Goal: Transaction & Acquisition: Book appointment/travel/reservation

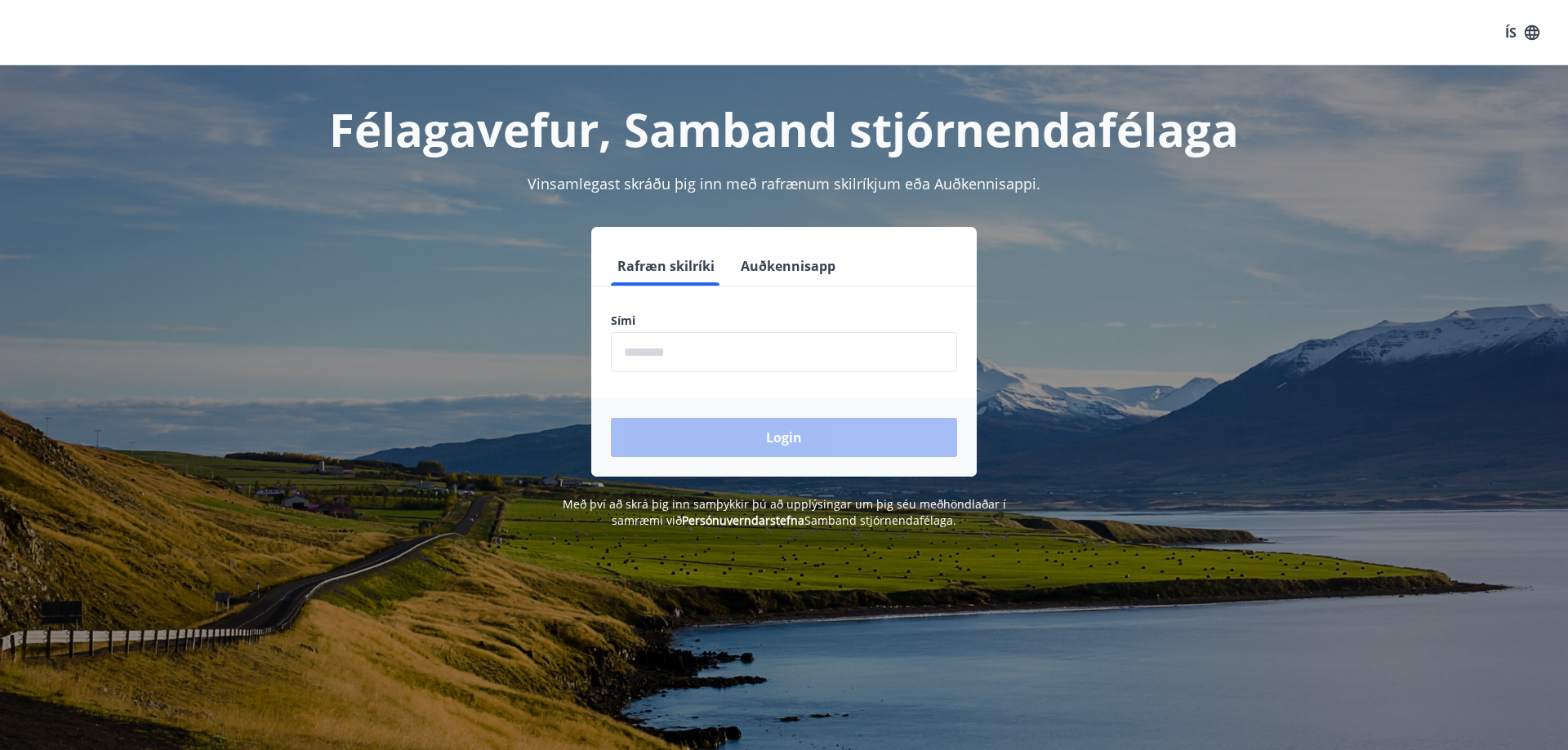
click at [728, 350] on input "phone" at bounding box center [784, 352] width 346 height 40
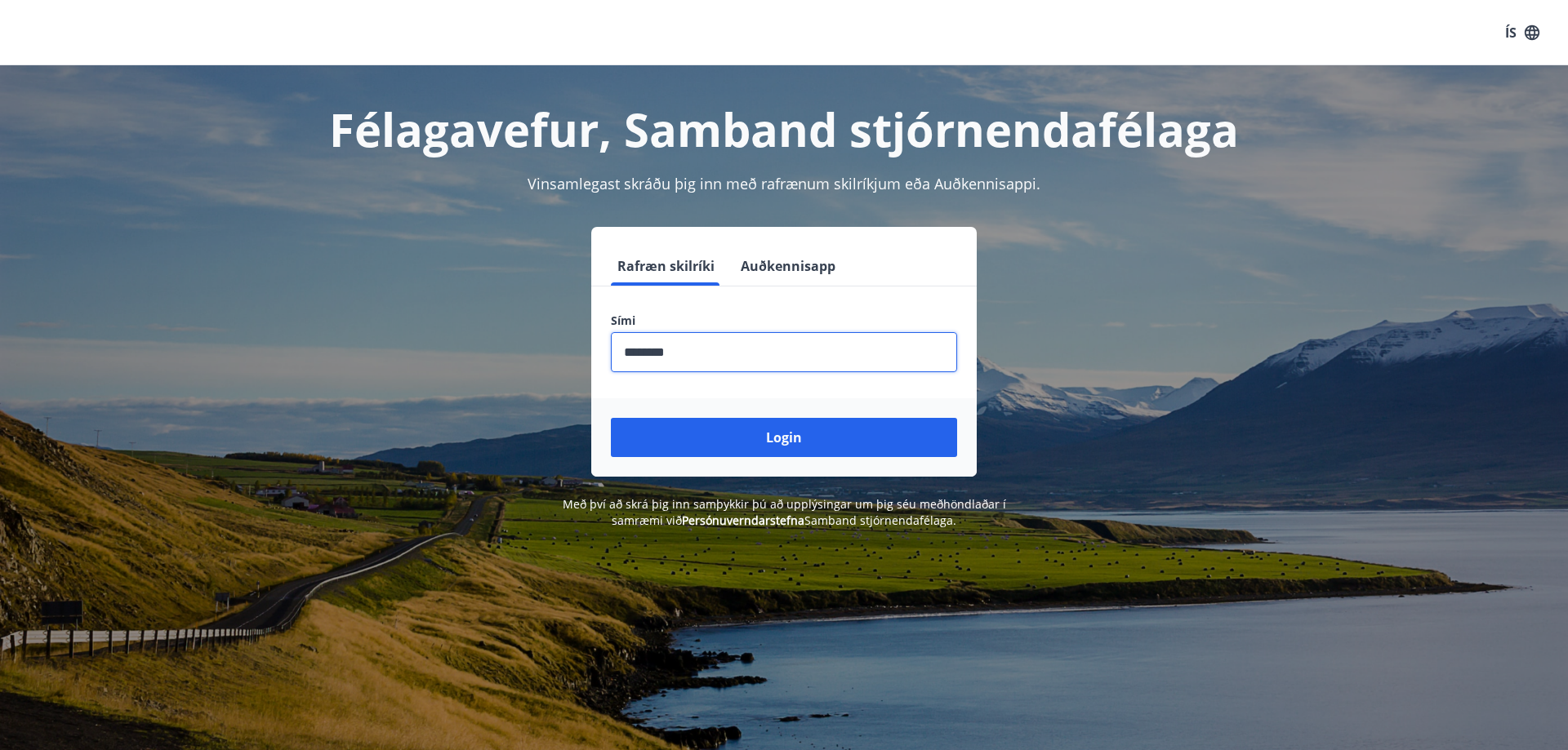
type input "********"
click at [611, 418] on button "Login" at bounding box center [784, 437] width 346 height 40
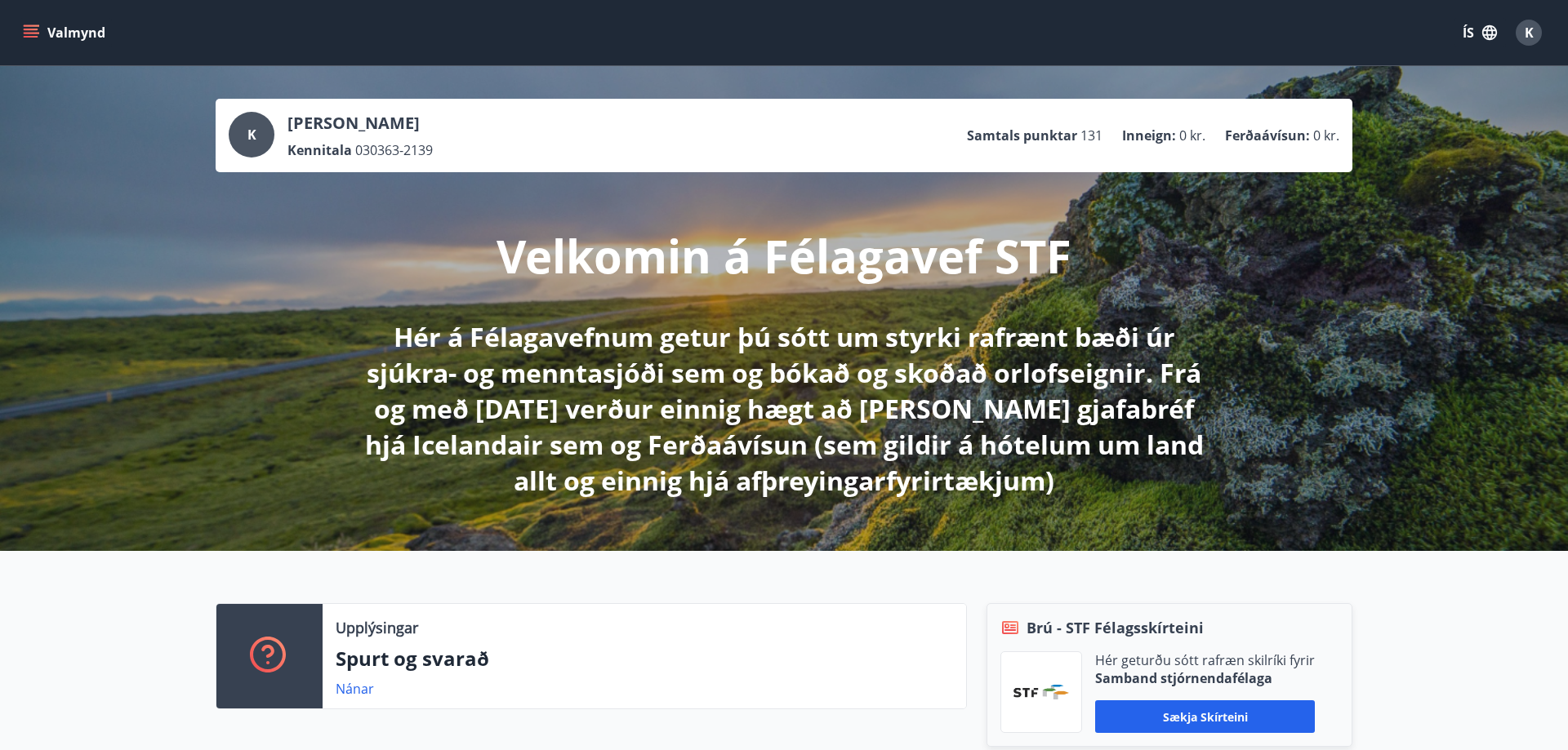
click at [36, 31] on icon "menu" at bounding box center [31, 30] width 15 height 2
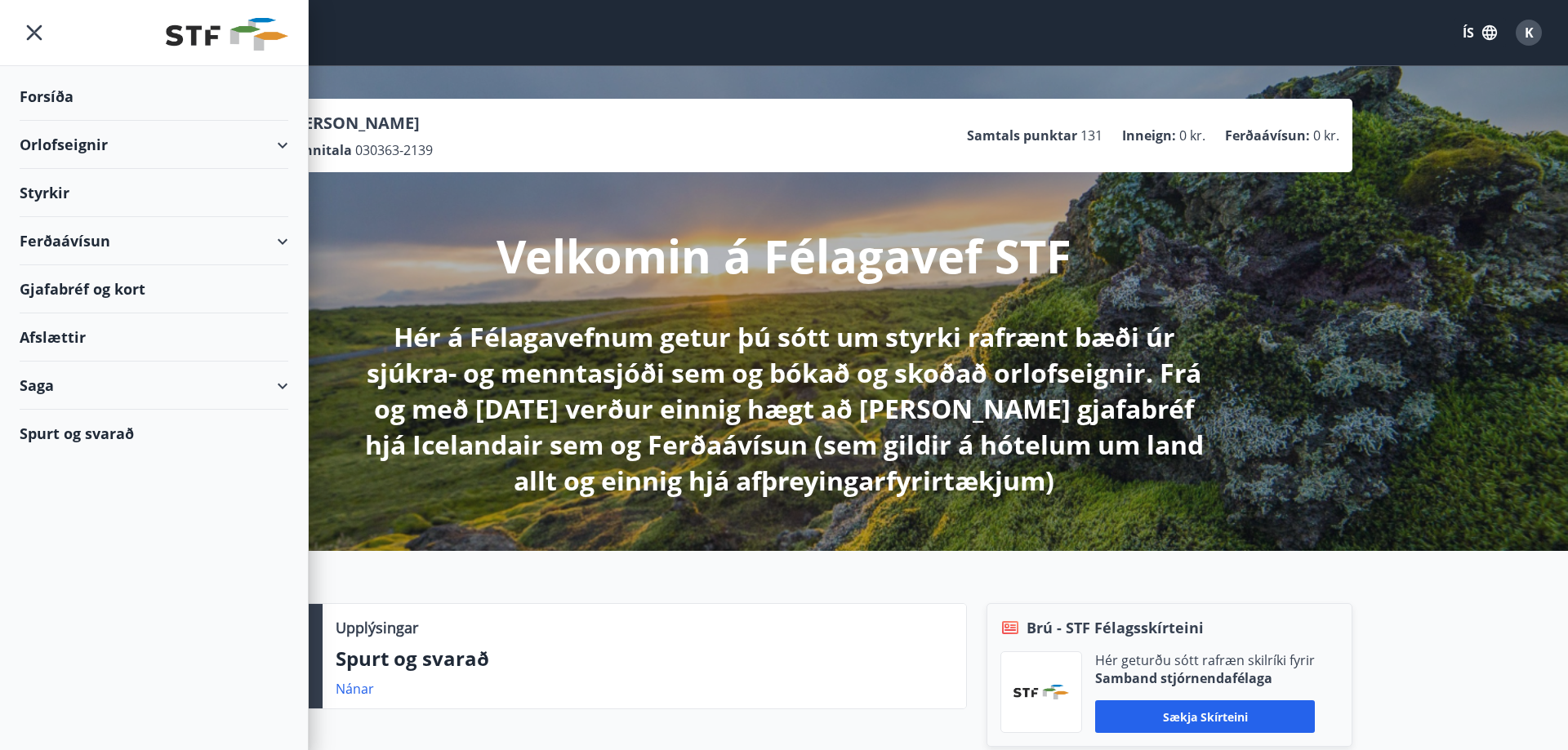
click at [85, 142] on div "Orlofseignir" at bounding box center [153, 144] width 268 height 48
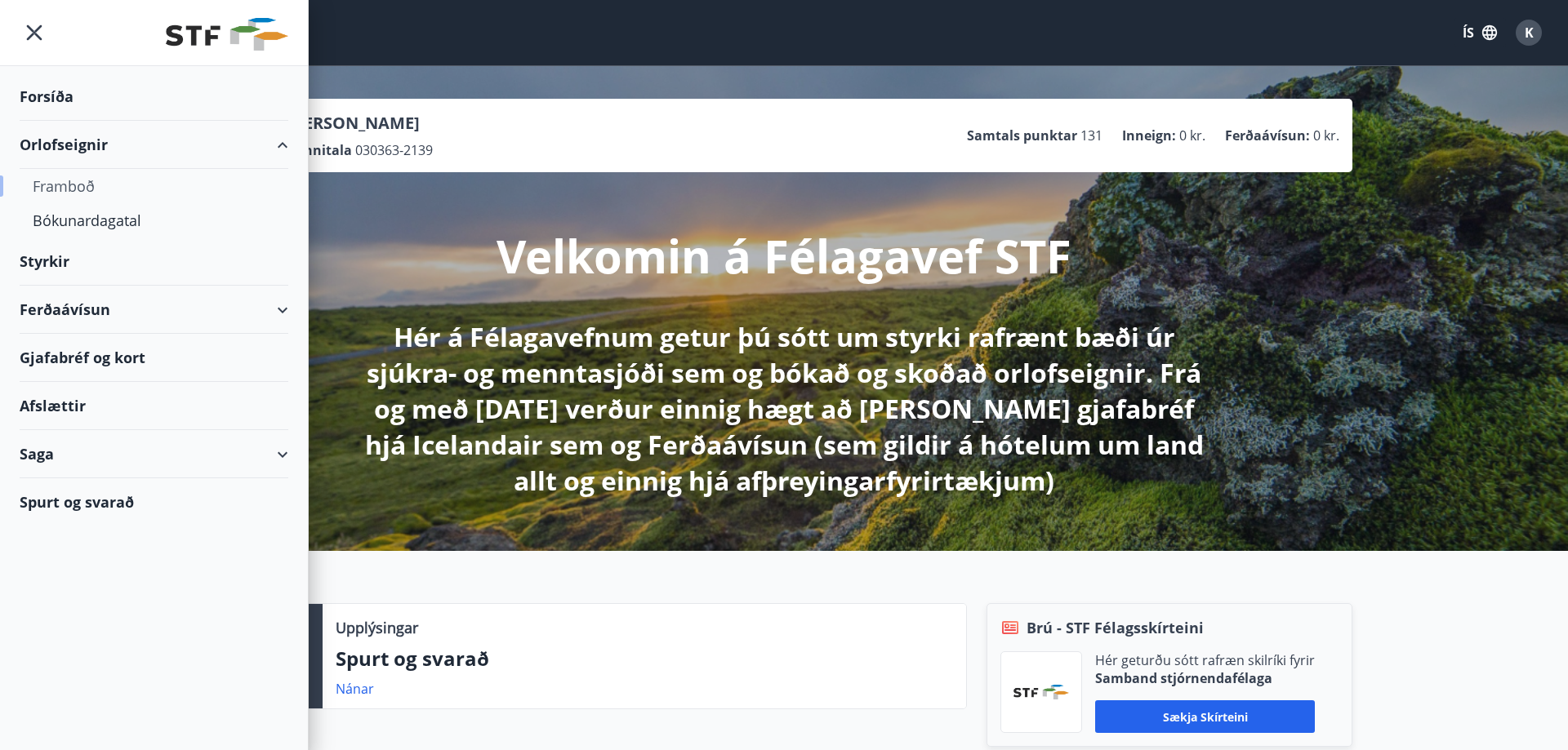
click at [75, 184] on div "Framboð" at bounding box center [153, 186] width 243 height 35
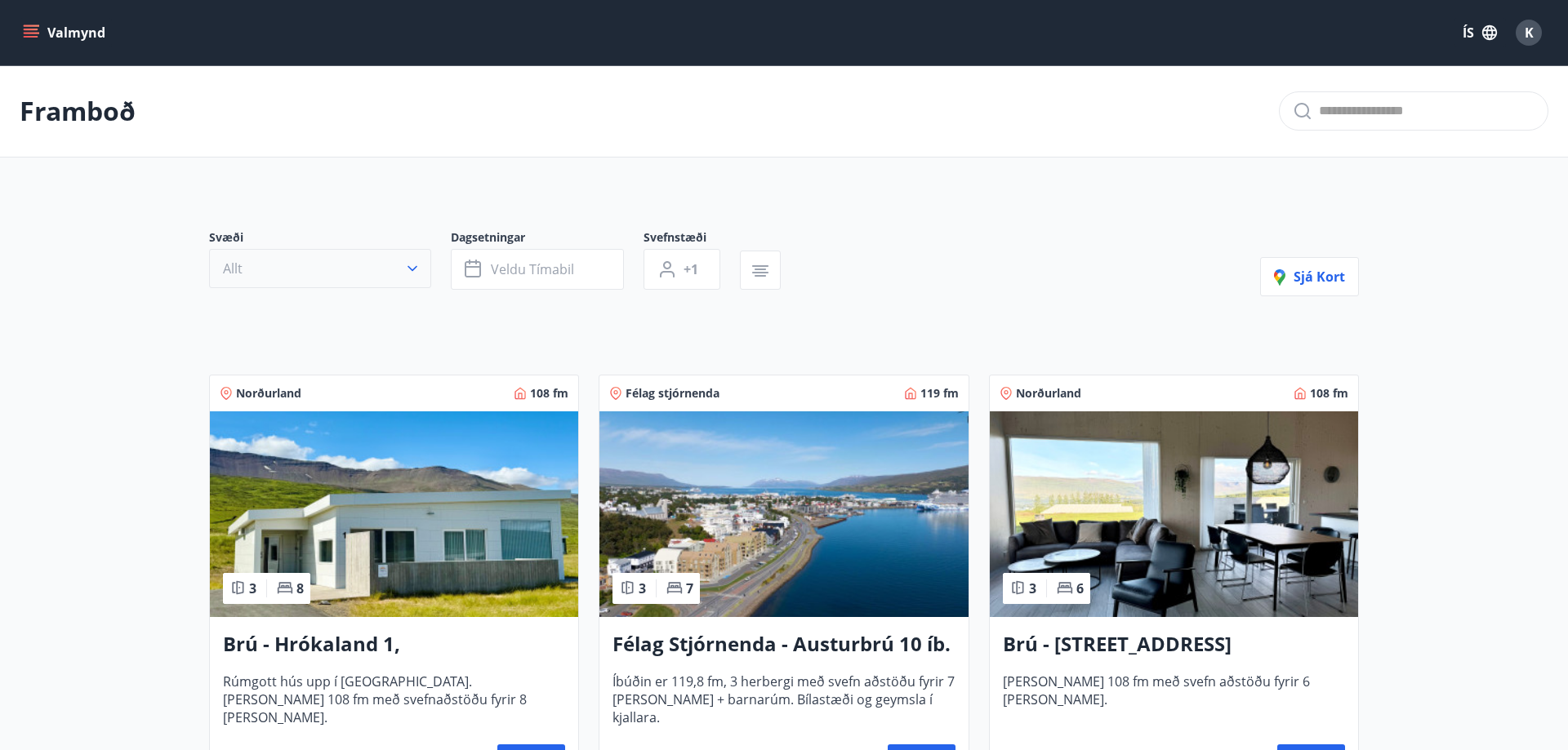
click at [413, 269] on icon "button" at bounding box center [413, 269] width 10 height 6
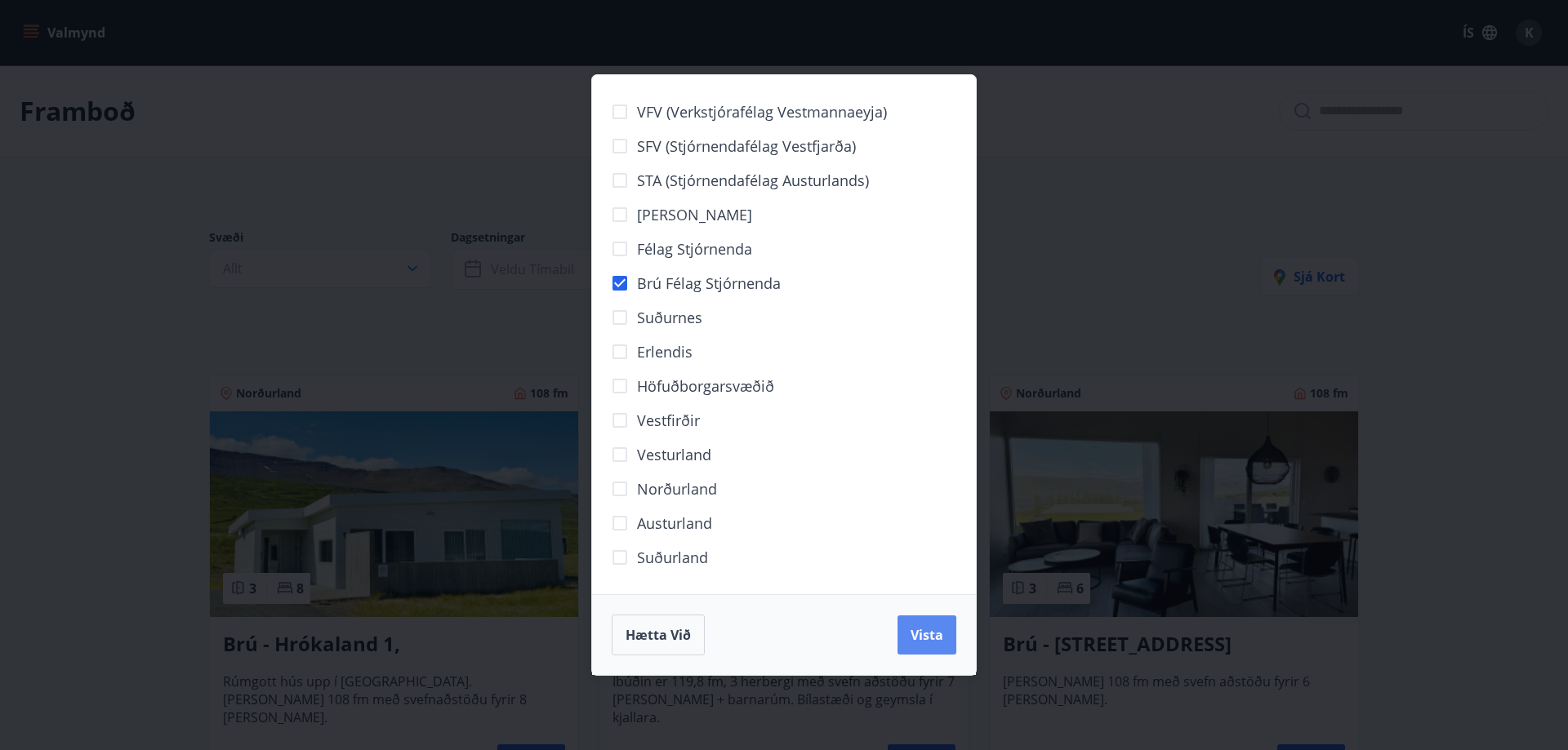
click at [934, 649] on button "Vista" at bounding box center [927, 635] width 58 height 40
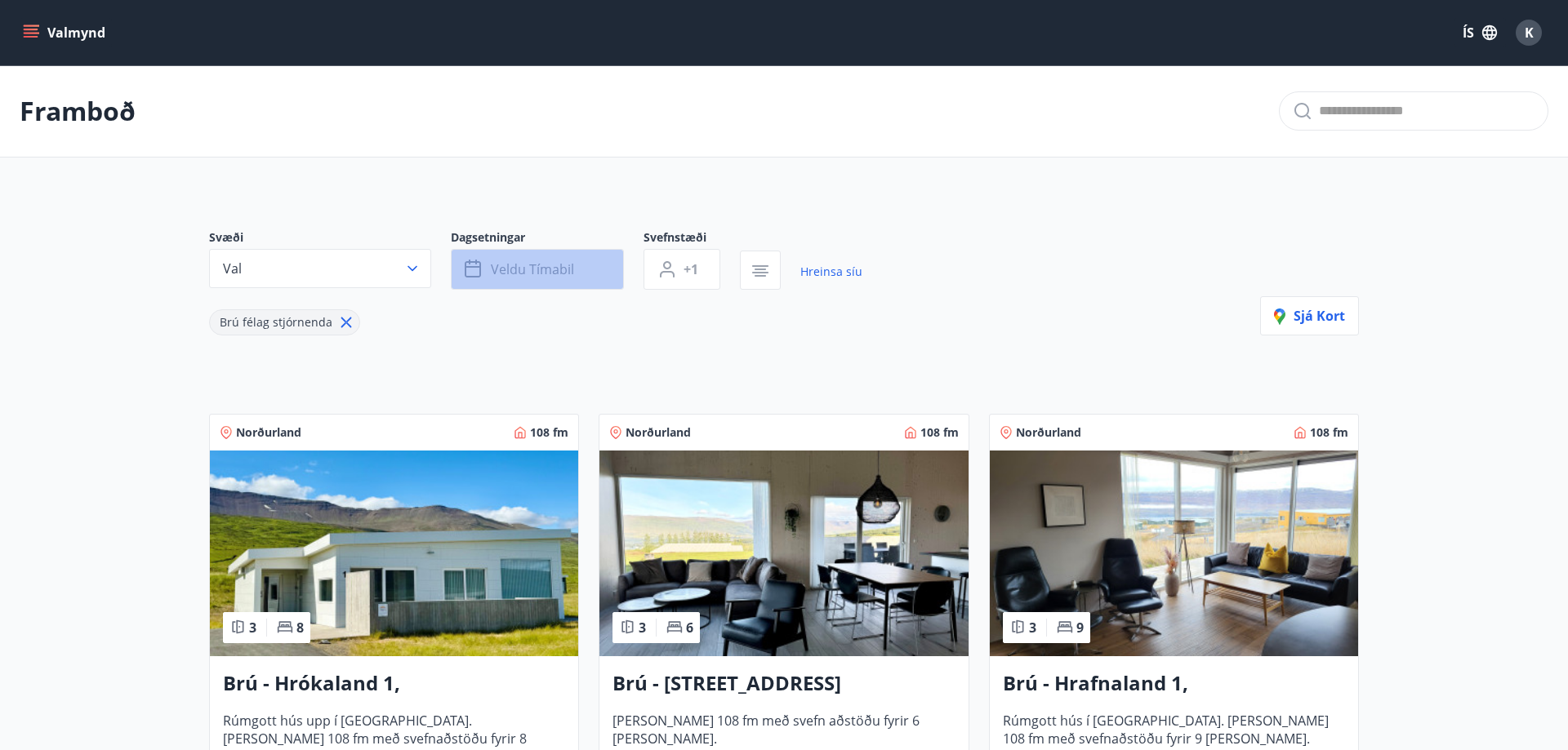
click at [521, 263] on span "Veldu tímabil" at bounding box center [533, 269] width 83 height 18
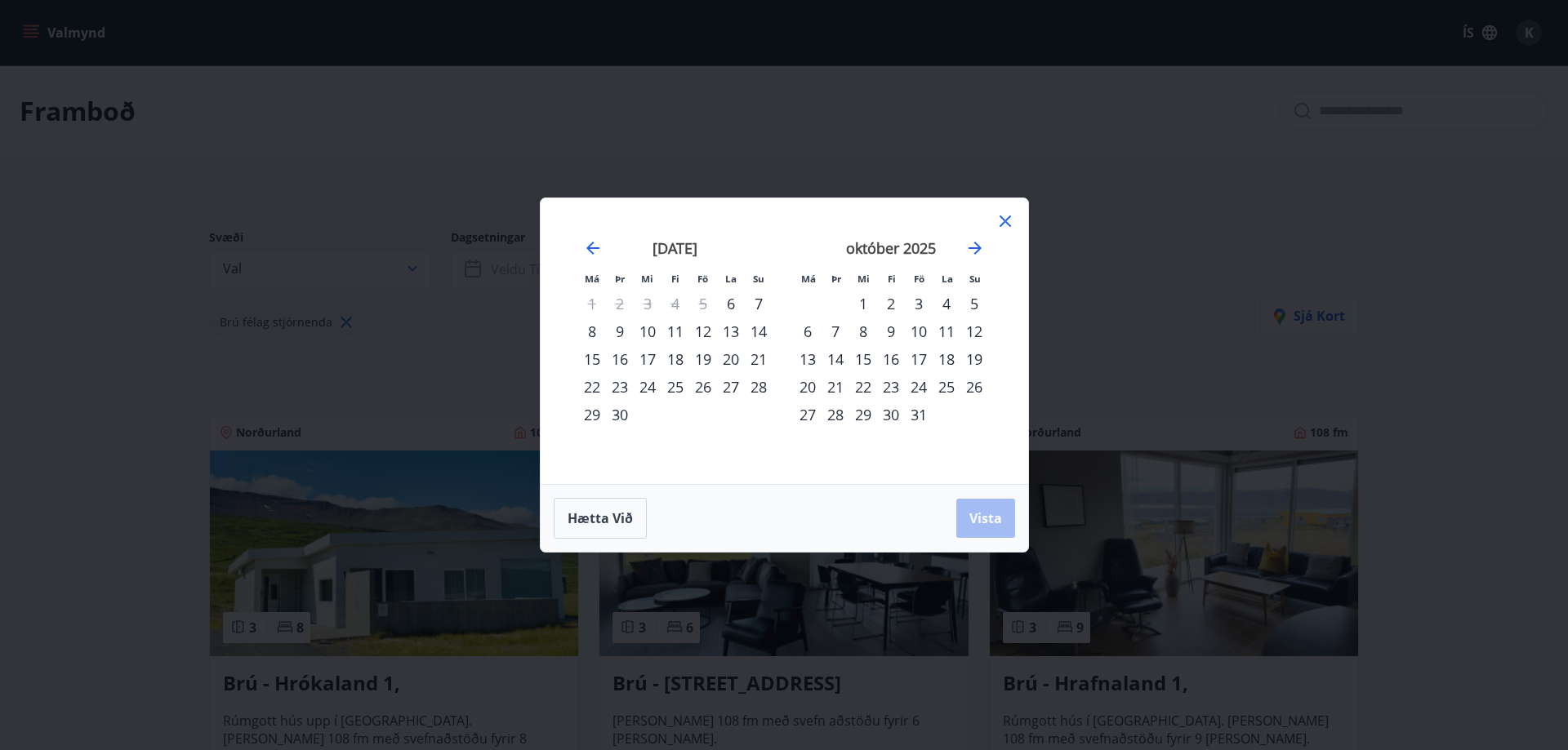
click at [702, 360] on div "19" at bounding box center [703, 359] width 28 height 28
click at [592, 384] on div "22" at bounding box center [592, 387] width 28 height 28
click at [977, 519] on span "Vista" at bounding box center [985, 518] width 33 height 18
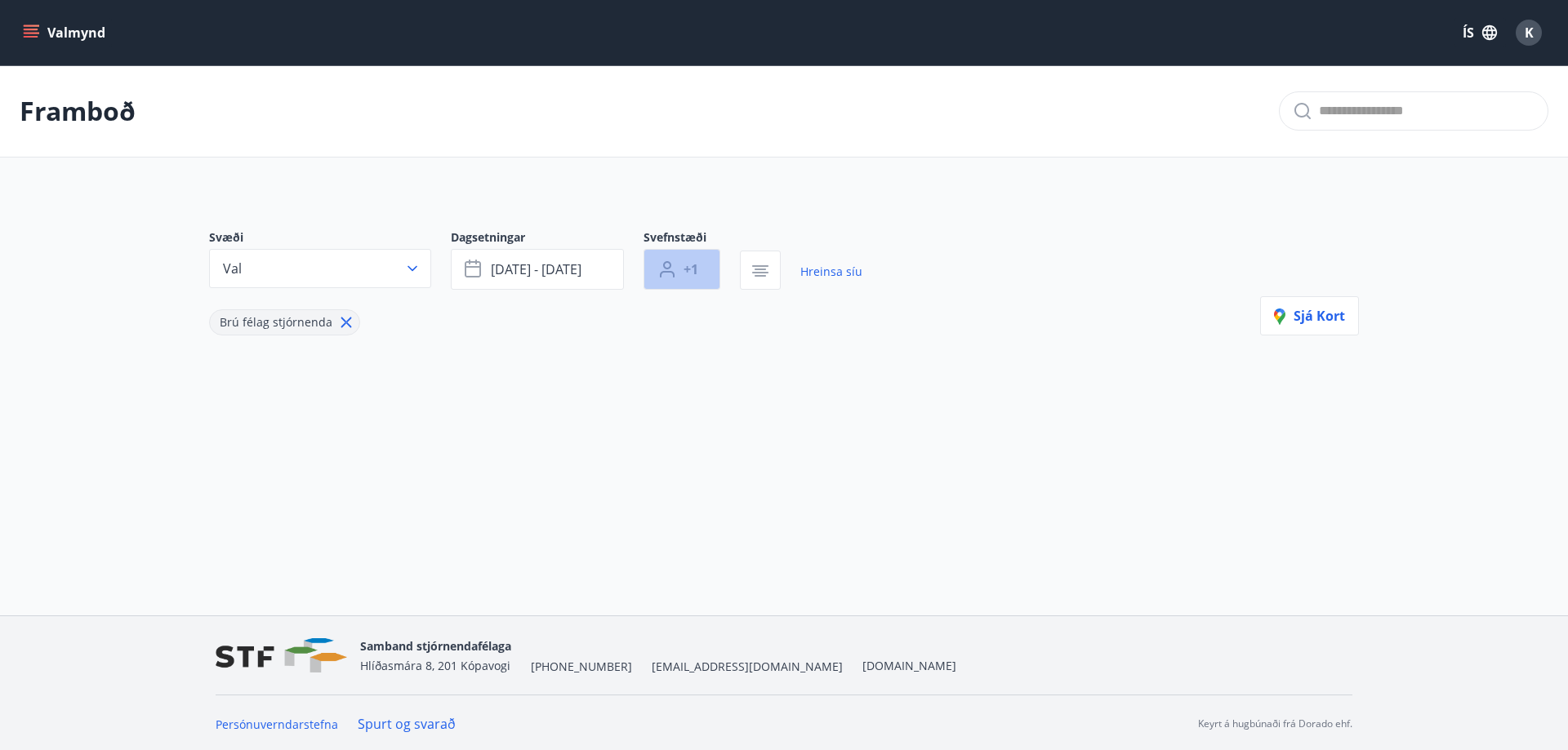
click at [698, 270] on span "+1" at bounding box center [691, 269] width 15 height 18
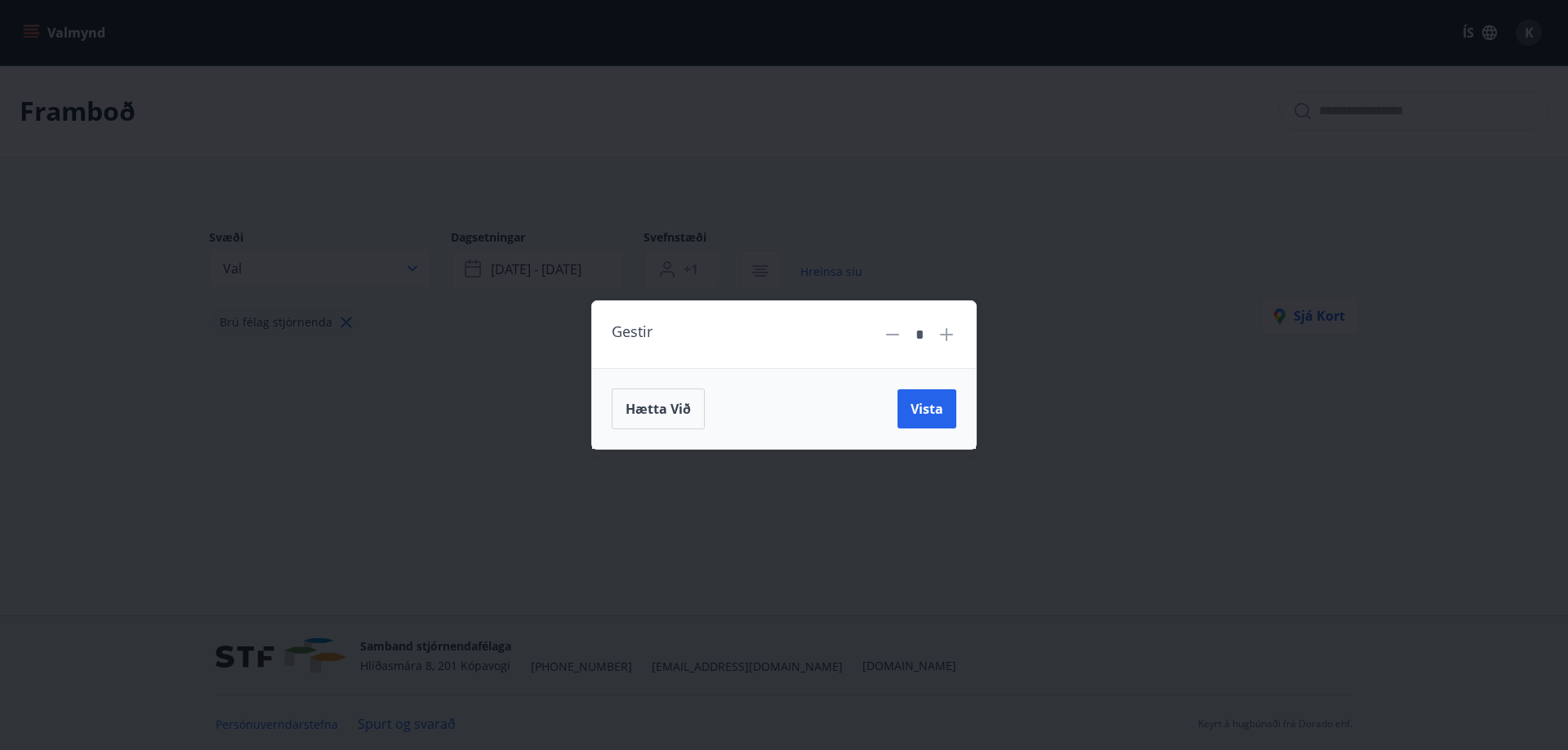
click at [945, 335] on icon at bounding box center [946, 334] width 20 height 20
click at [931, 413] on span "Vista" at bounding box center [927, 409] width 33 height 18
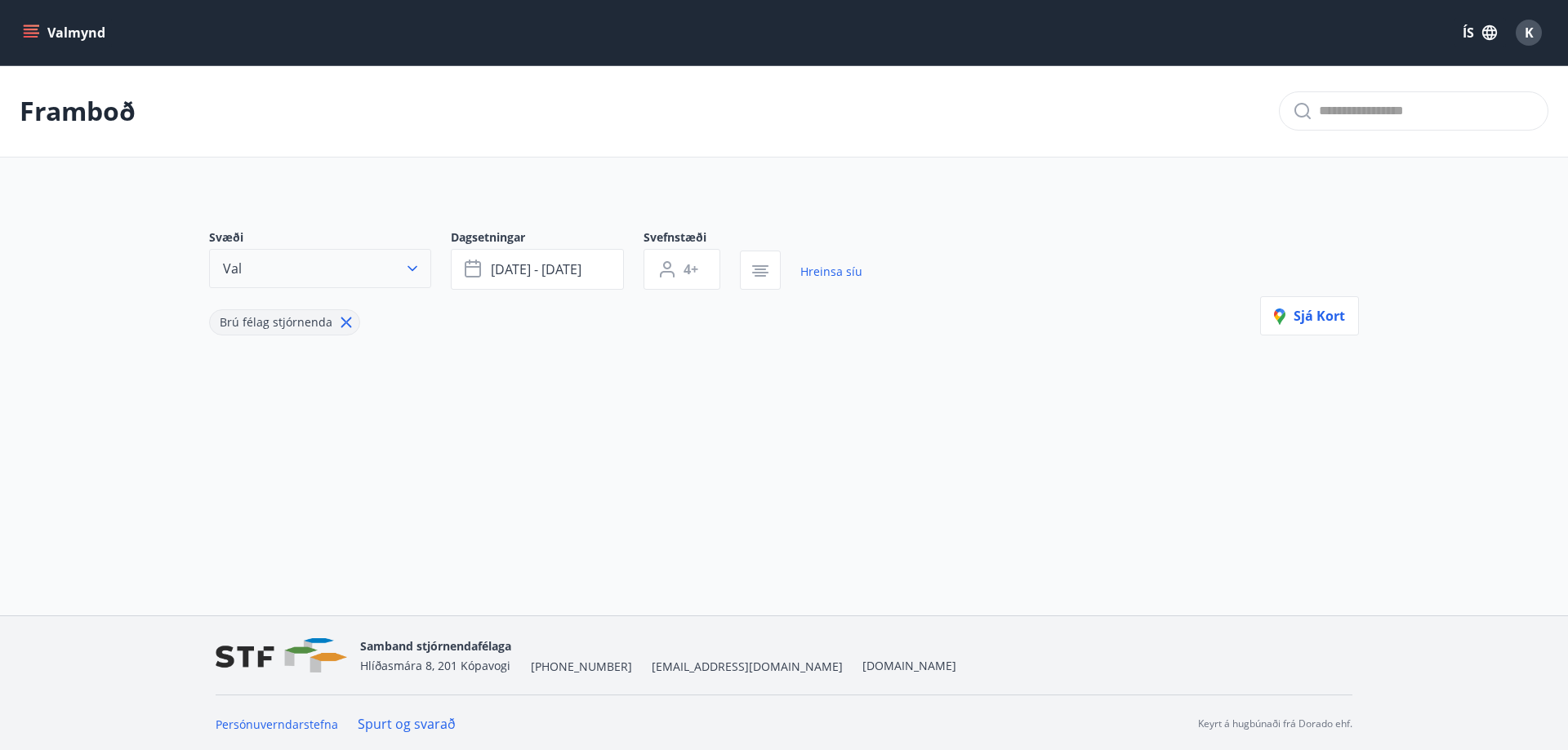
click at [413, 263] on icon "button" at bounding box center [412, 268] width 17 height 17
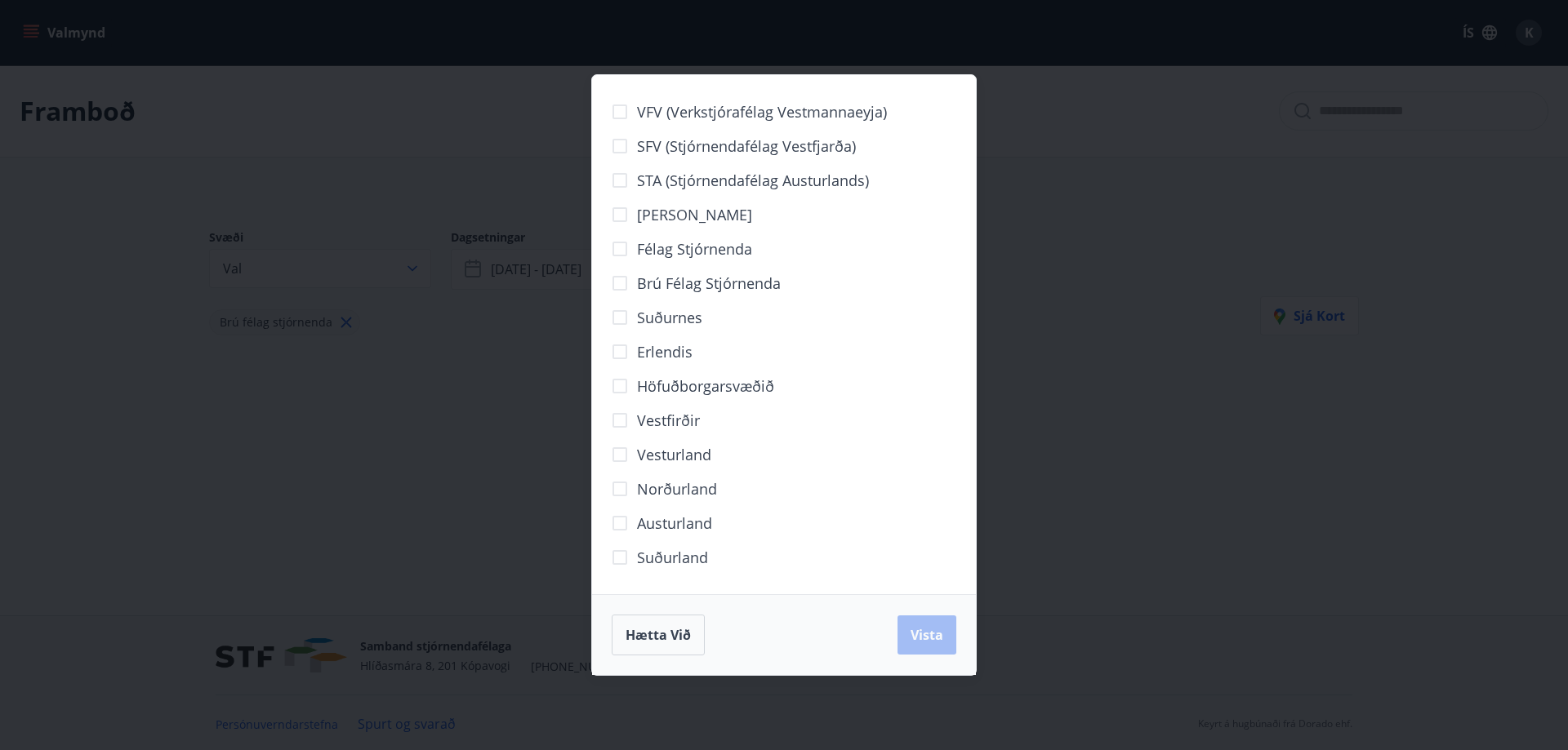
click at [1100, 527] on div "VFV (Verkstjórafélag Vestmannaeyja) SFV (Stjórnendafélag Vestfjarða) STA (Stjór…" at bounding box center [784, 375] width 1568 height 750
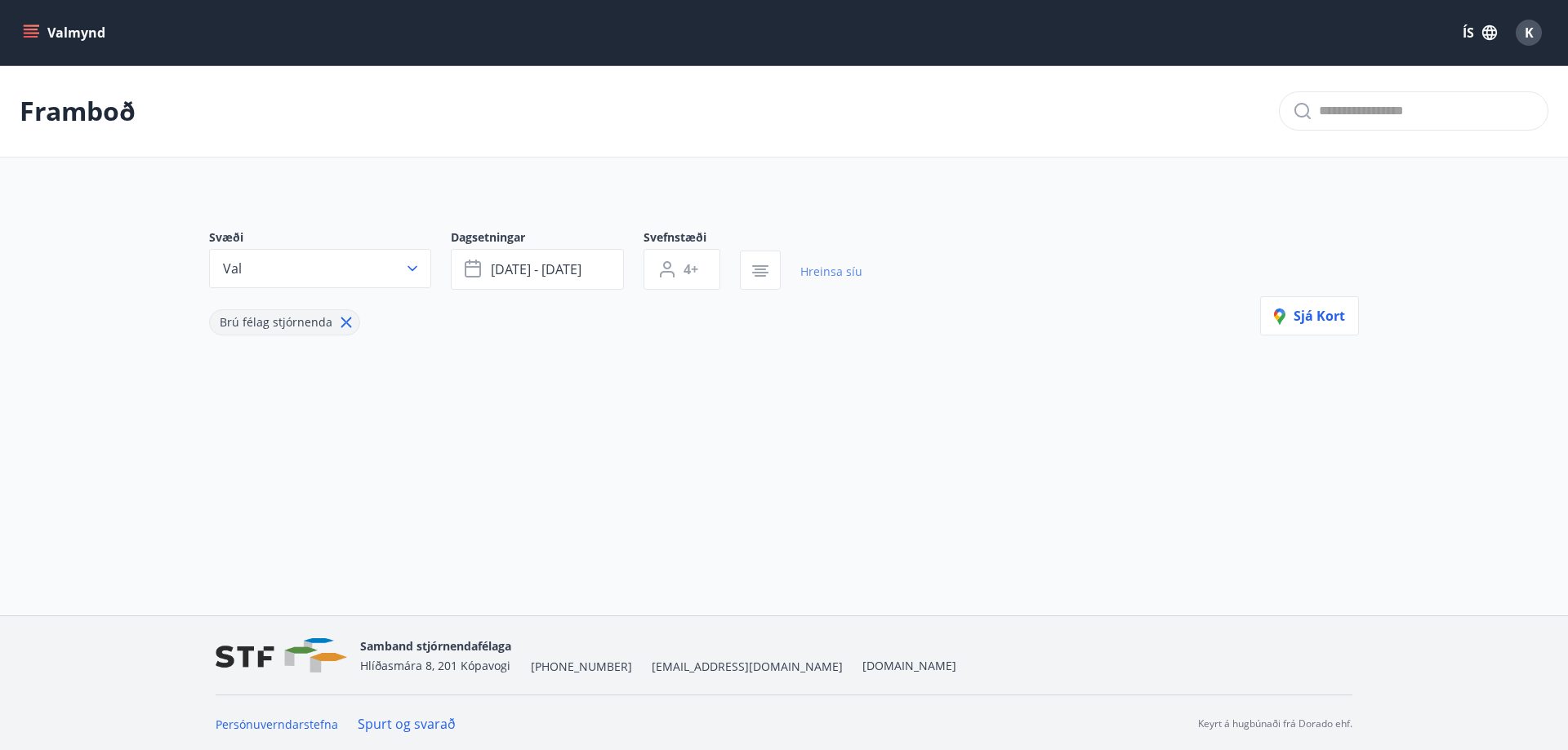
click at [831, 274] on link "Hreinsa síu" at bounding box center [832, 272] width 62 height 36
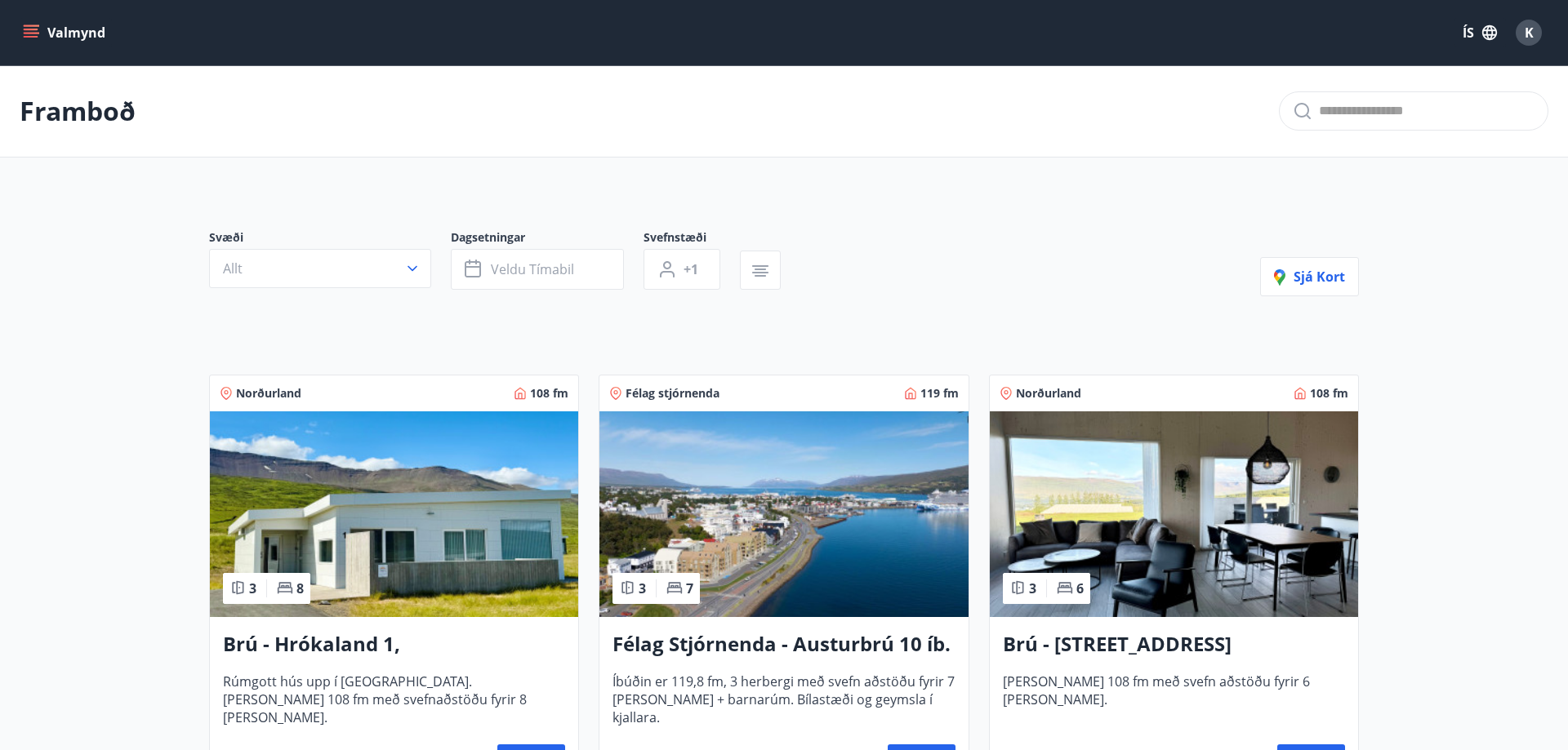
type input "*"
click at [544, 265] on span "Veldu tímabil" at bounding box center [533, 269] width 83 height 18
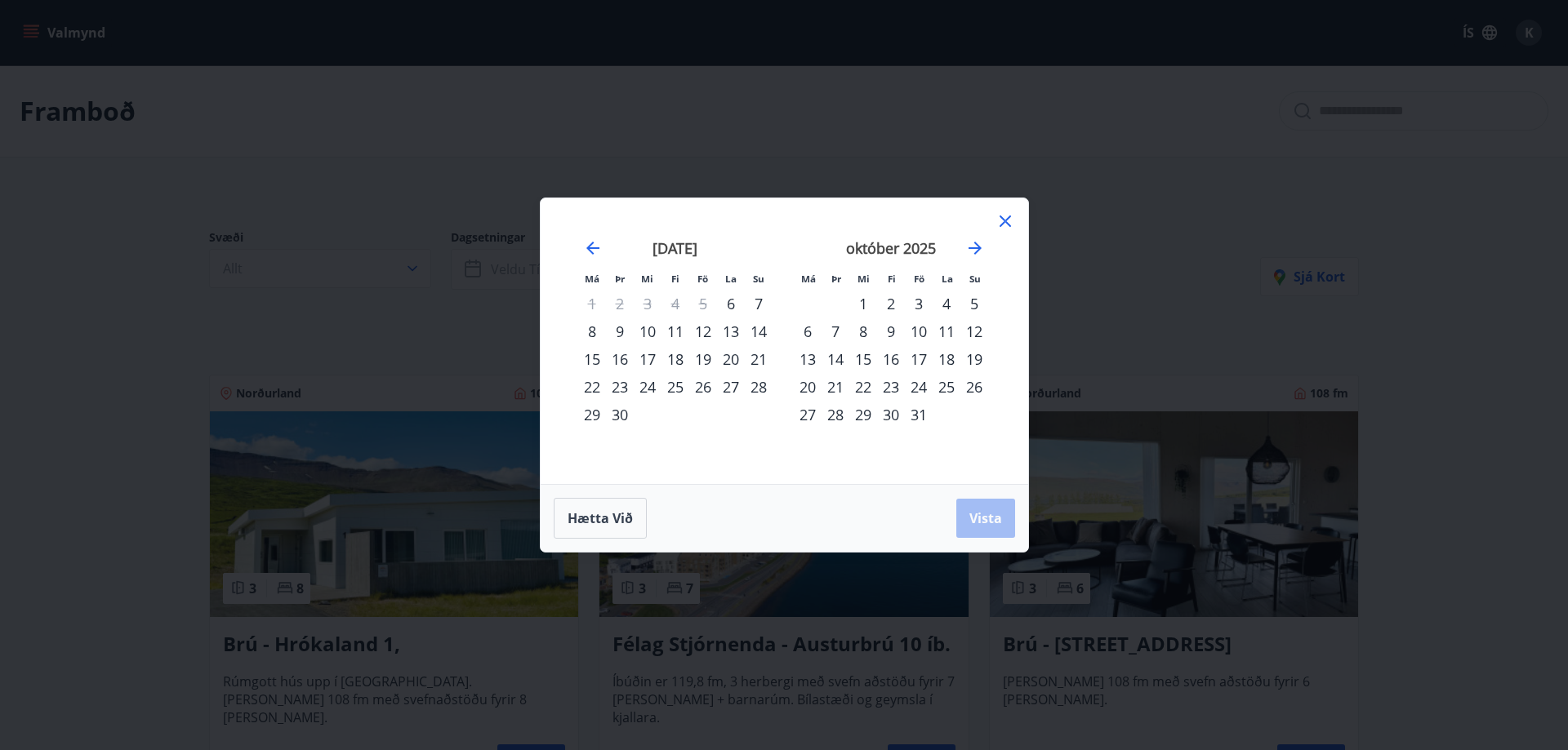
click at [706, 358] on div "19" at bounding box center [703, 359] width 28 height 28
click at [754, 362] on div "21" at bounding box center [758, 359] width 28 height 28
click at [978, 516] on span "Vista" at bounding box center [985, 518] width 33 height 18
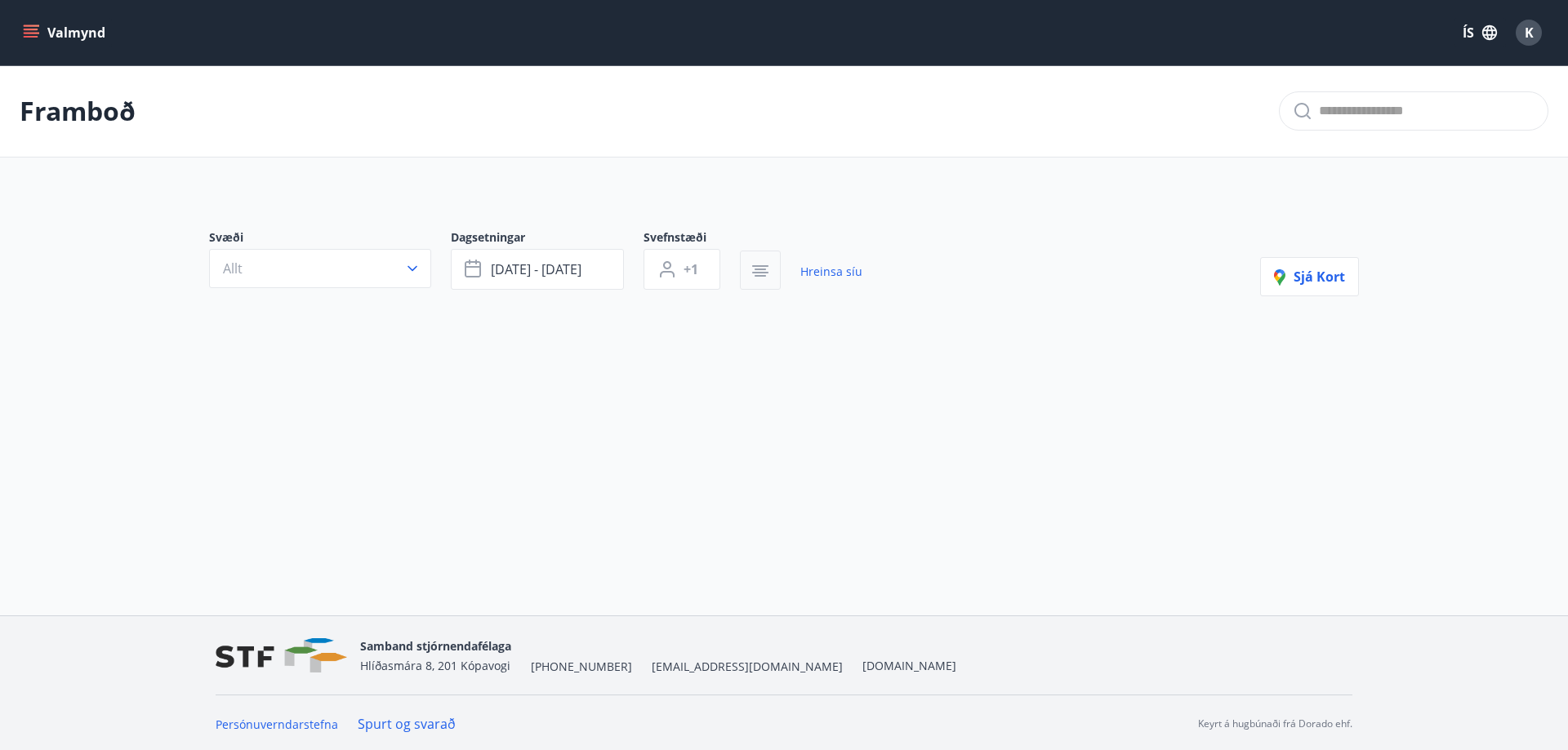
click at [759, 268] on icon "button" at bounding box center [760, 271] width 20 height 20
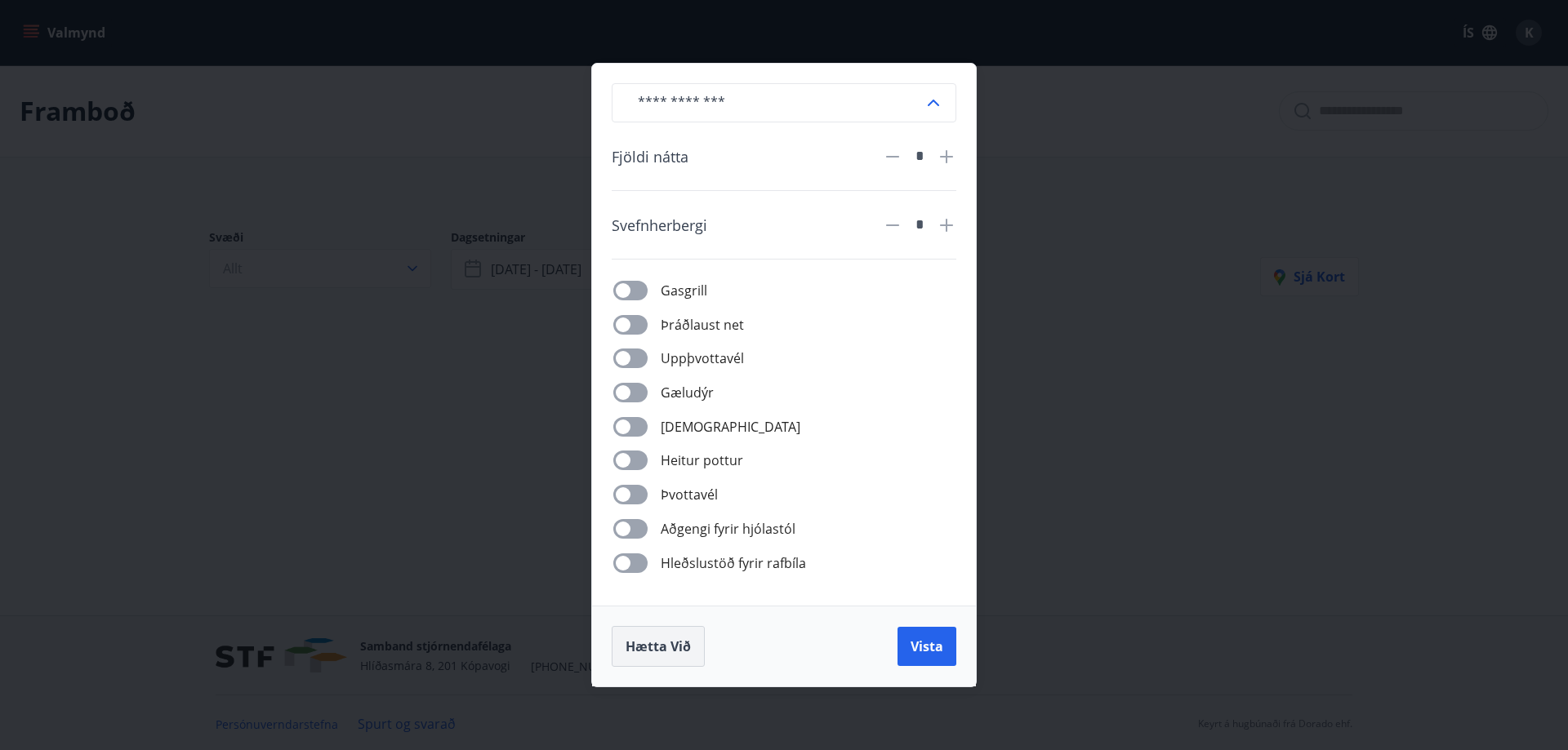
click at [659, 646] on span "Hætta við" at bounding box center [658, 646] width 65 height 18
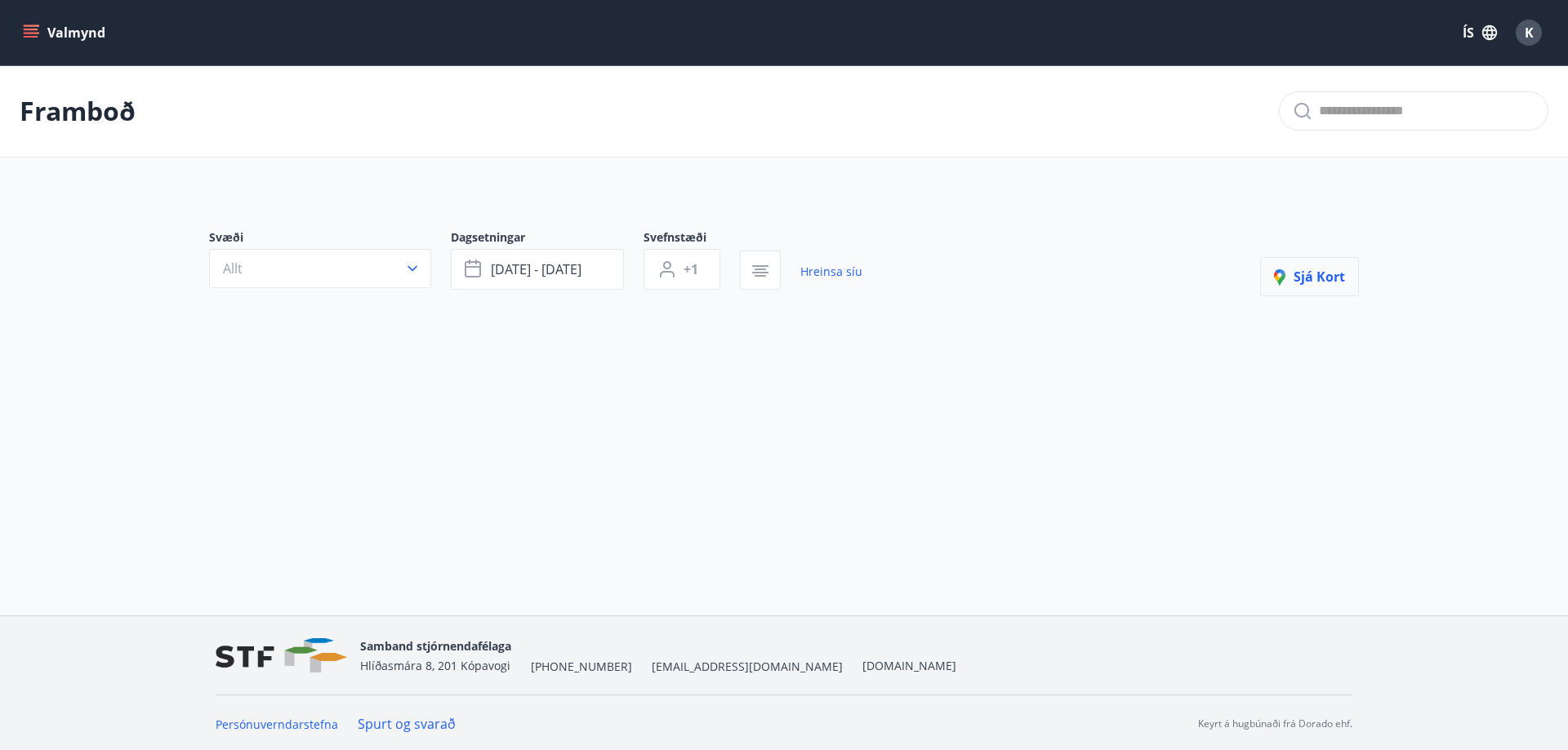
click at [1318, 278] on span "Sjá kort" at bounding box center [1310, 277] width 71 height 18
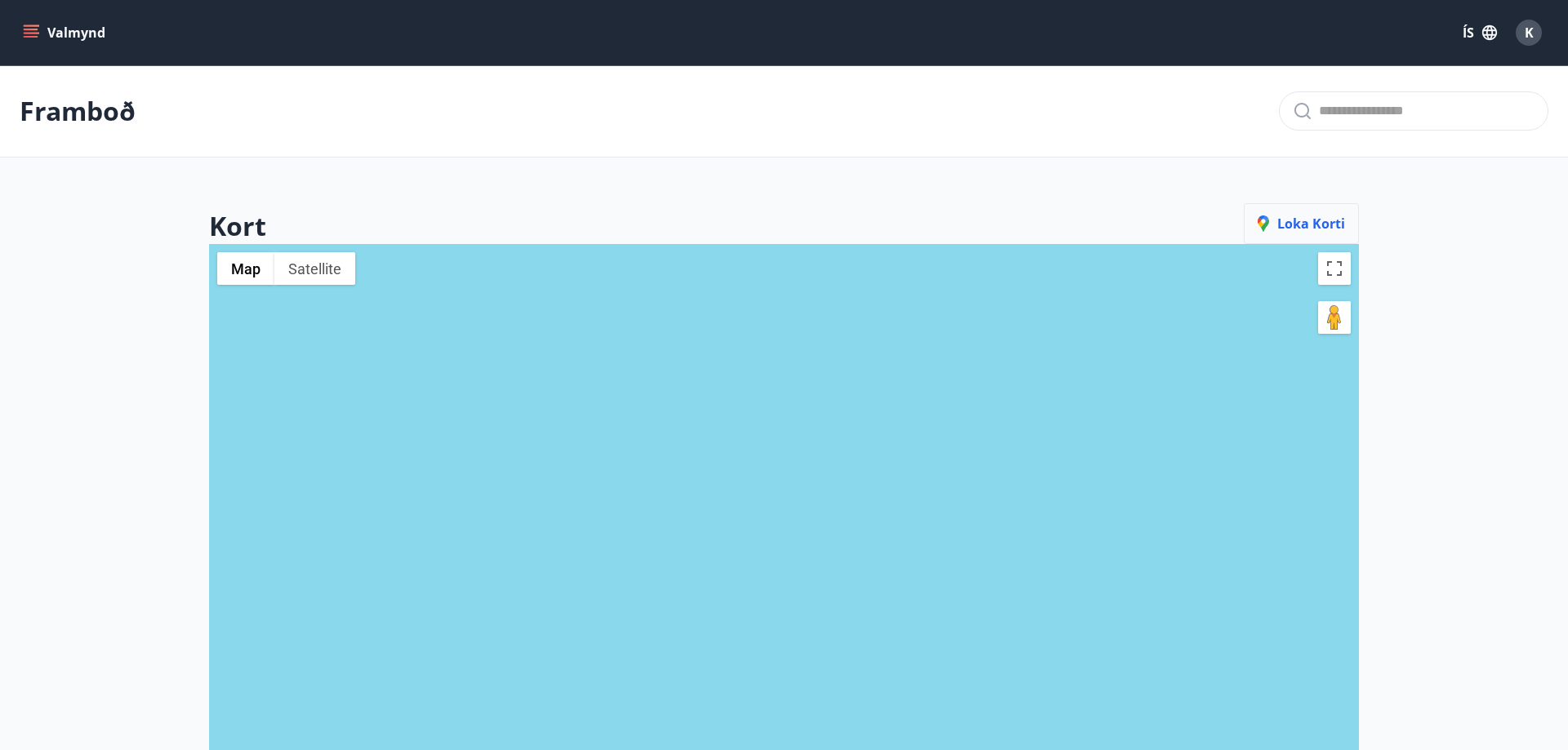
click at [1310, 227] on span "Loka korti" at bounding box center [1302, 224] width 87 height 18
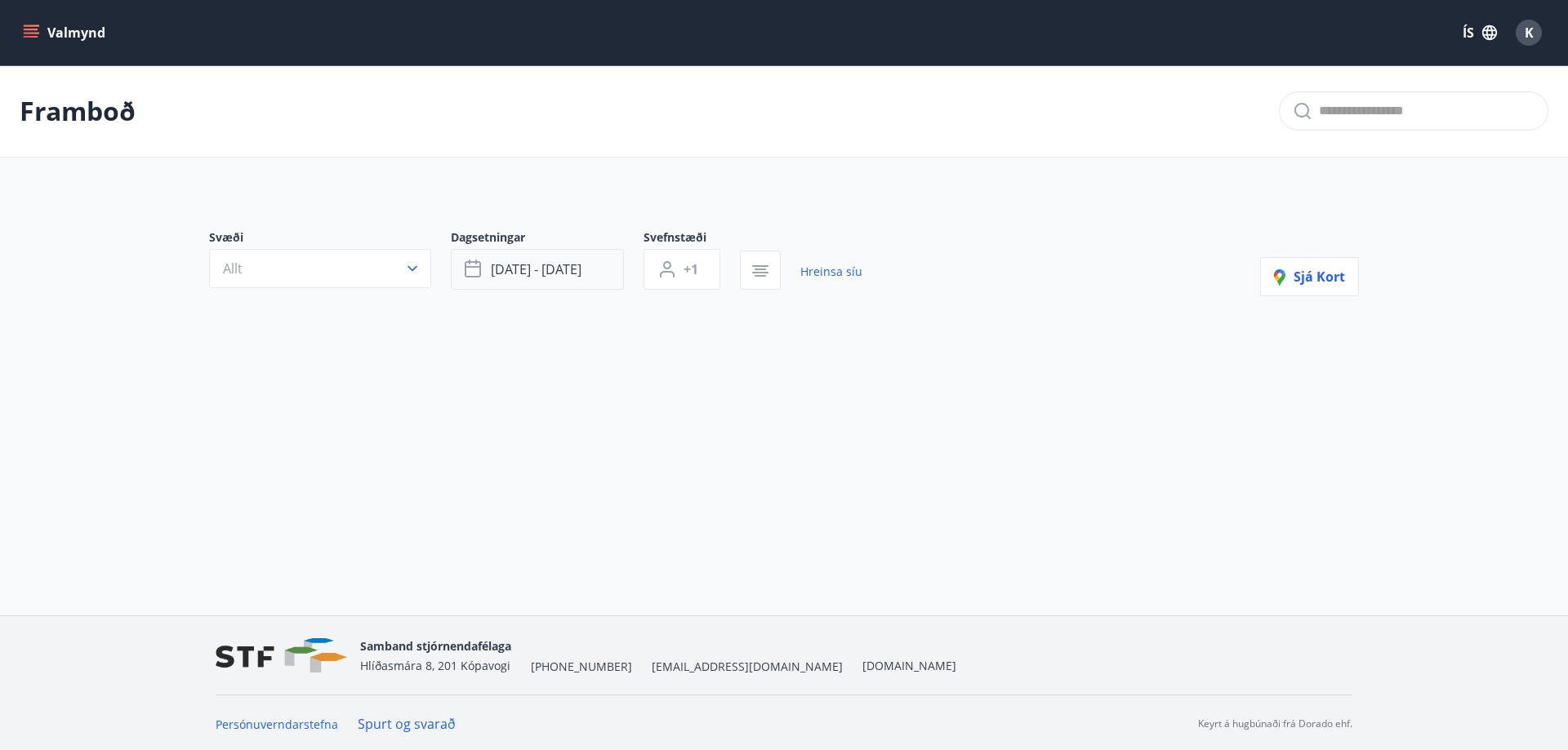
click at [530, 268] on span "sep 19 - sep 21" at bounding box center [537, 269] width 91 height 18
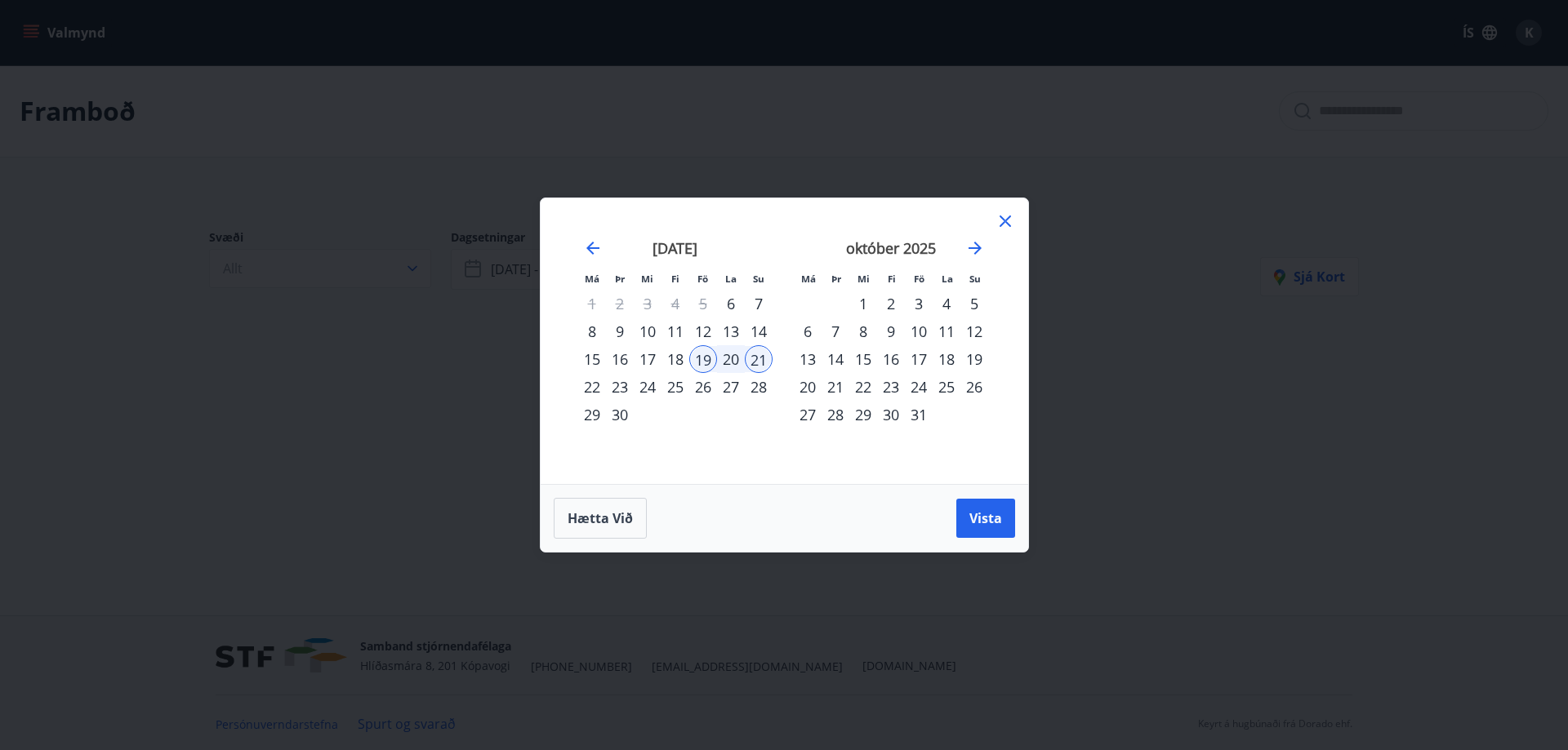
click at [593, 387] on div "22" at bounding box center [592, 387] width 28 height 28
click at [997, 527] on button "Vista" at bounding box center [985, 518] width 58 height 40
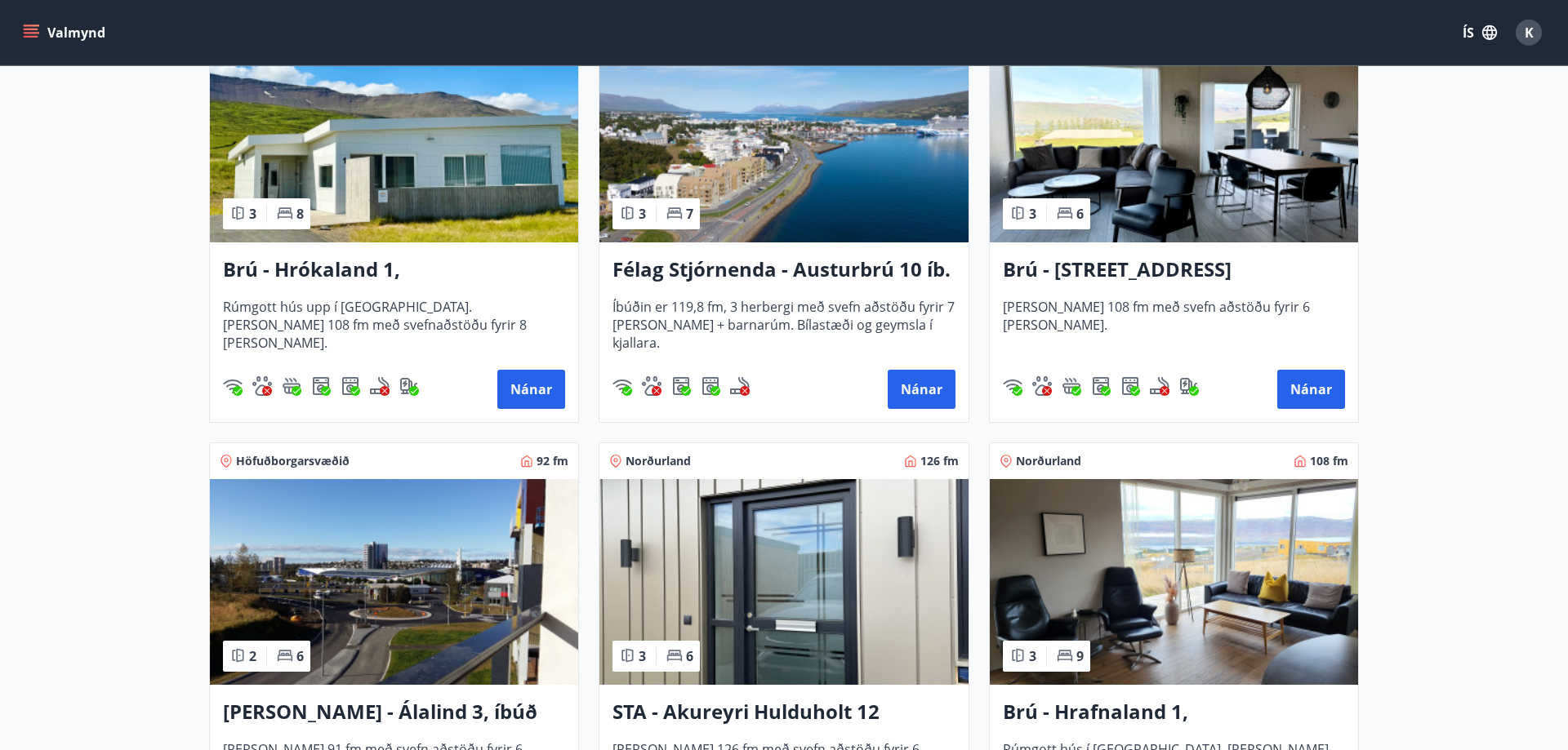
scroll to position [333, 0]
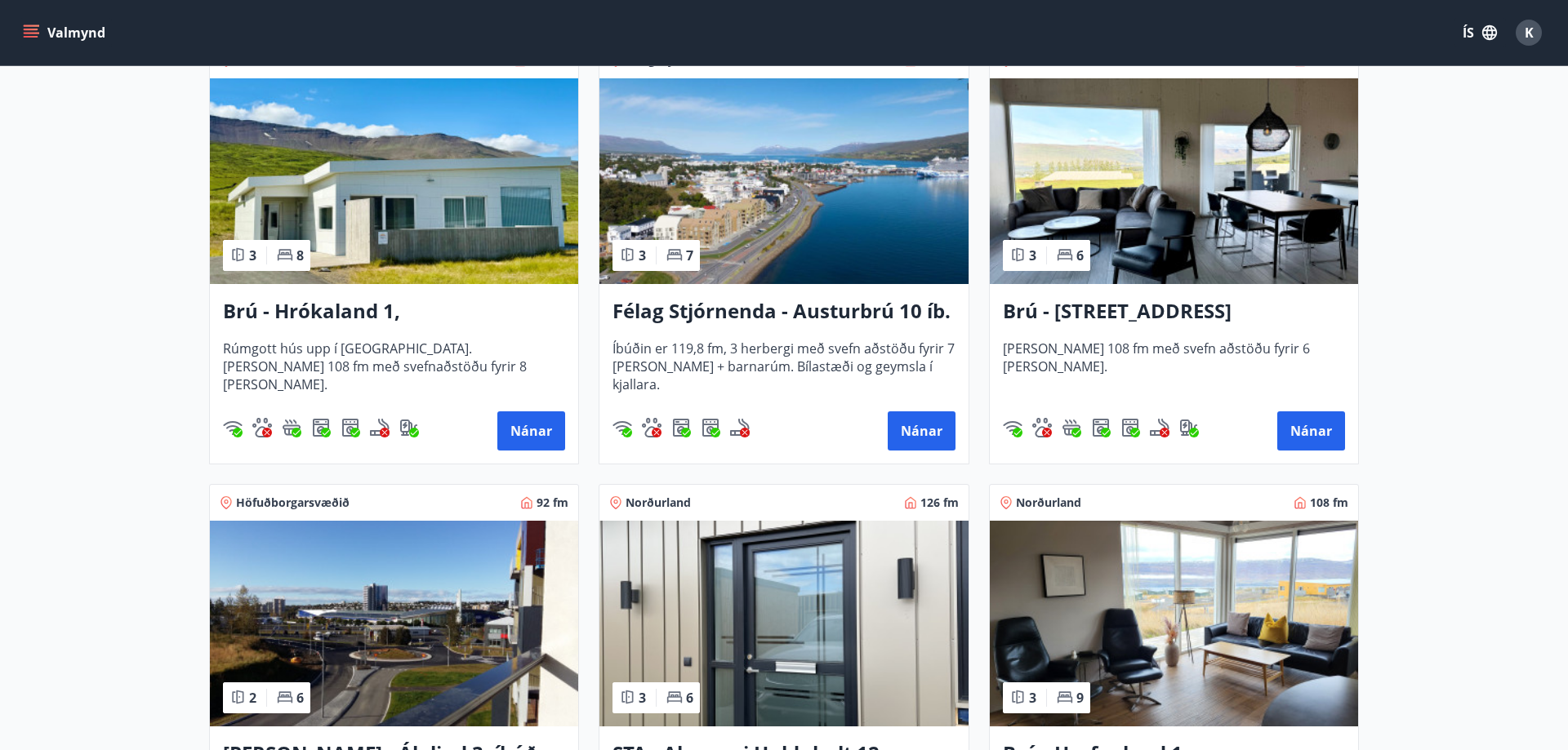
click at [393, 206] on img at bounding box center [394, 181] width 368 height 206
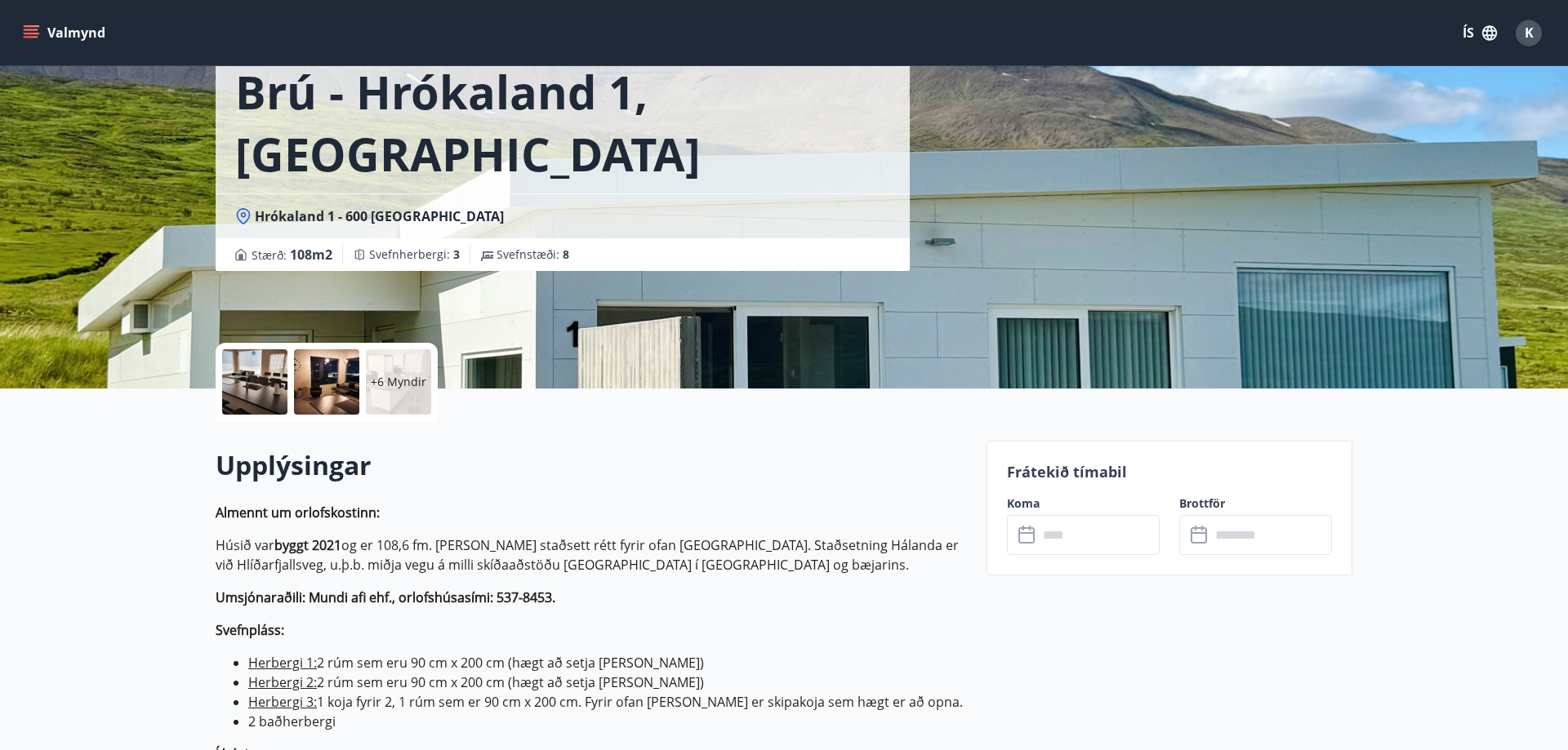
scroll to position [249, 0]
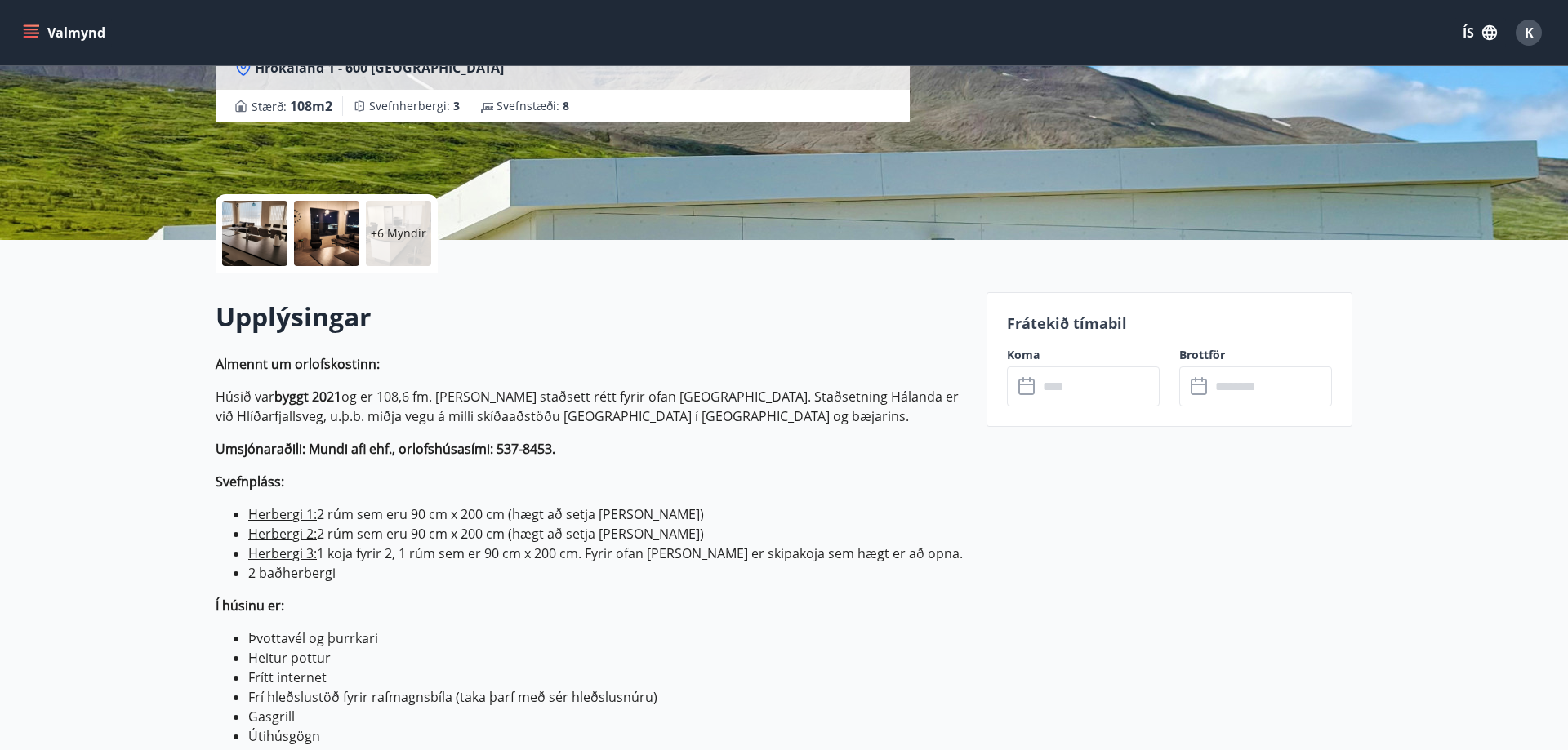
click at [1029, 389] on icon at bounding box center [1029, 387] width 20 height 20
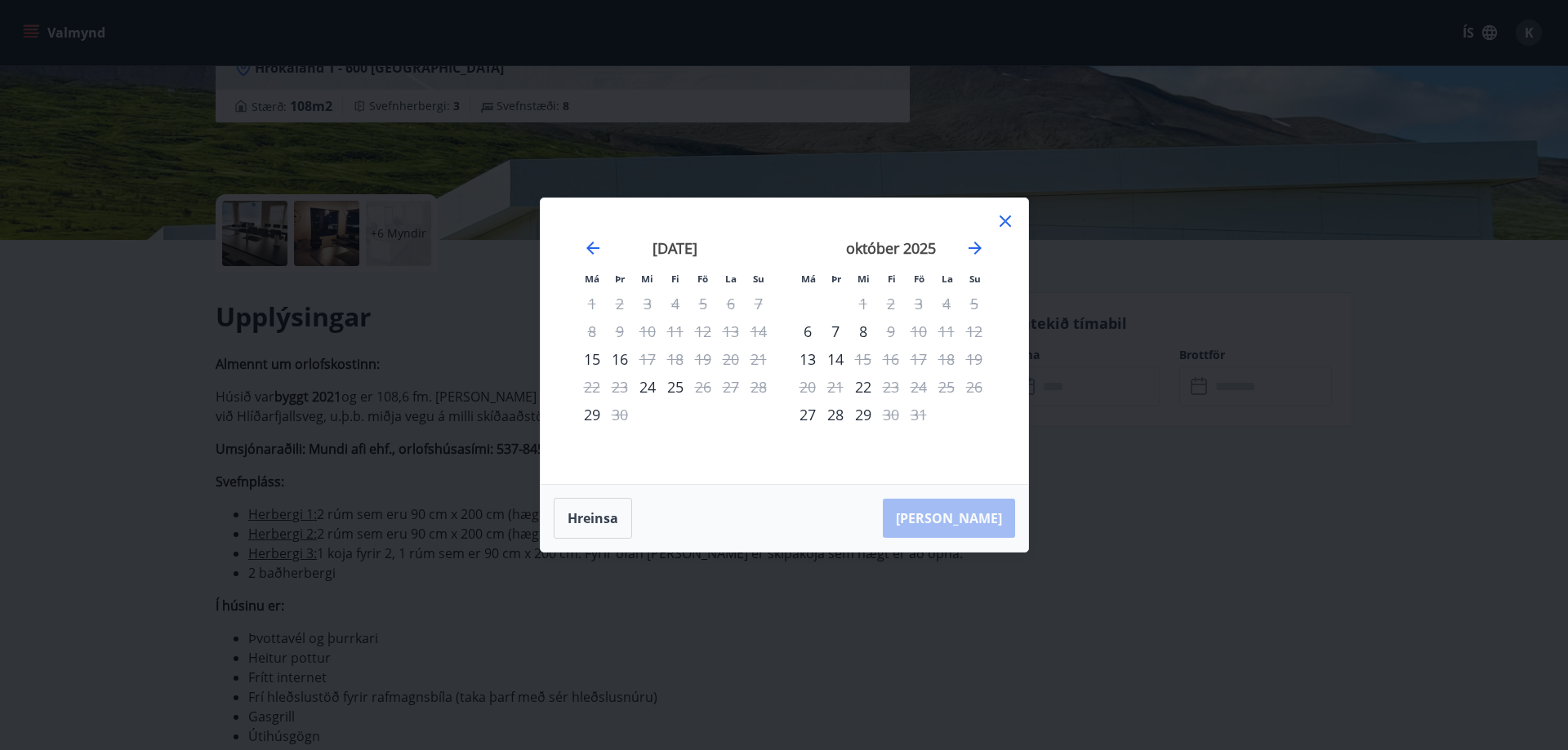
click at [1006, 227] on icon at bounding box center [1006, 222] width 20 height 20
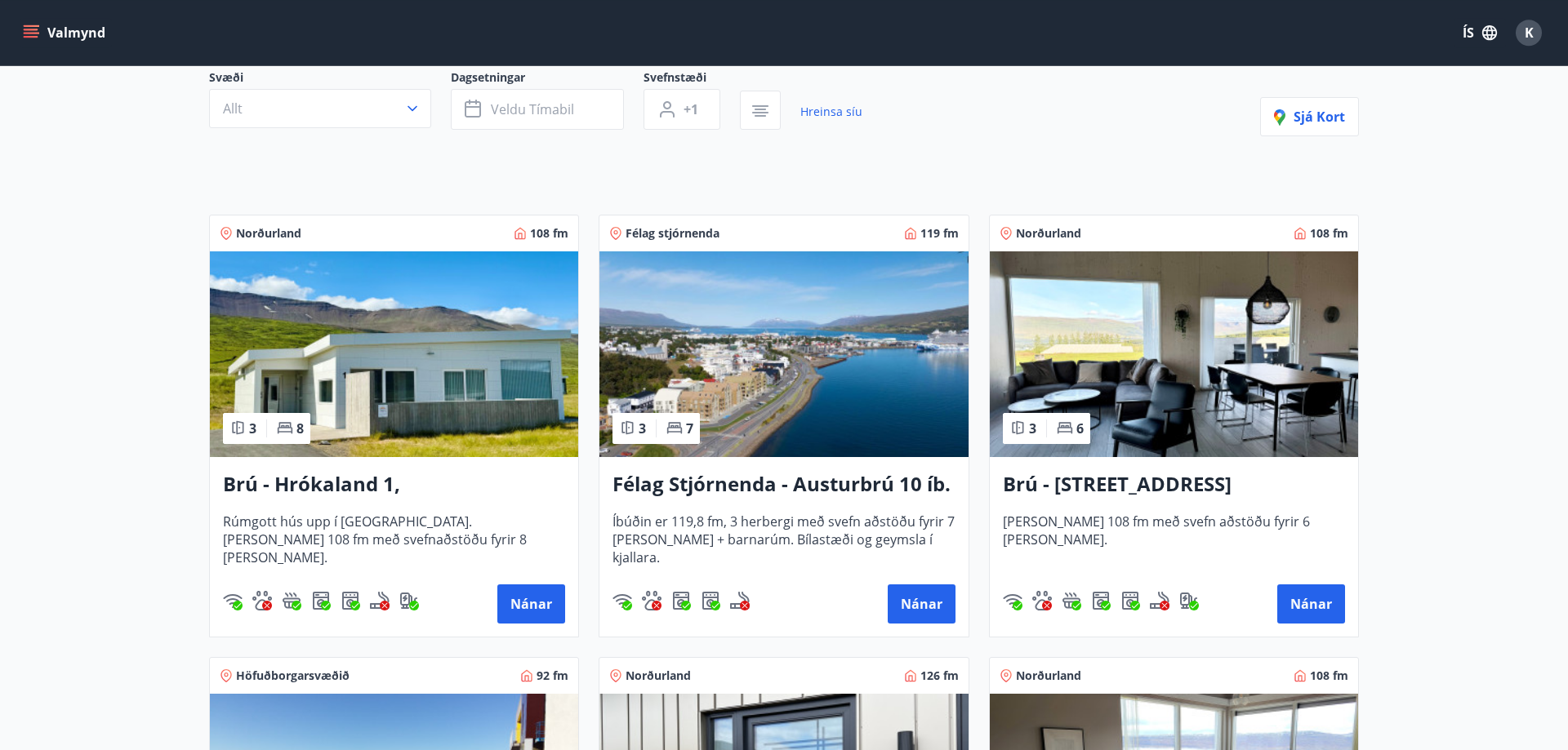
scroll to position [166, 0]
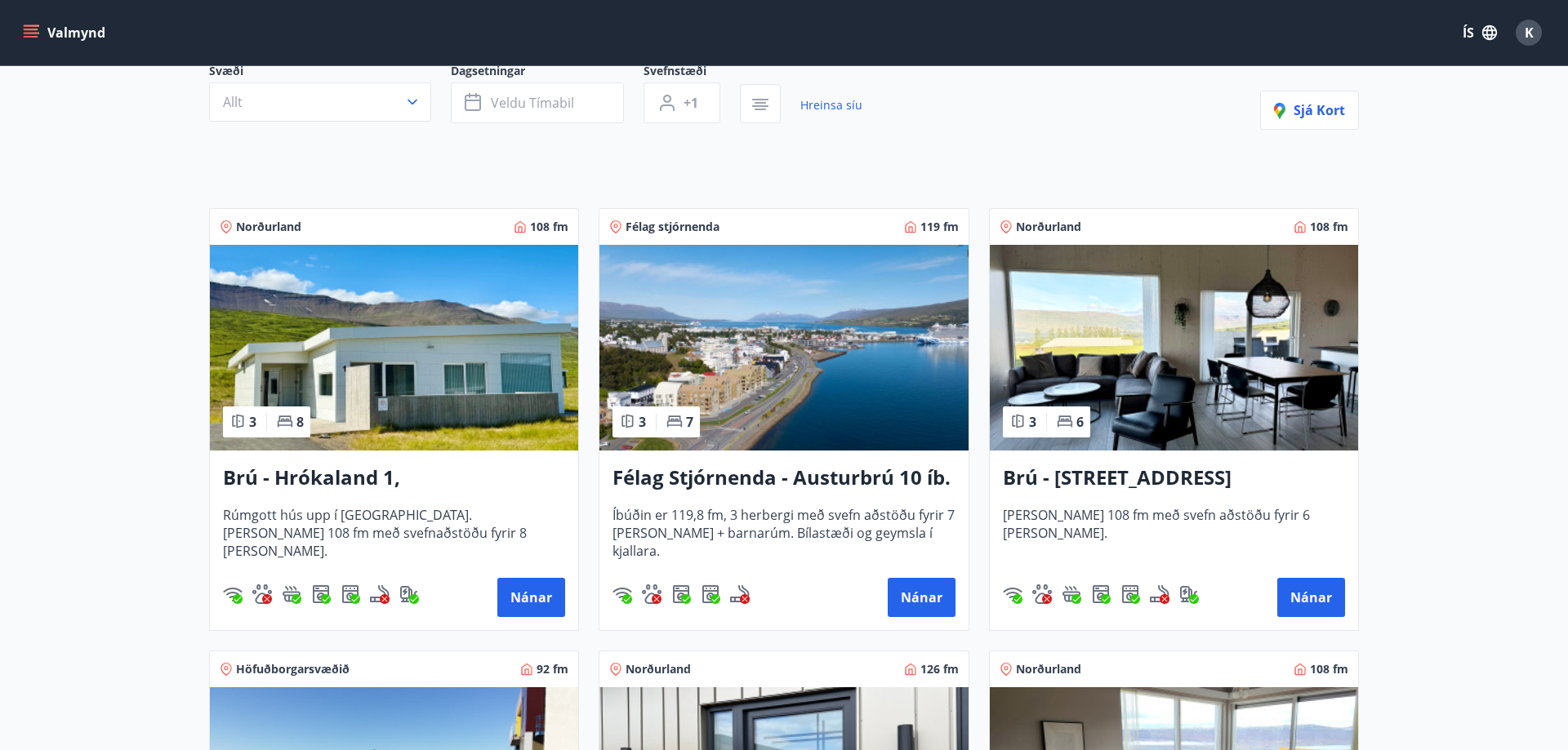
click at [801, 418] on img at bounding box center [784, 348] width 368 height 206
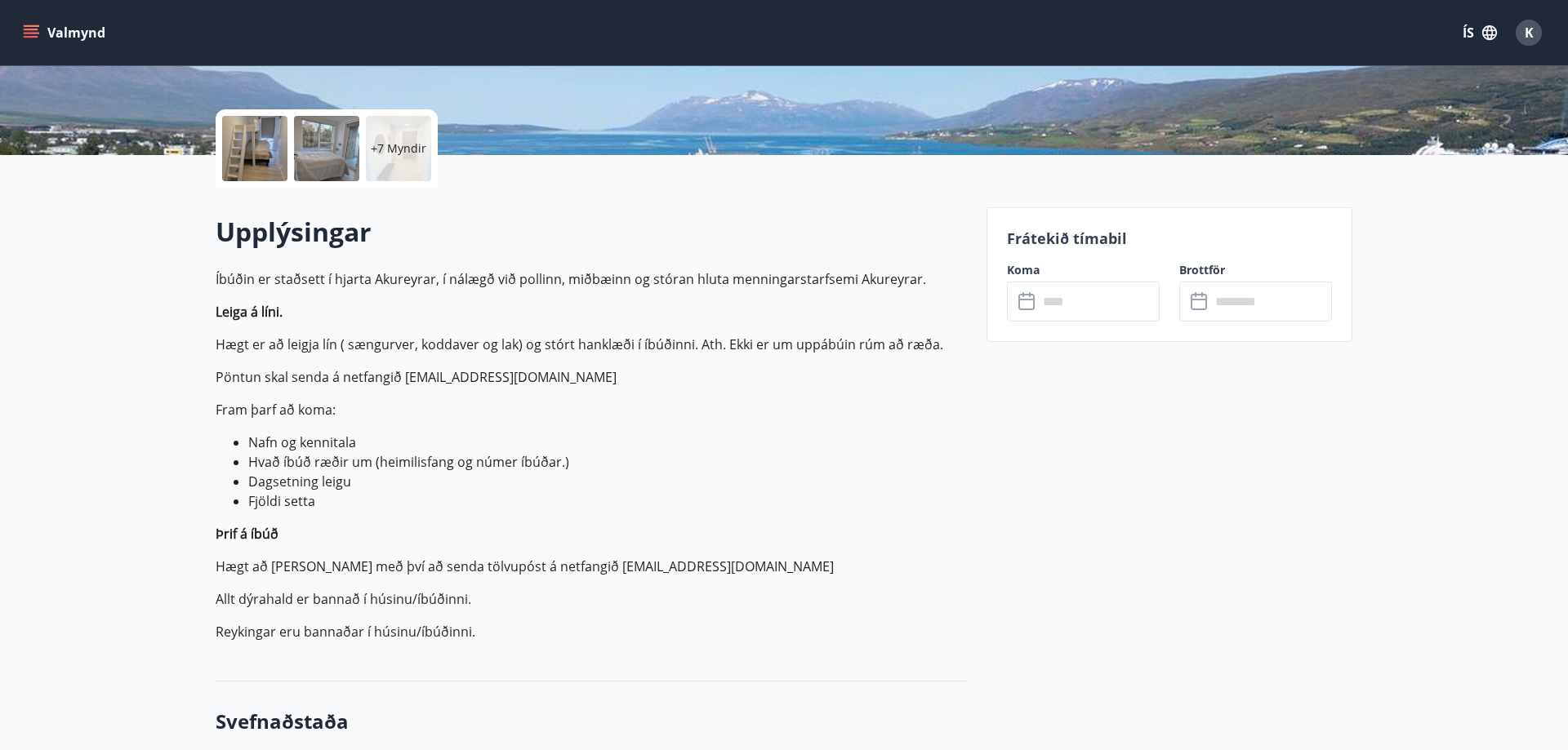
scroll to position [333, 0]
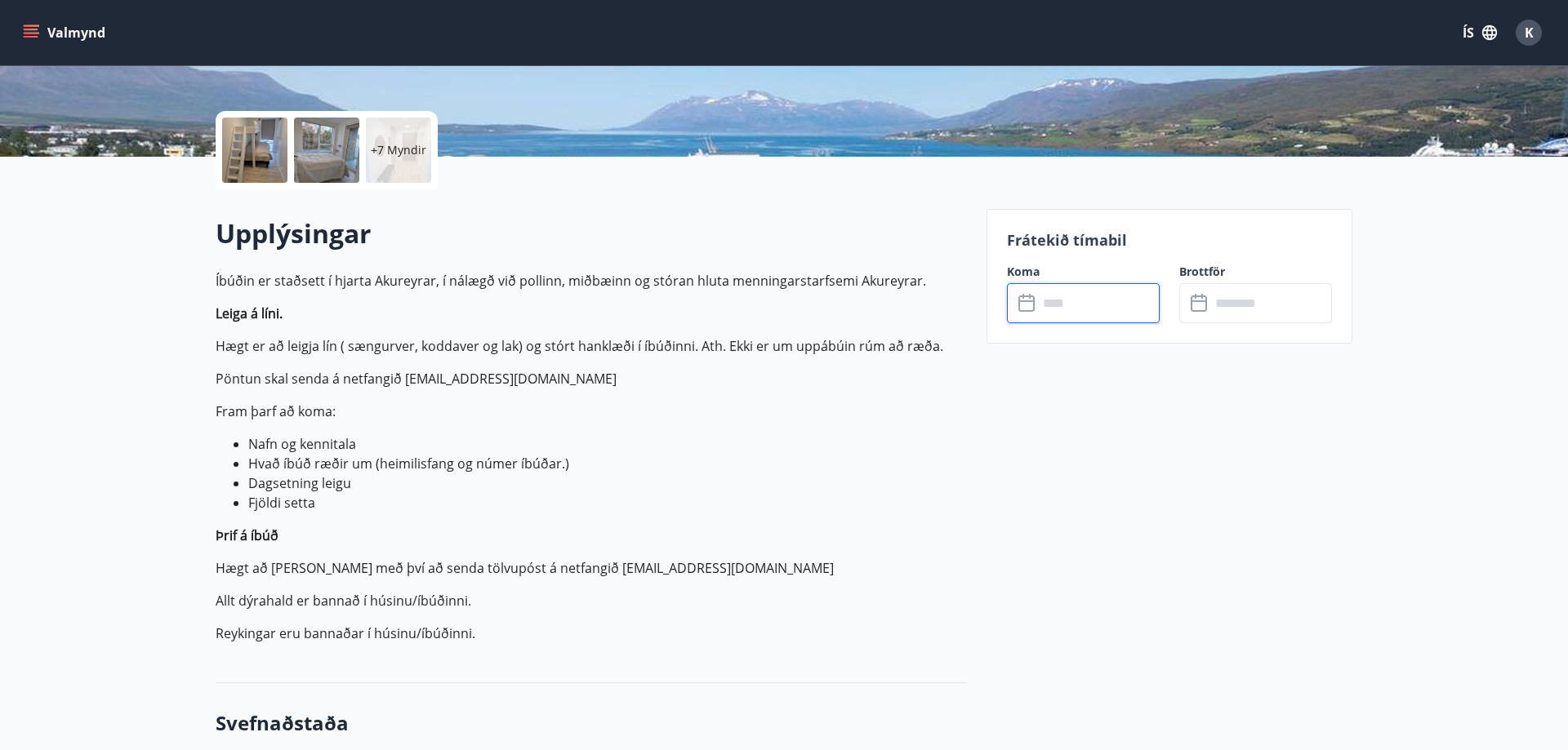
click at [1060, 304] on input "text" at bounding box center [1099, 303] width 122 height 40
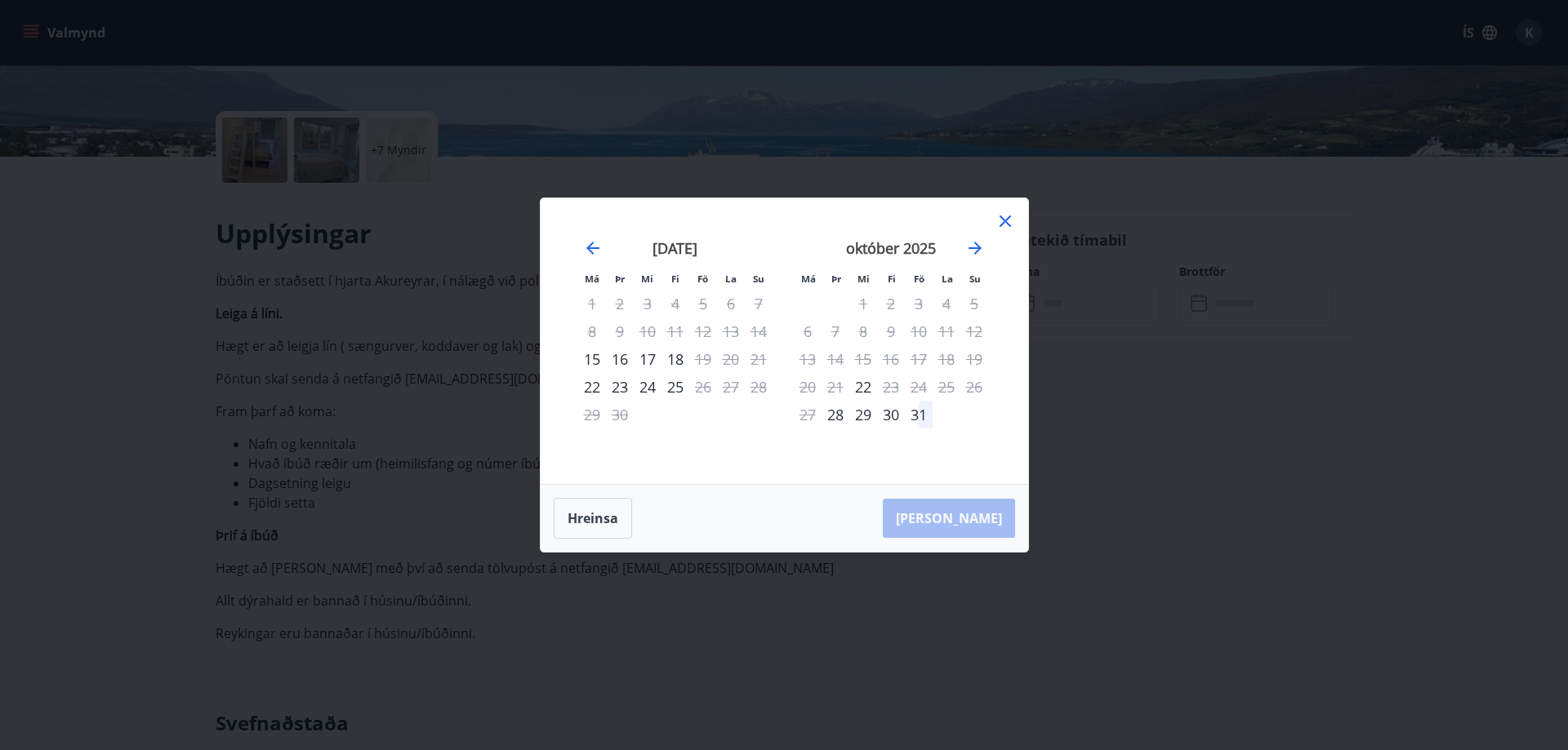
click at [1008, 219] on icon at bounding box center [1006, 222] width 12 height 12
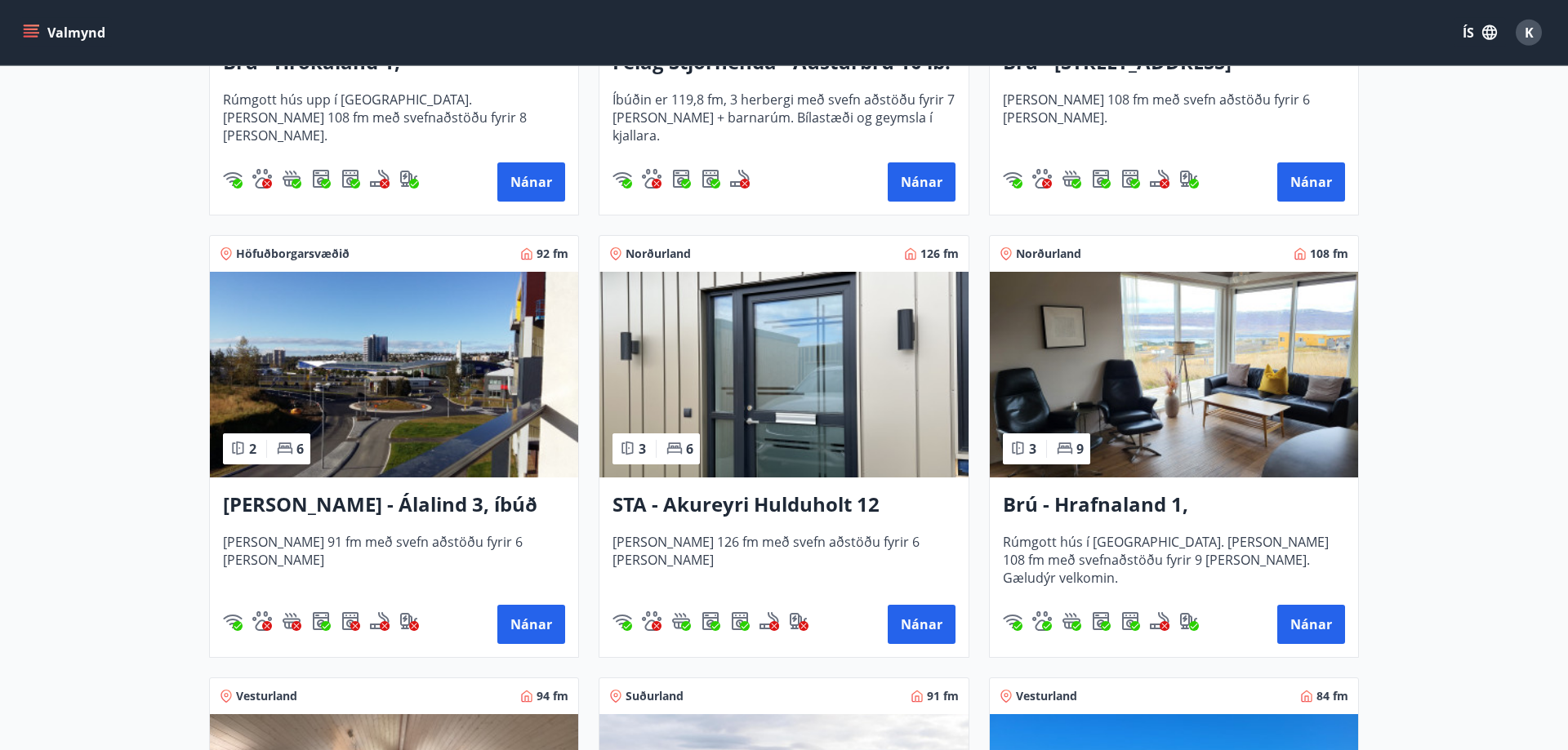
scroll to position [583, 0]
click at [766, 506] on h3 "STA - Akureyri Hulduholt 12" at bounding box center [784, 505] width 343 height 30
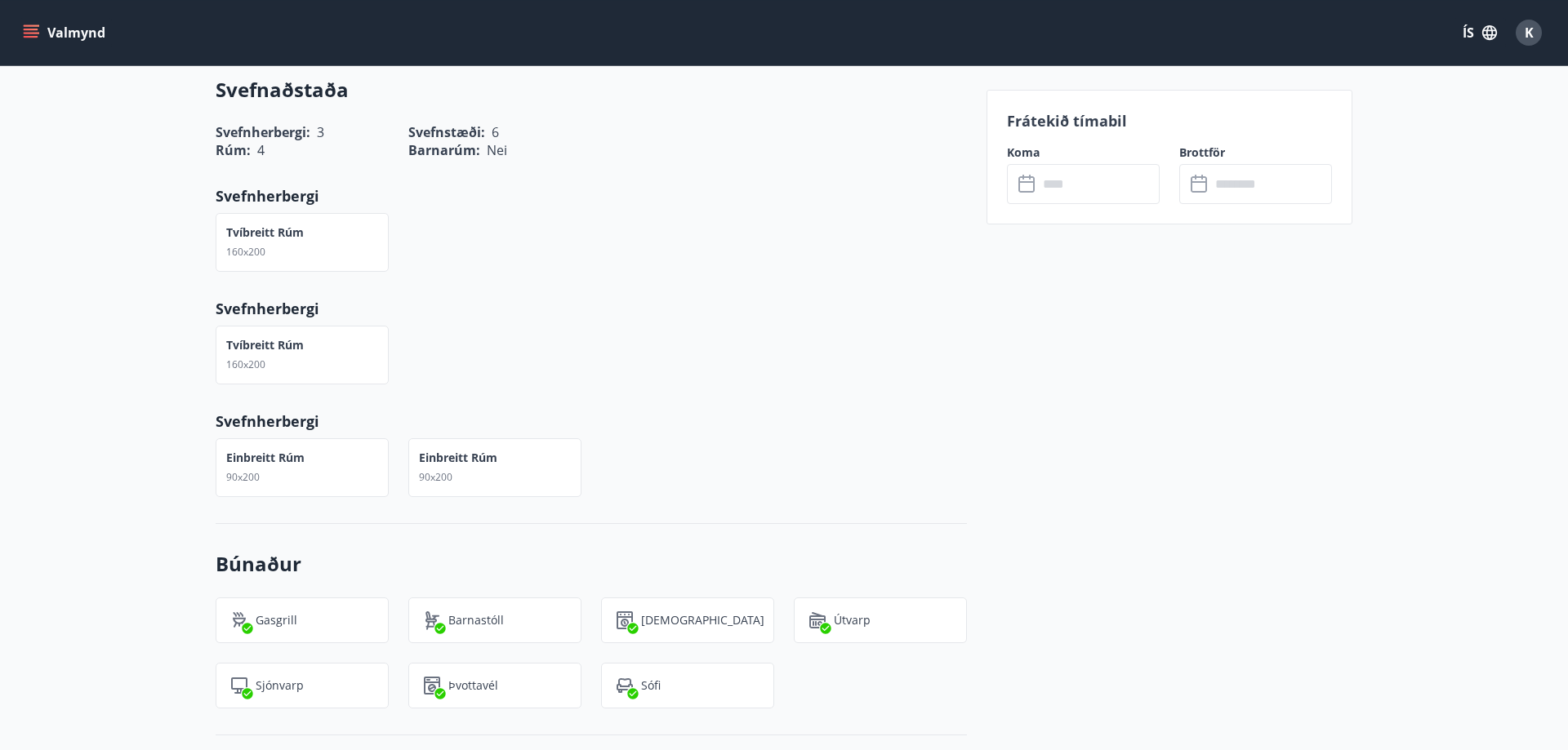
scroll to position [1082, 0]
click at [1059, 189] on input "text" at bounding box center [1099, 184] width 122 height 40
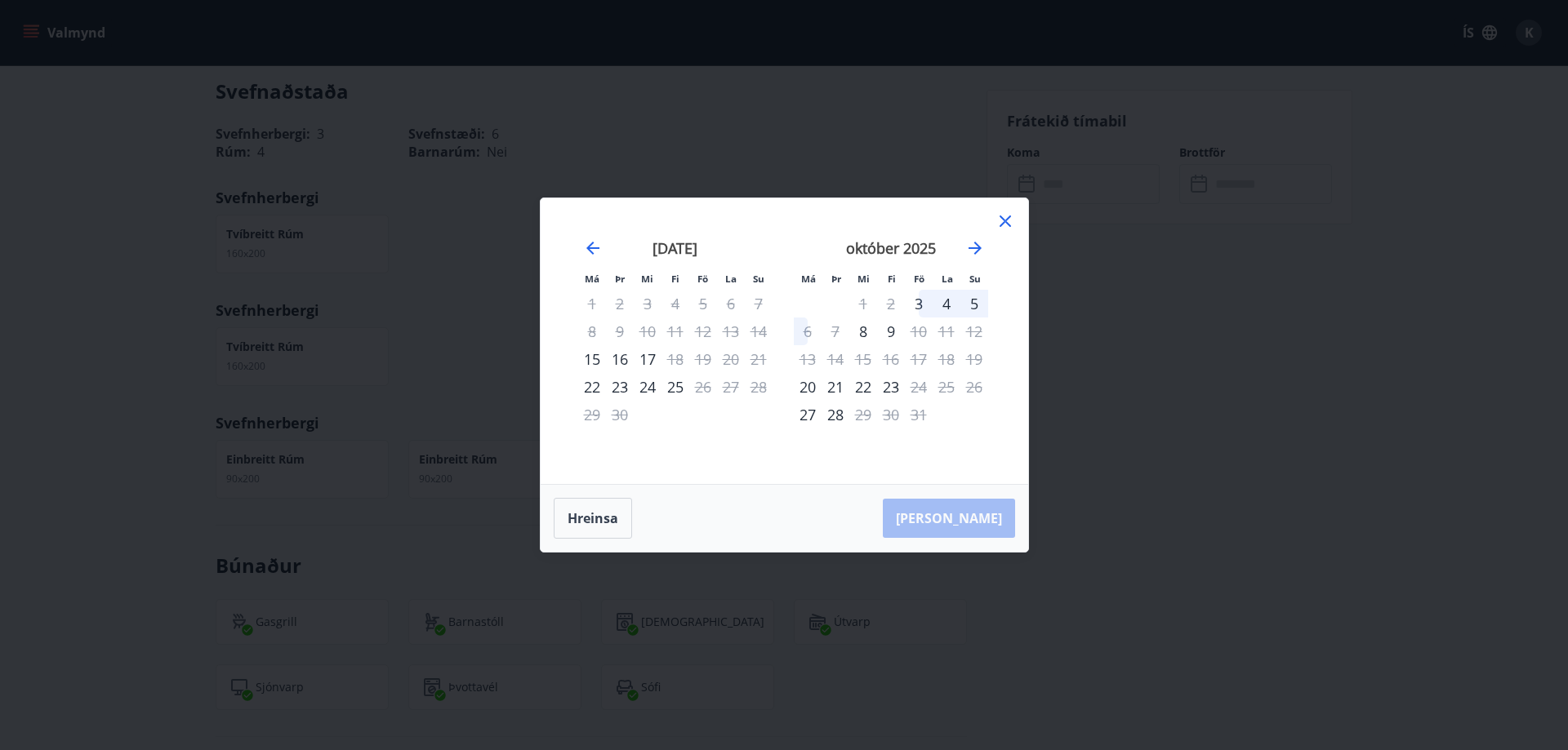
click at [1008, 219] on icon at bounding box center [1006, 222] width 12 height 12
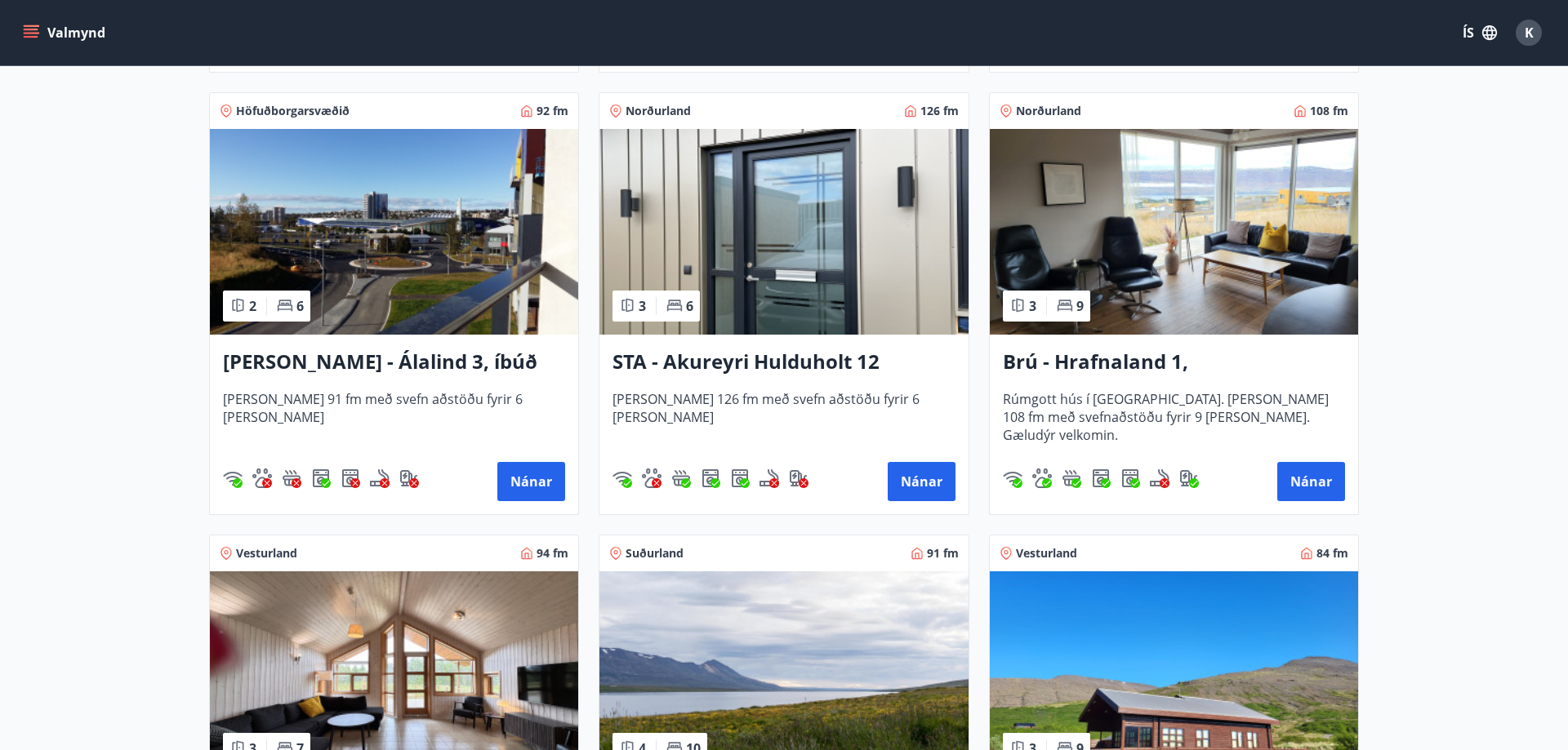
scroll to position [749, 0]
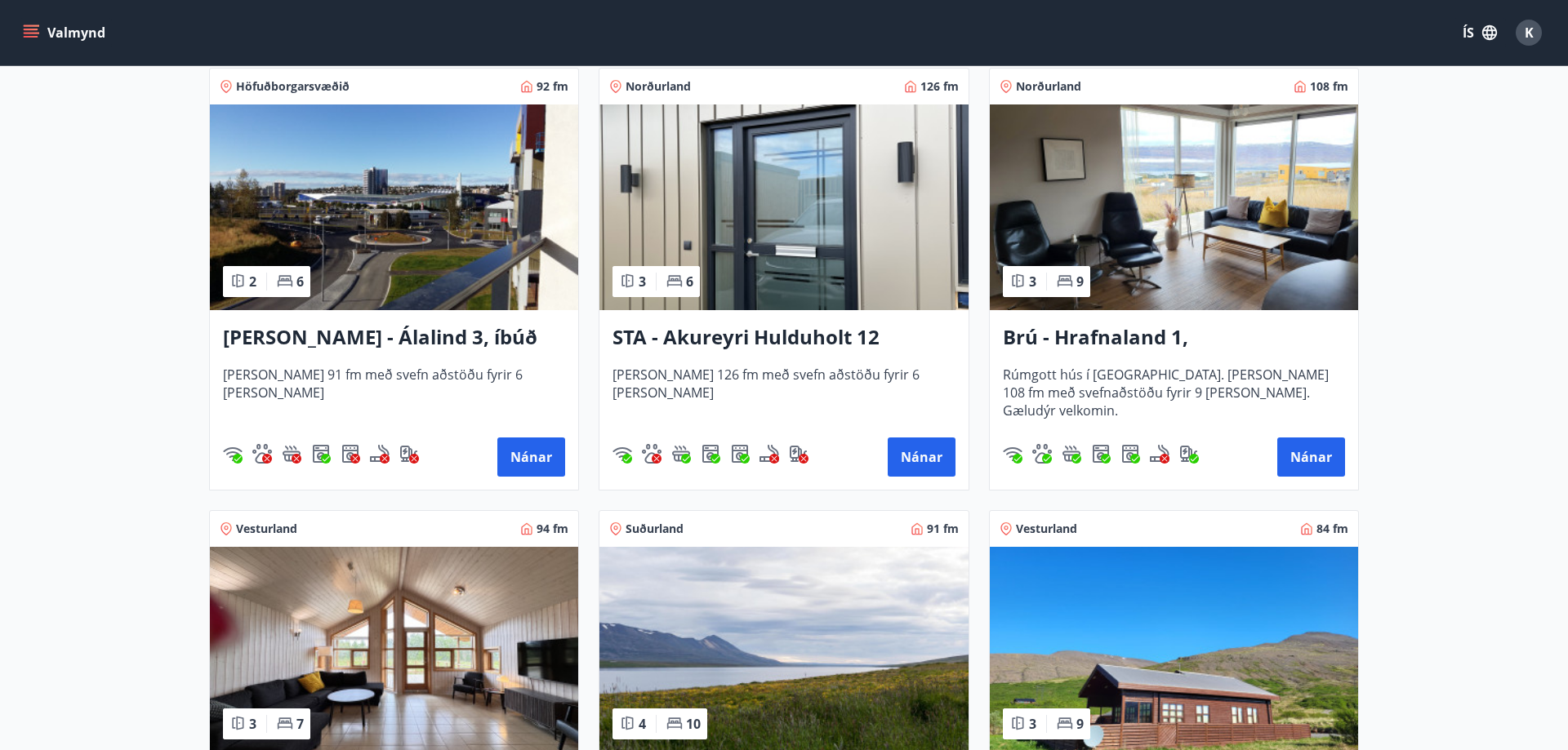
click at [1129, 335] on h3 "Brú - Hrafnaland 1, Akureyri (gæludýr velkomin)" at bounding box center [1174, 338] width 343 height 30
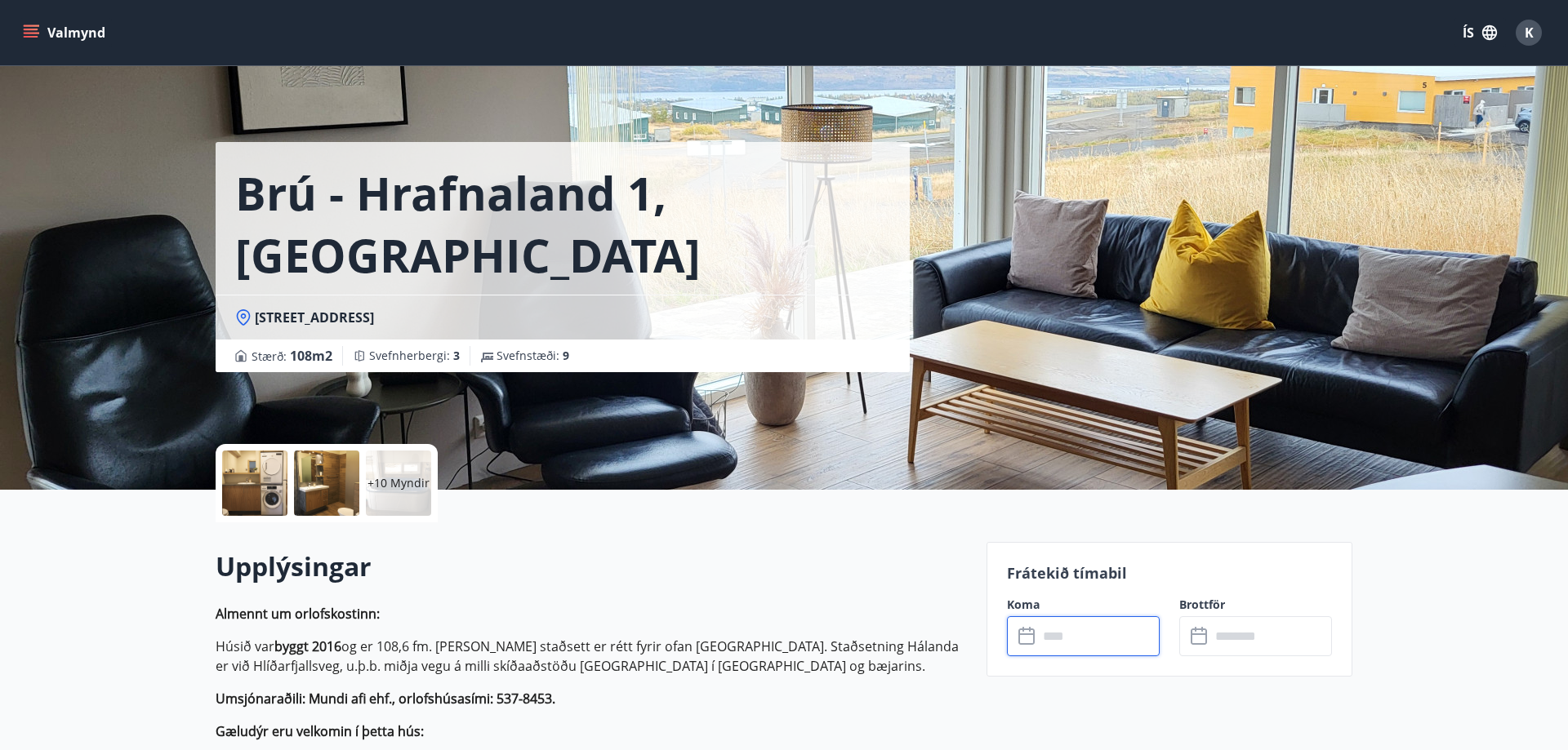
click at [1072, 634] on input "text" at bounding box center [1099, 636] width 122 height 40
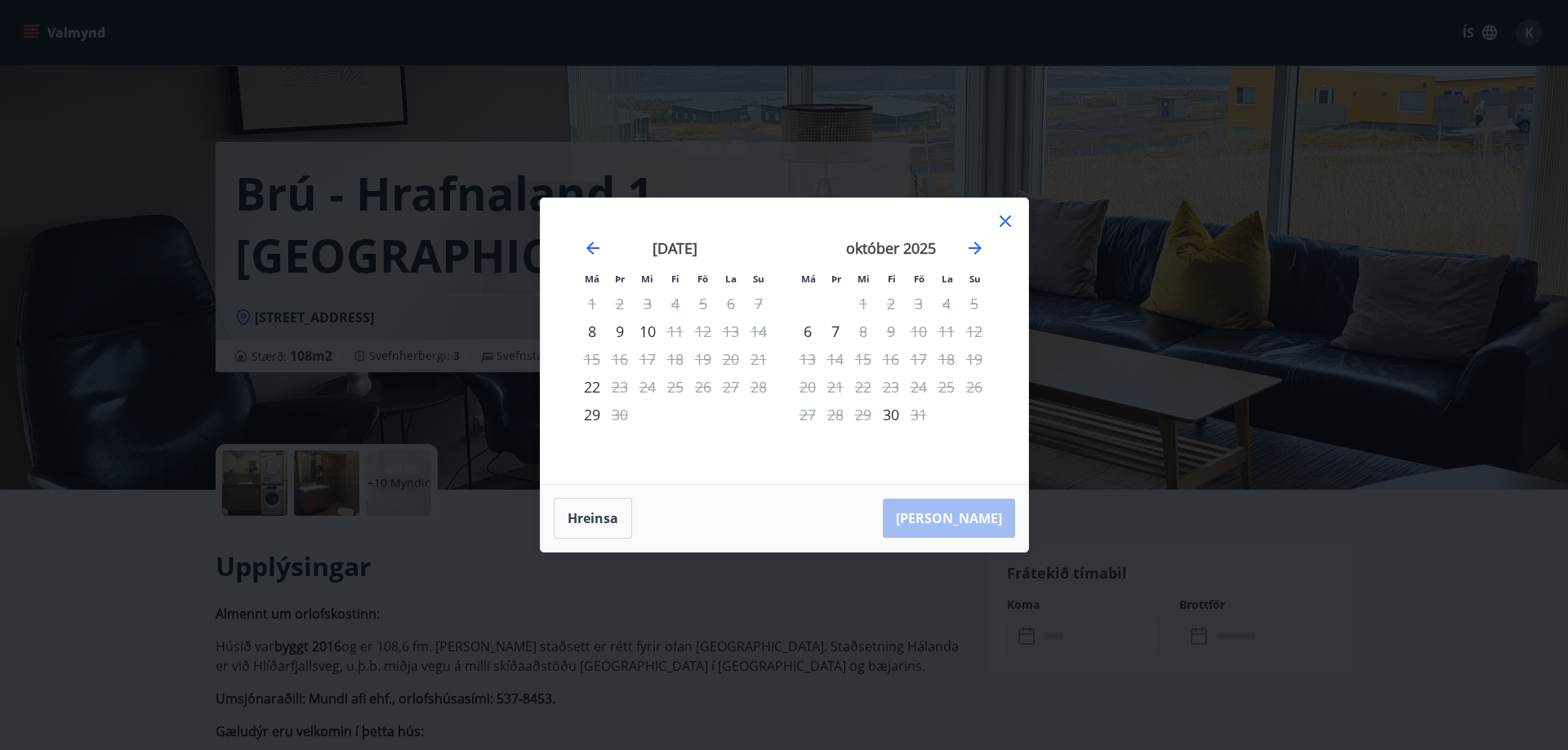
click at [1004, 220] on icon at bounding box center [1006, 222] width 12 height 12
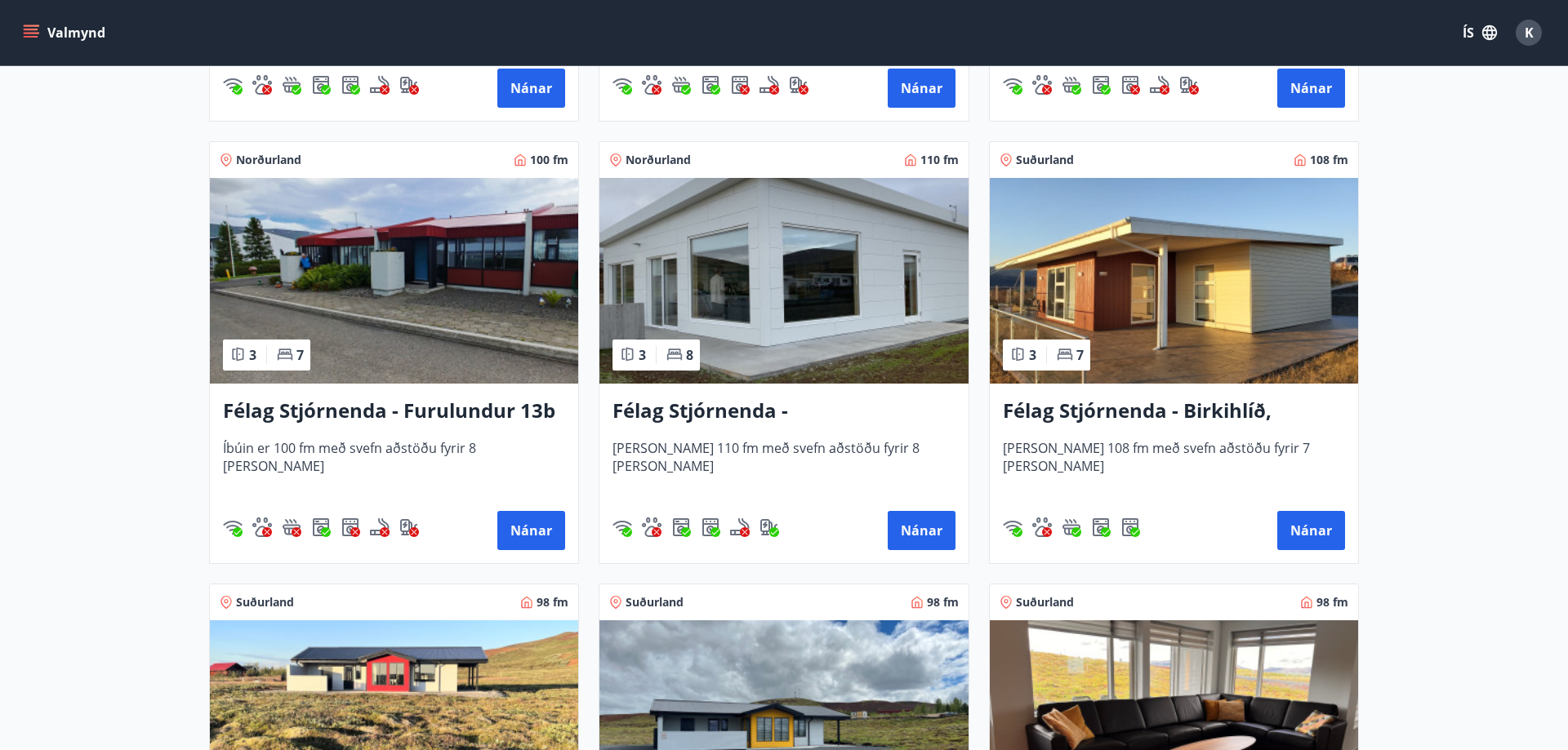
scroll to position [3247, 0]
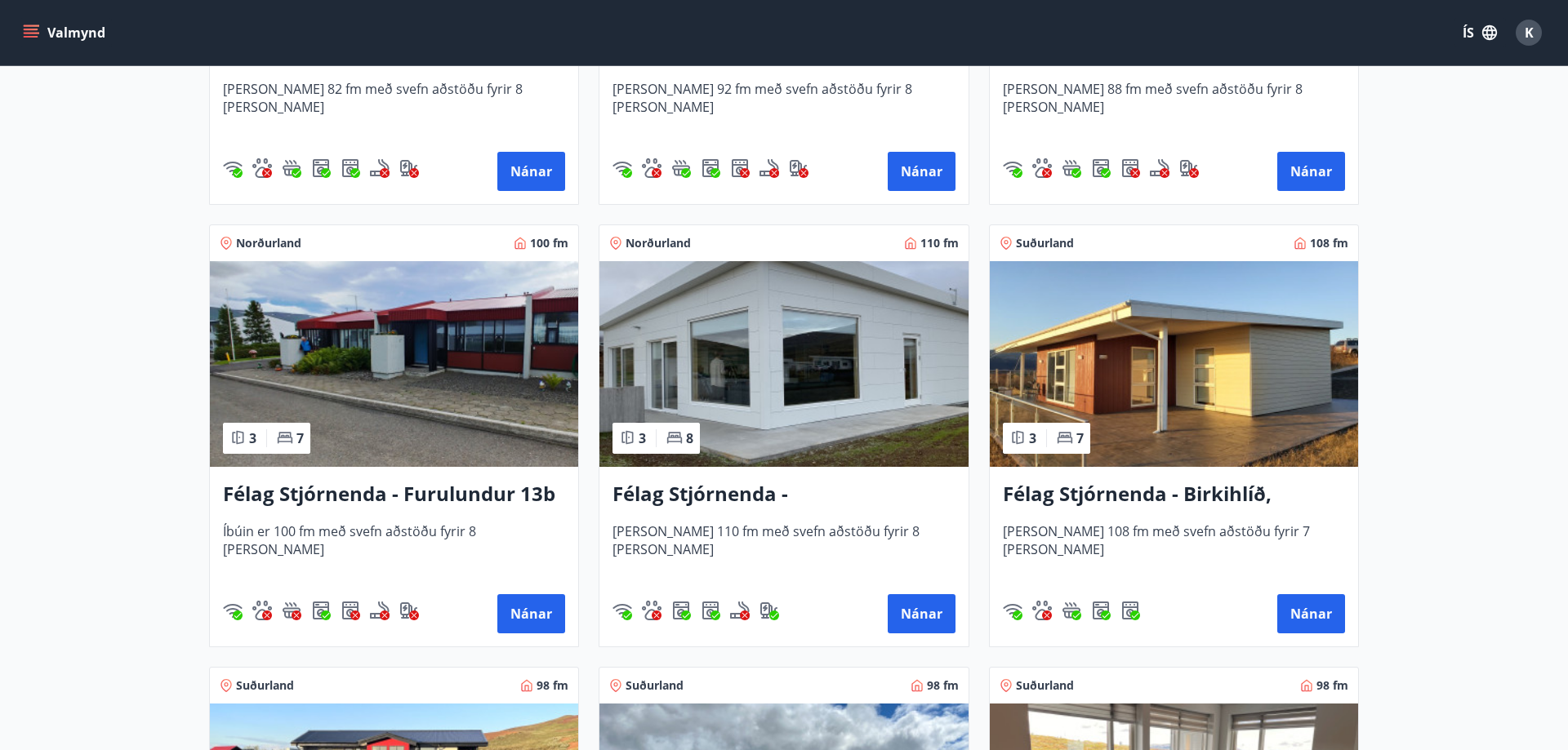
click at [395, 498] on h3 "Félag Stjórnenda - Furulundur 13b - Akureyri" at bounding box center [394, 495] width 343 height 30
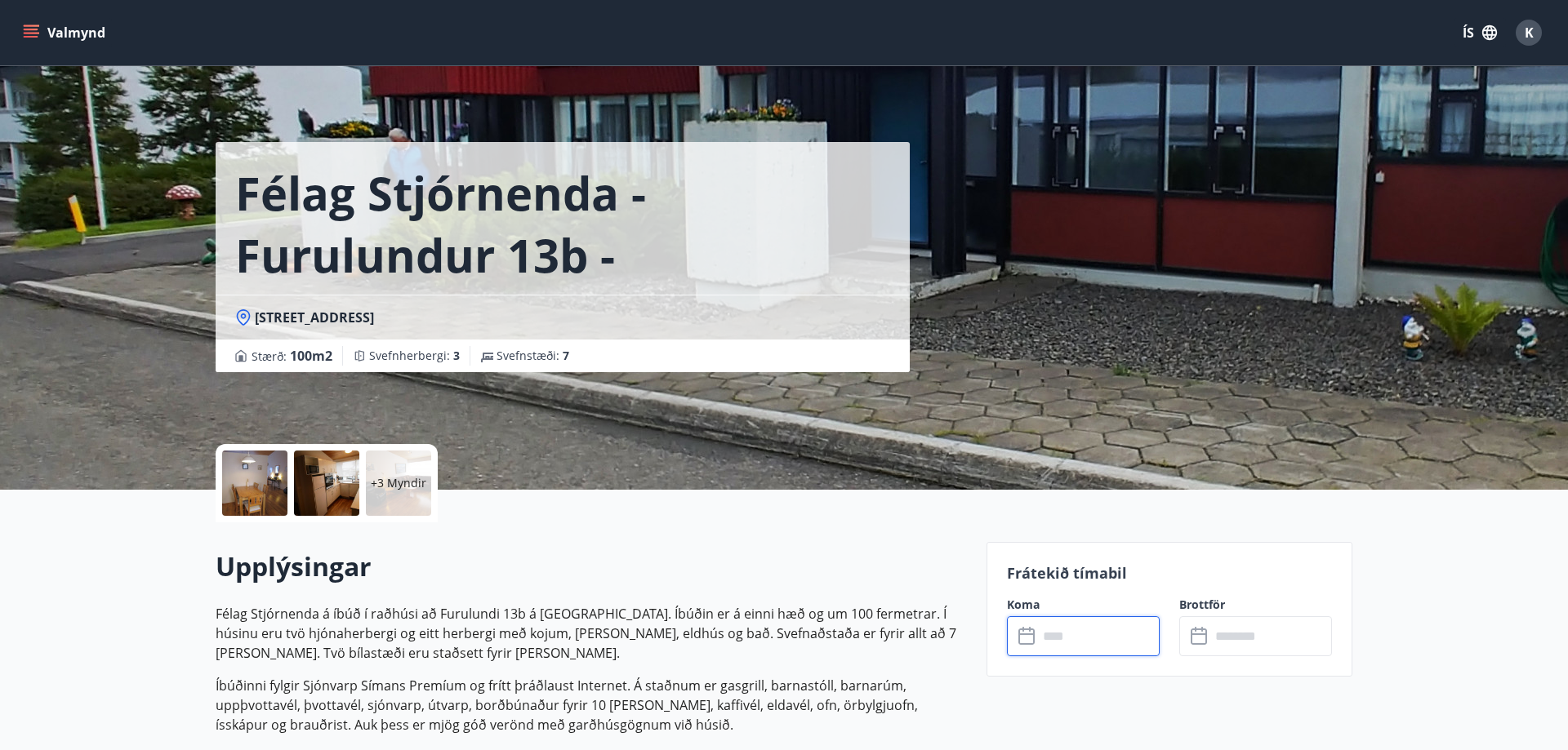
click at [1062, 631] on input "text" at bounding box center [1099, 636] width 122 height 40
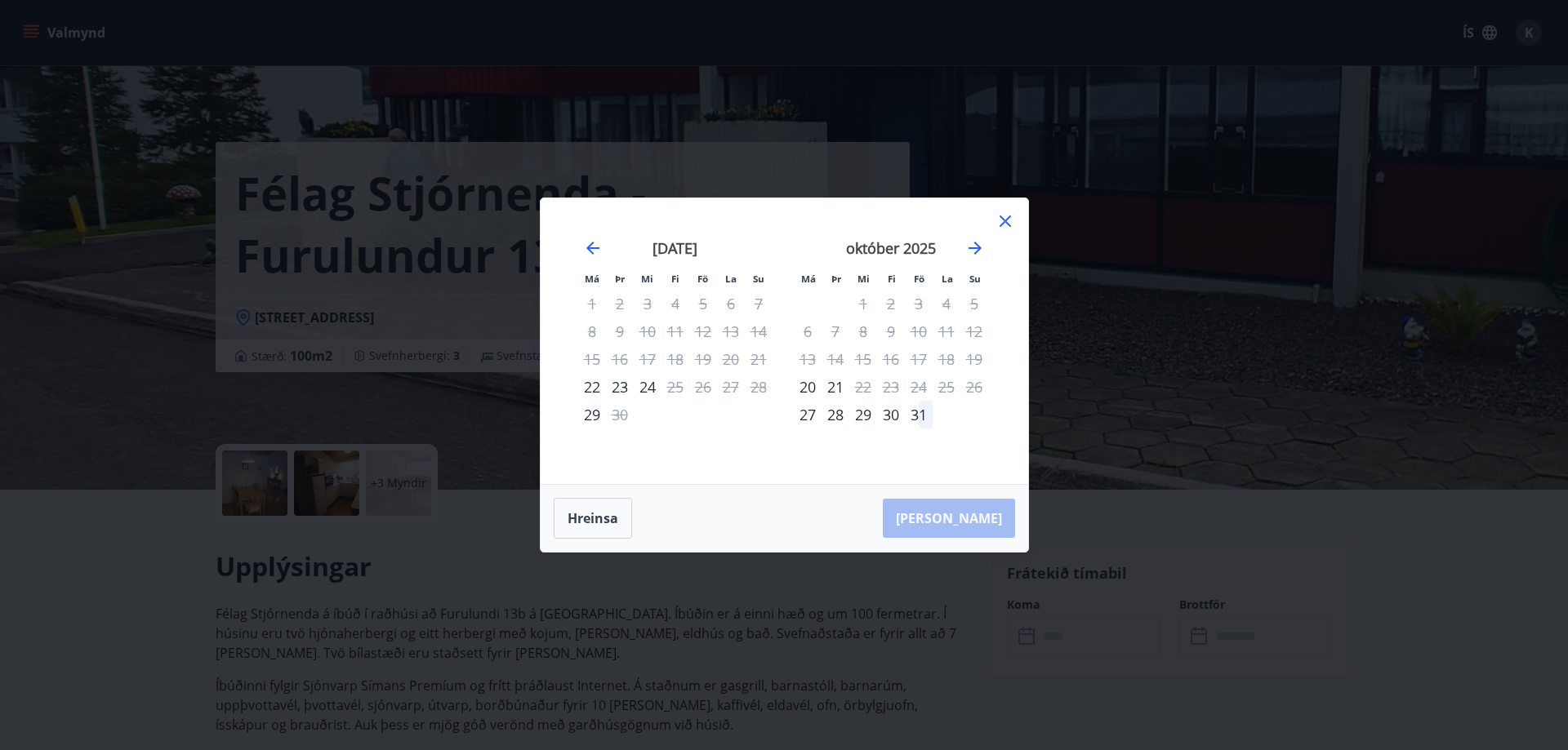
click at [1004, 216] on icon at bounding box center [1006, 222] width 20 height 20
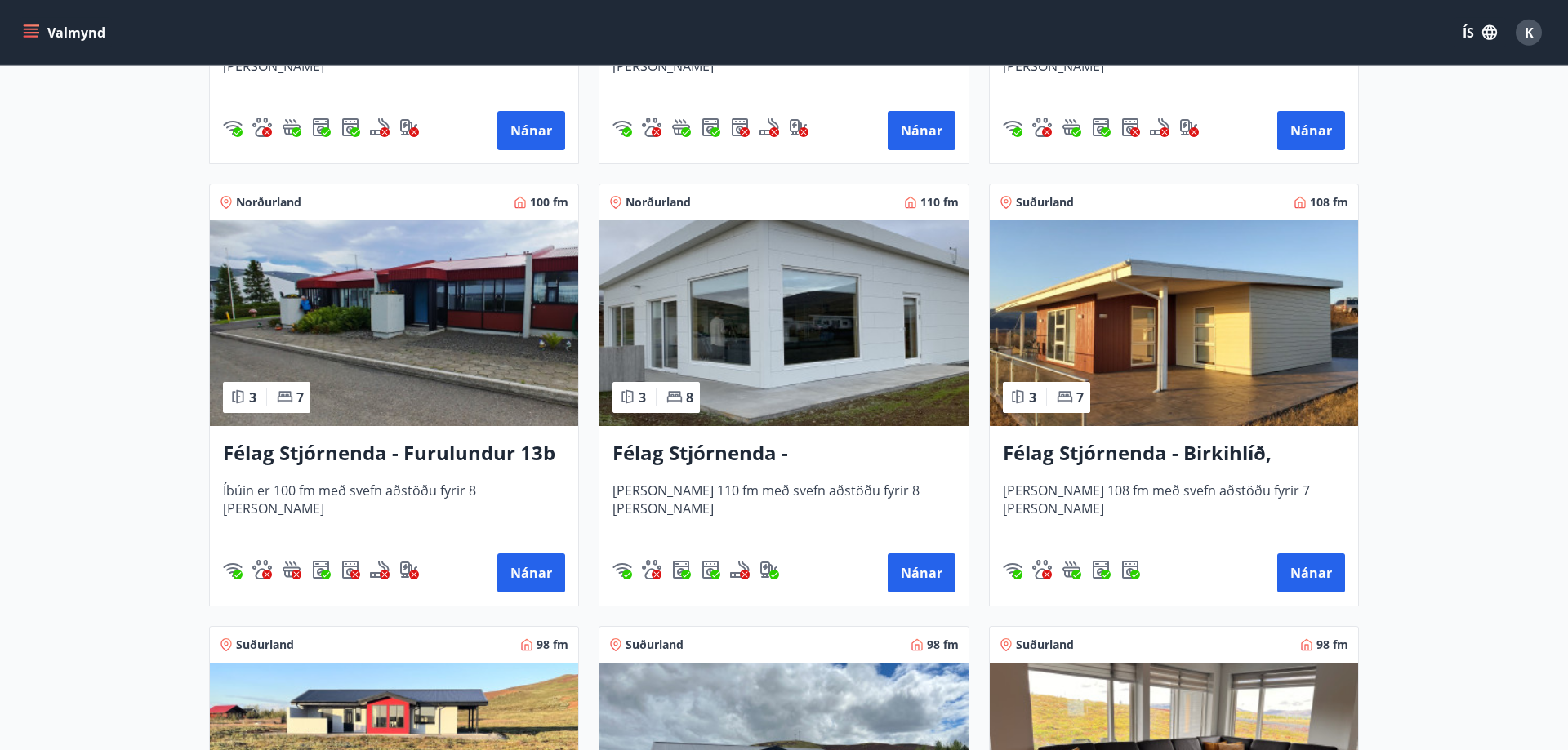
scroll to position [3330, 0]
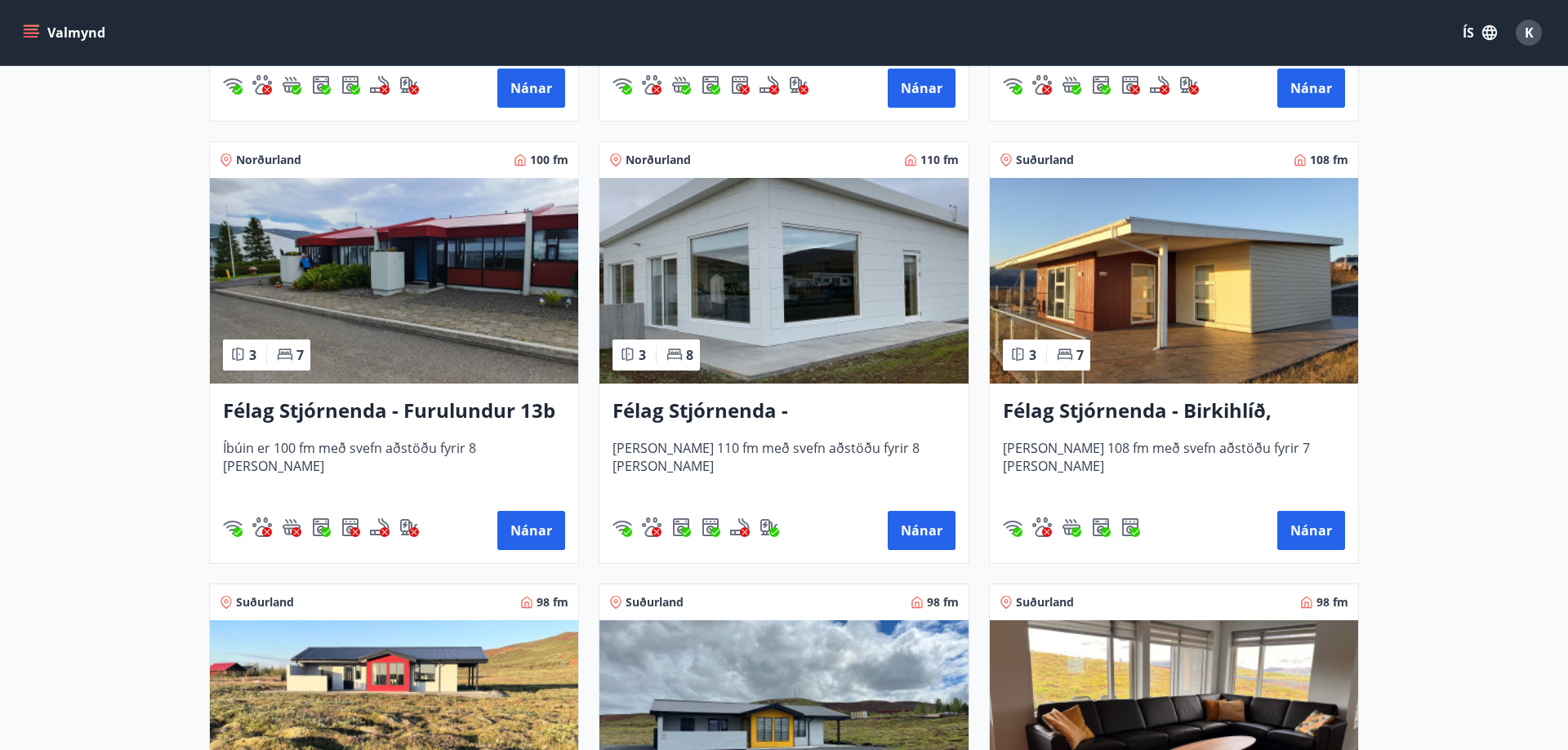
click at [846, 409] on h3 "Félag Stjórnenda - Hvassaland 7" at bounding box center [784, 412] width 343 height 30
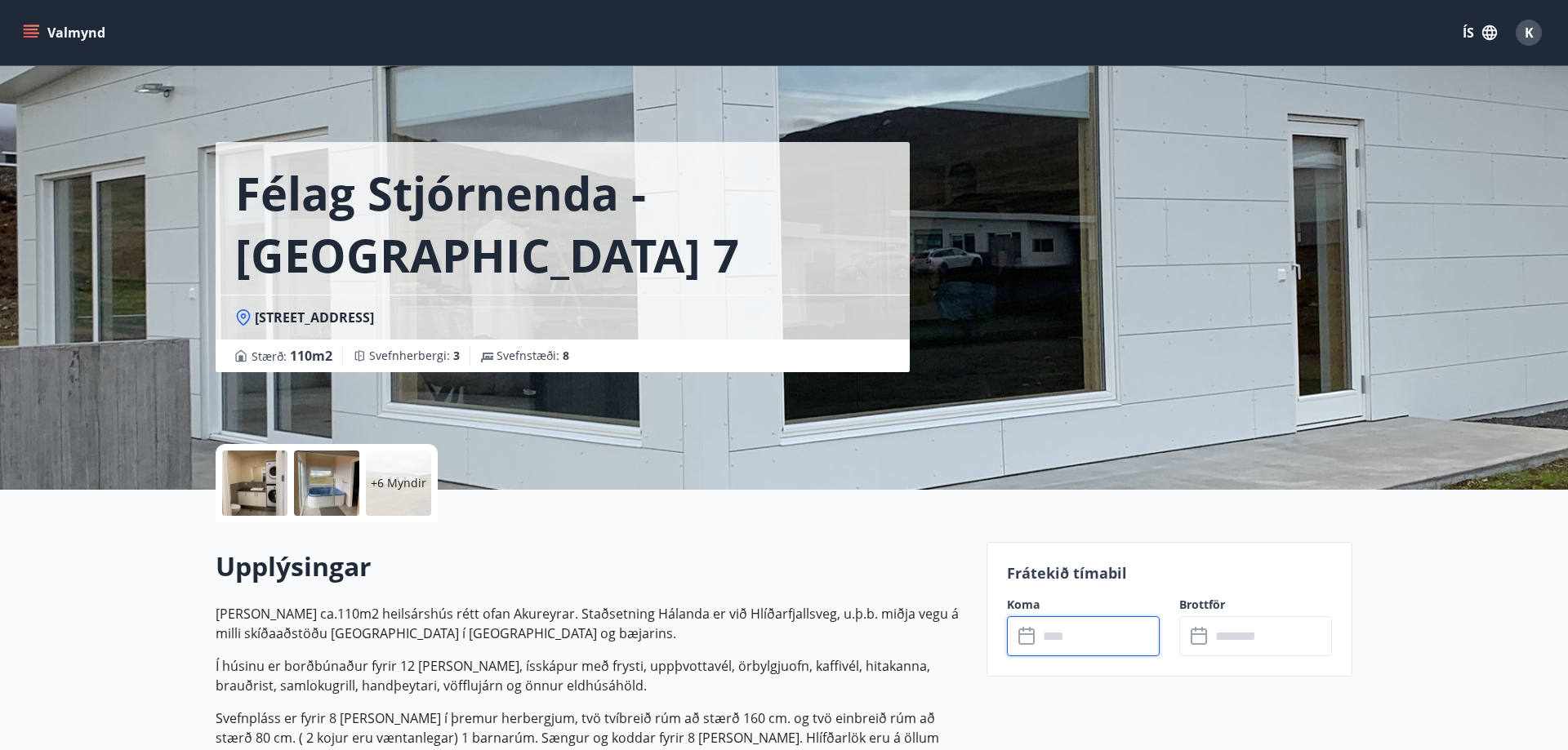
click at [1090, 634] on input "text" at bounding box center [1099, 636] width 122 height 40
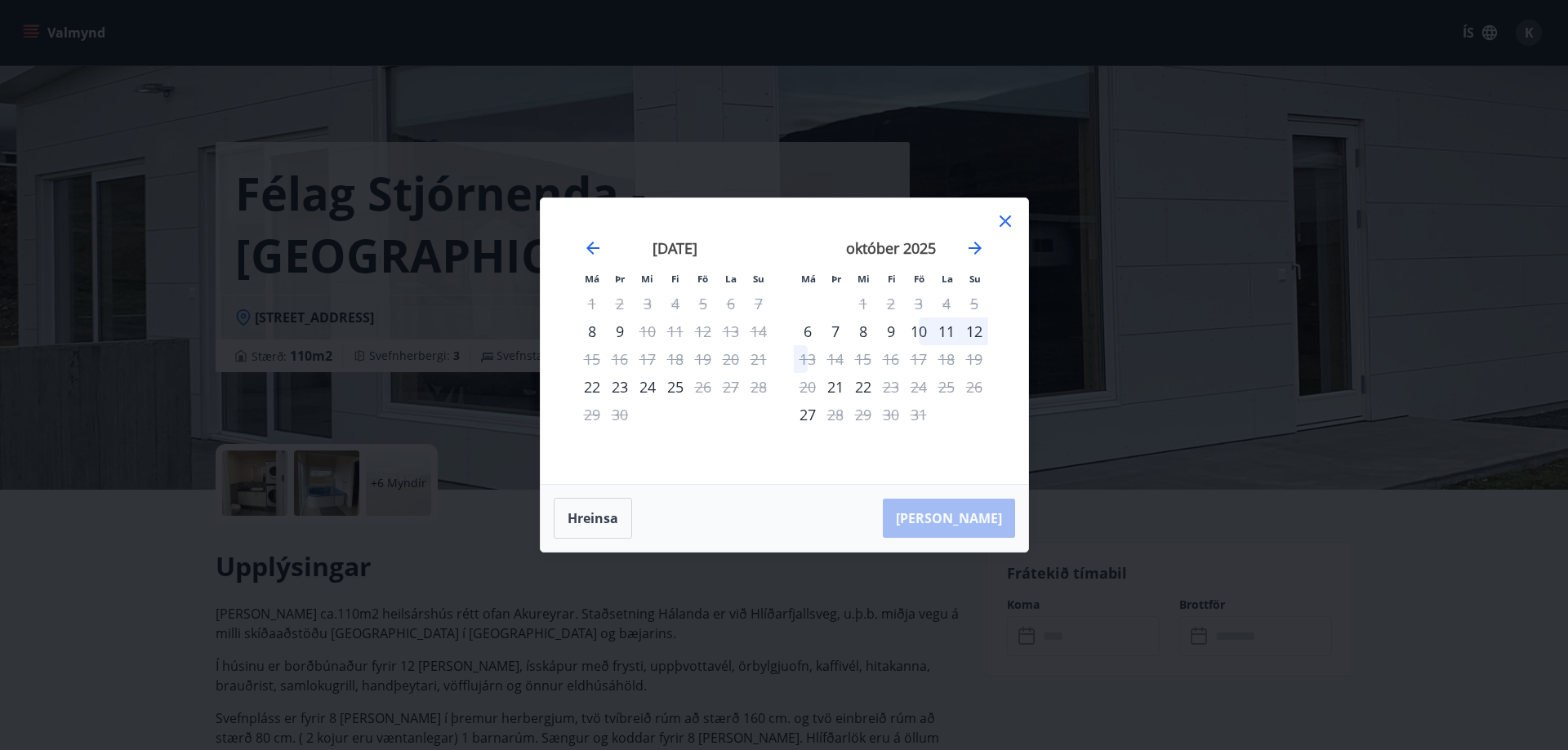
click at [1002, 224] on icon at bounding box center [1006, 222] width 12 height 12
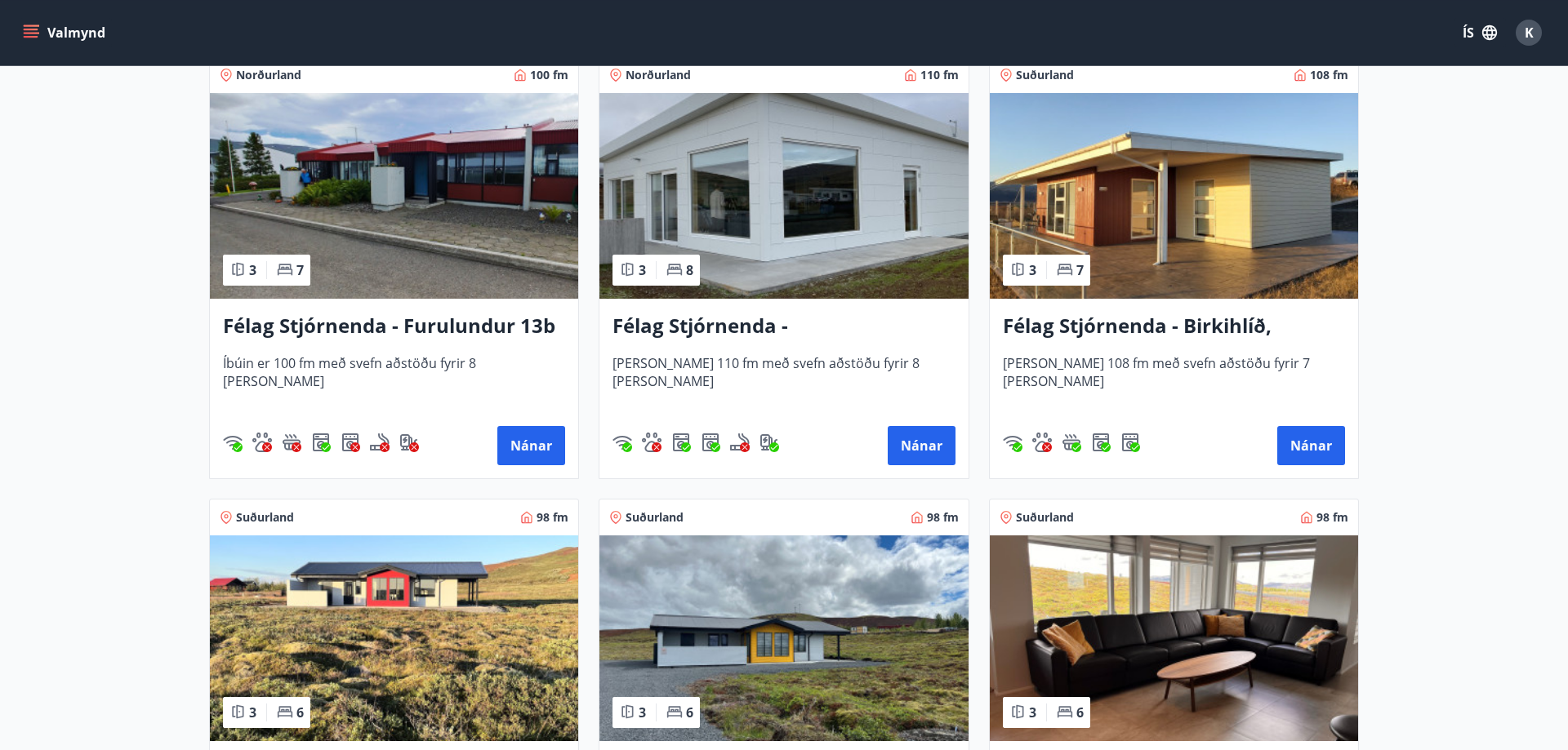
scroll to position [3414, 0]
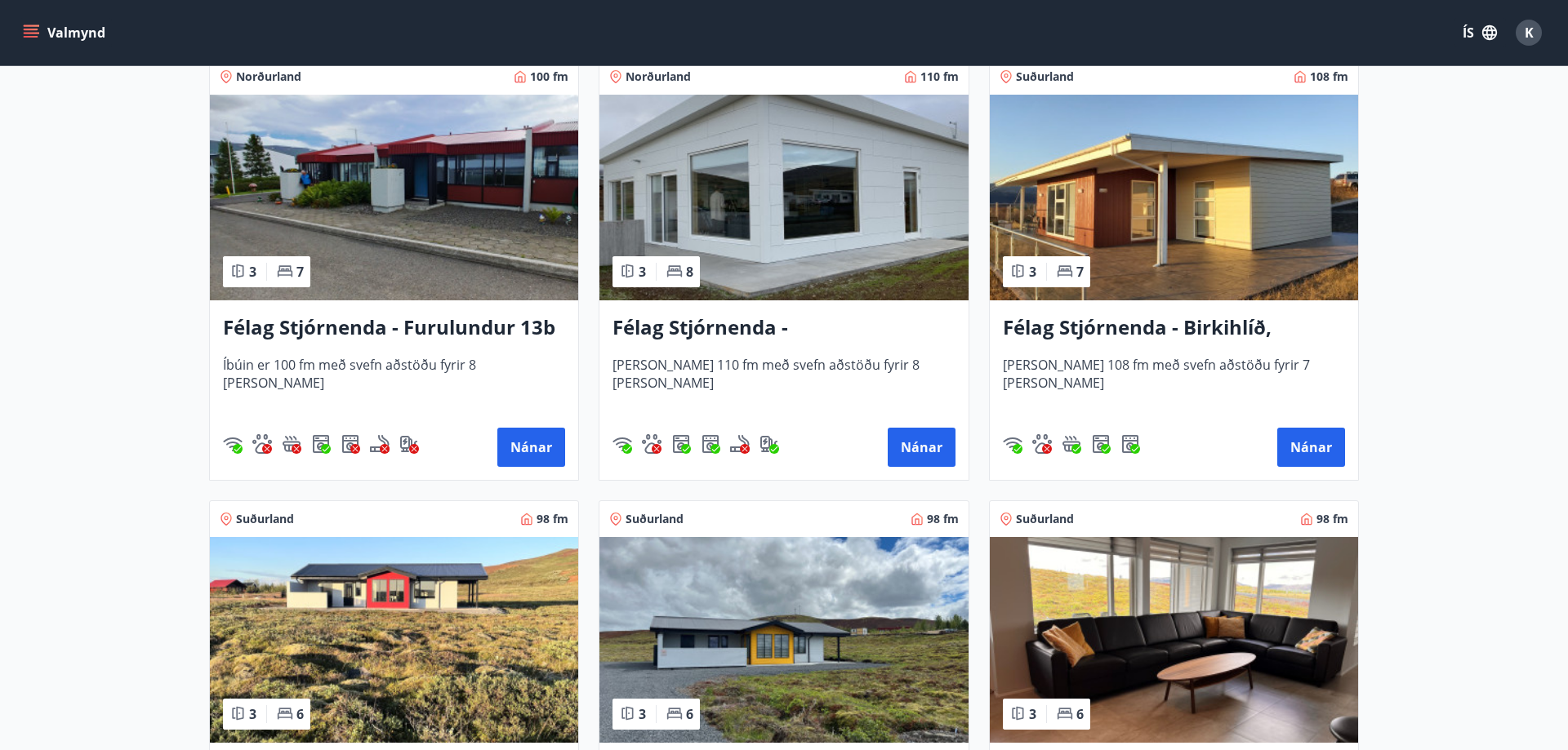
click at [1159, 322] on h3 "Félag Stjórnenda - Birkihlíð, Brekkuheiði" at bounding box center [1174, 328] width 343 height 30
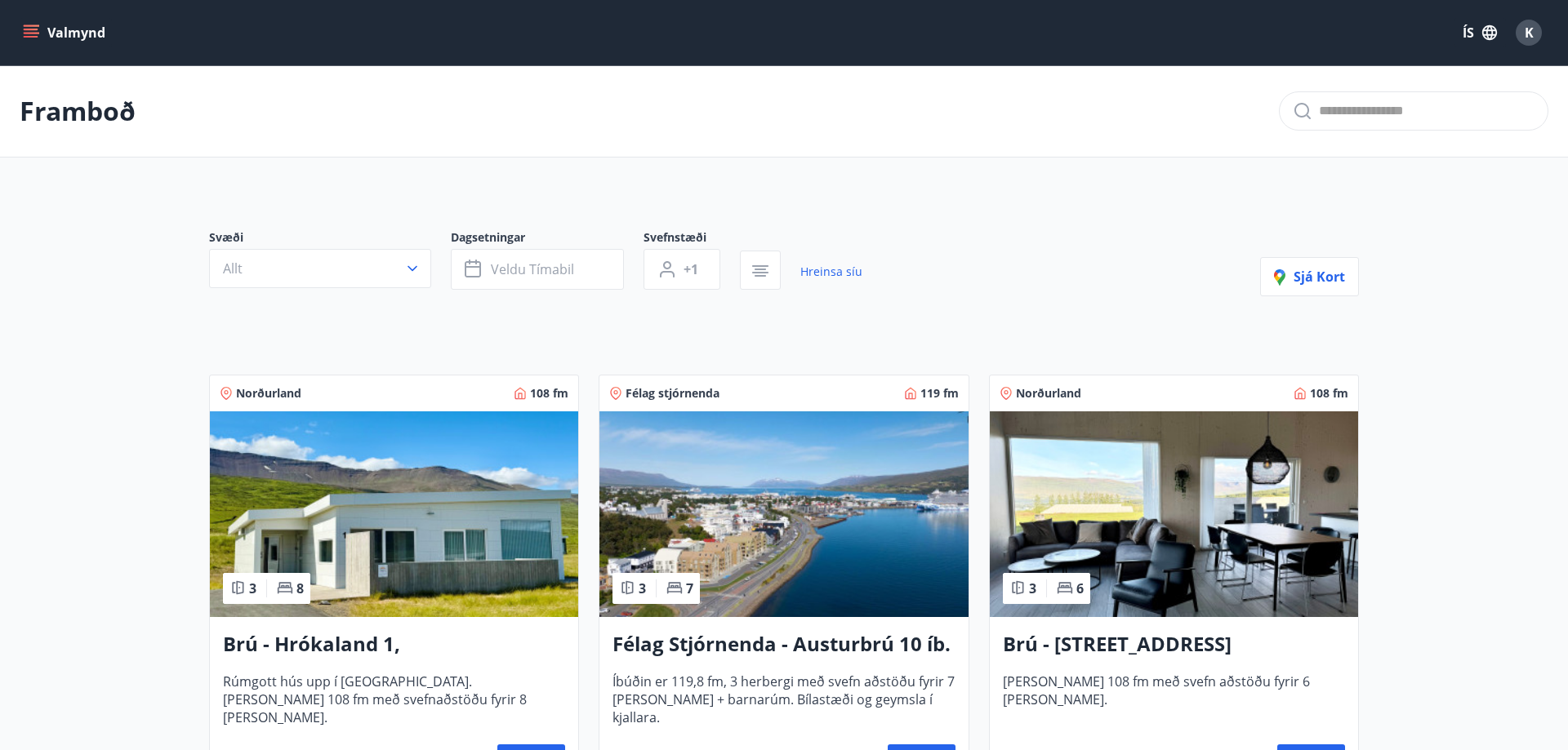
scroll to position [83, 0]
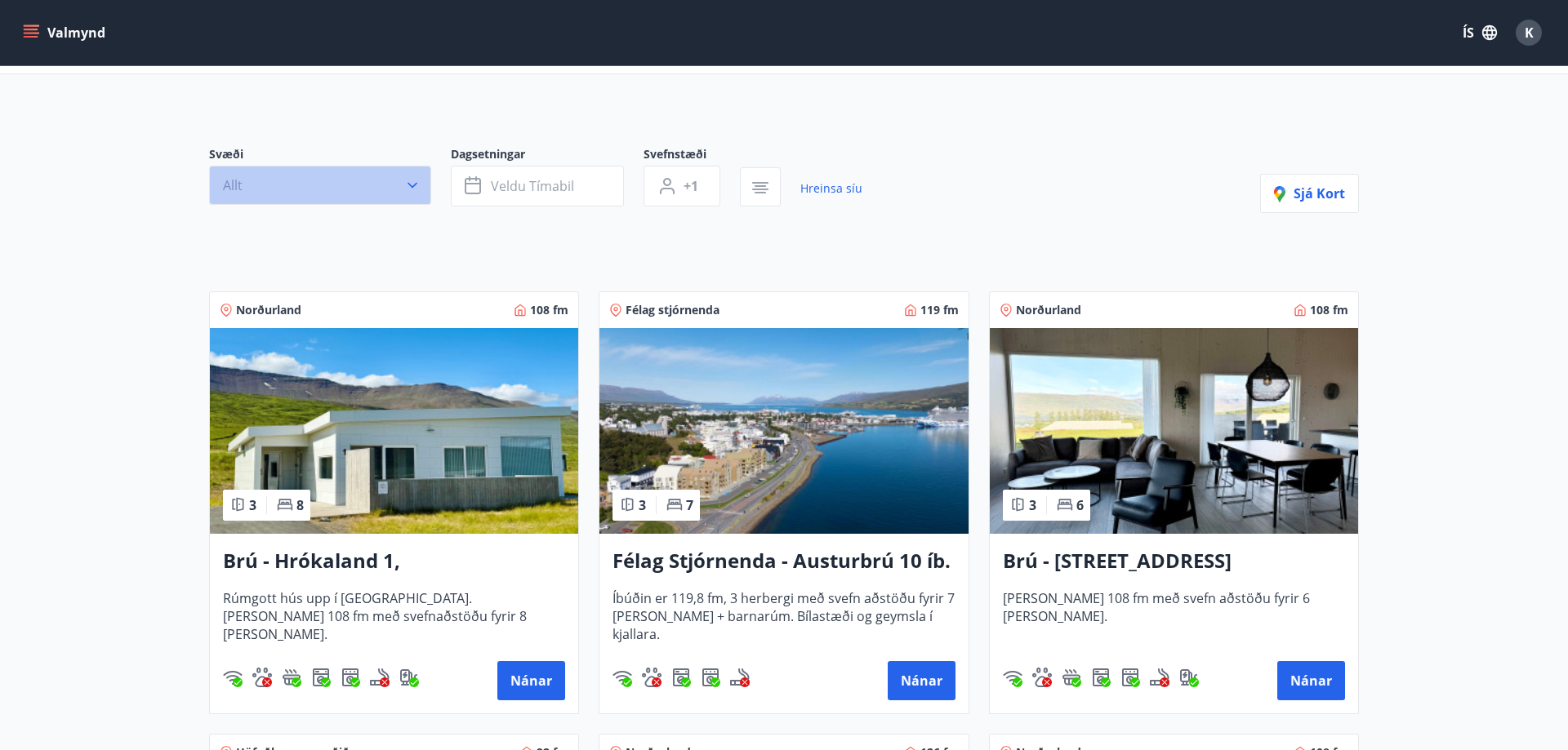
click at [416, 179] on icon "button" at bounding box center [412, 185] width 17 height 17
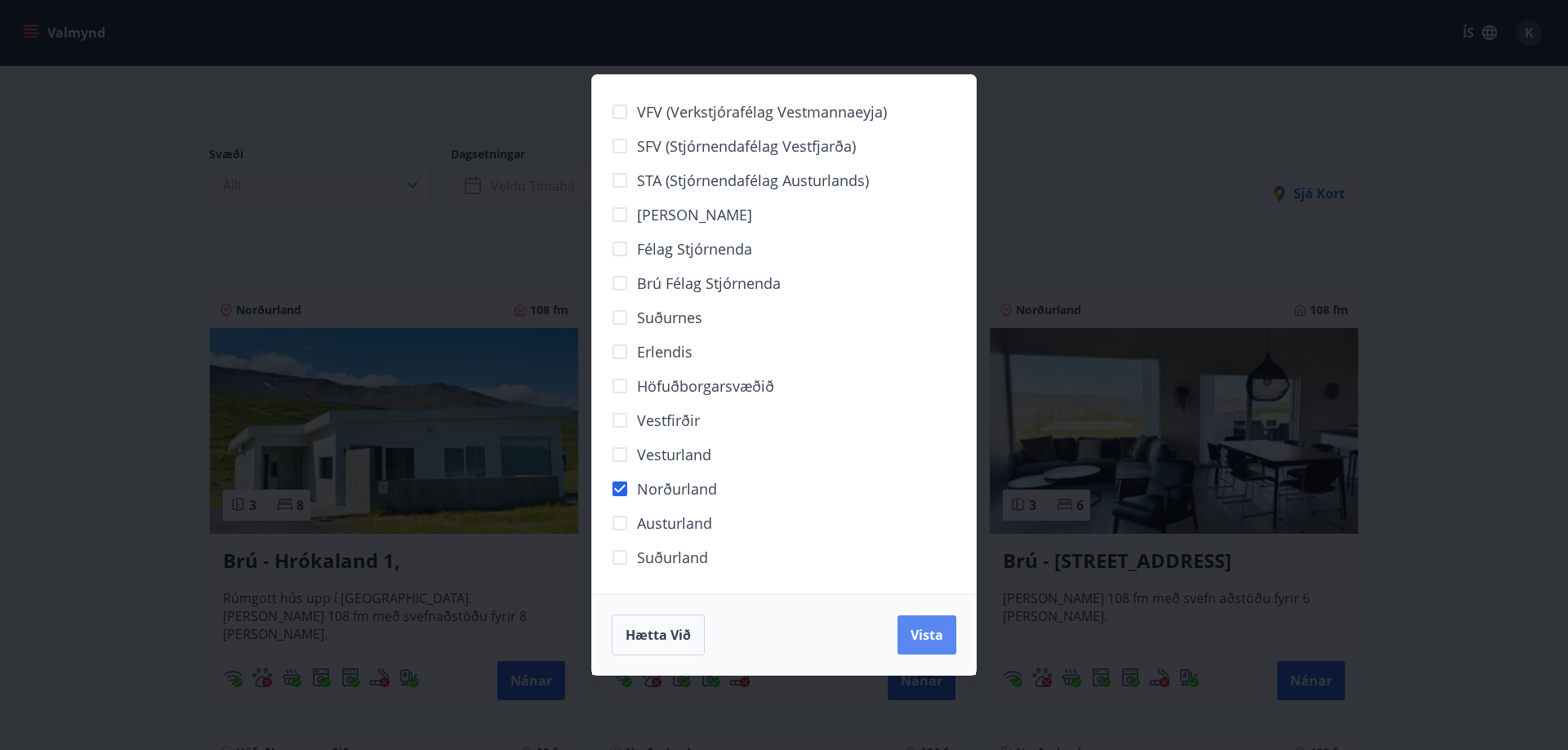
click at [931, 638] on span "Vista" at bounding box center [927, 635] width 33 height 18
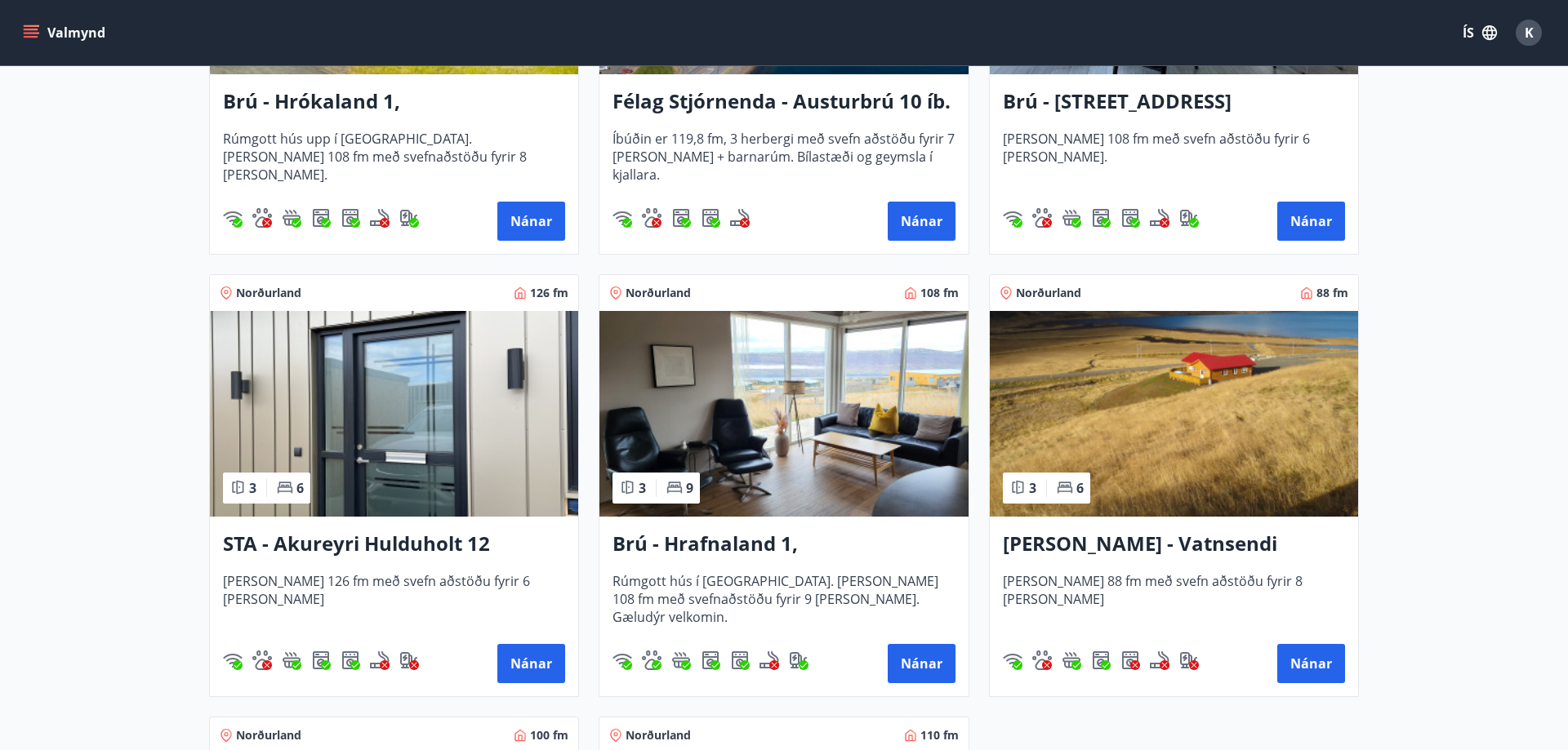
scroll to position [583, 0]
click at [1163, 543] on h3 "Berg - Vatnsendi Ólafsfirði" at bounding box center [1174, 544] width 343 height 30
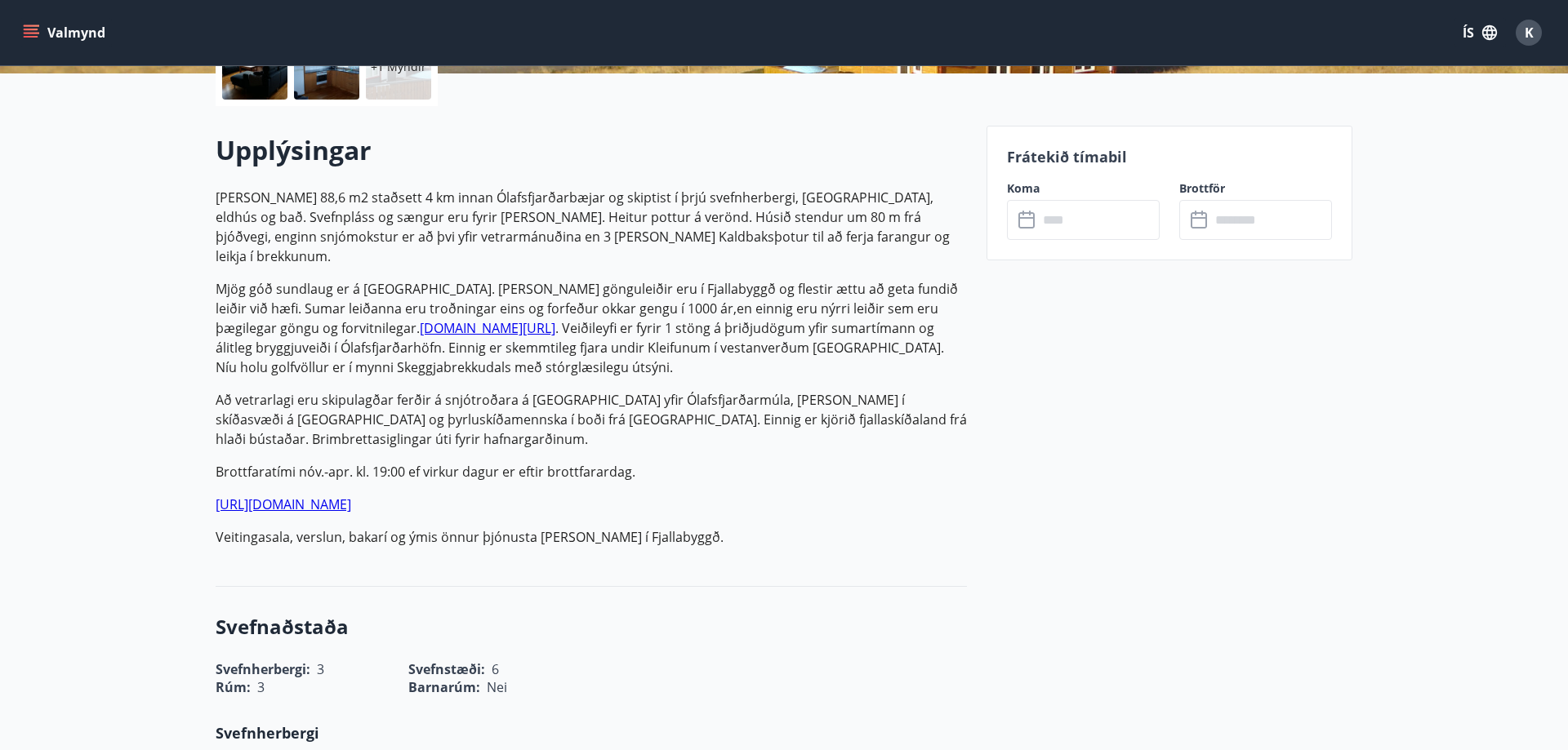
scroll to position [333, 0]
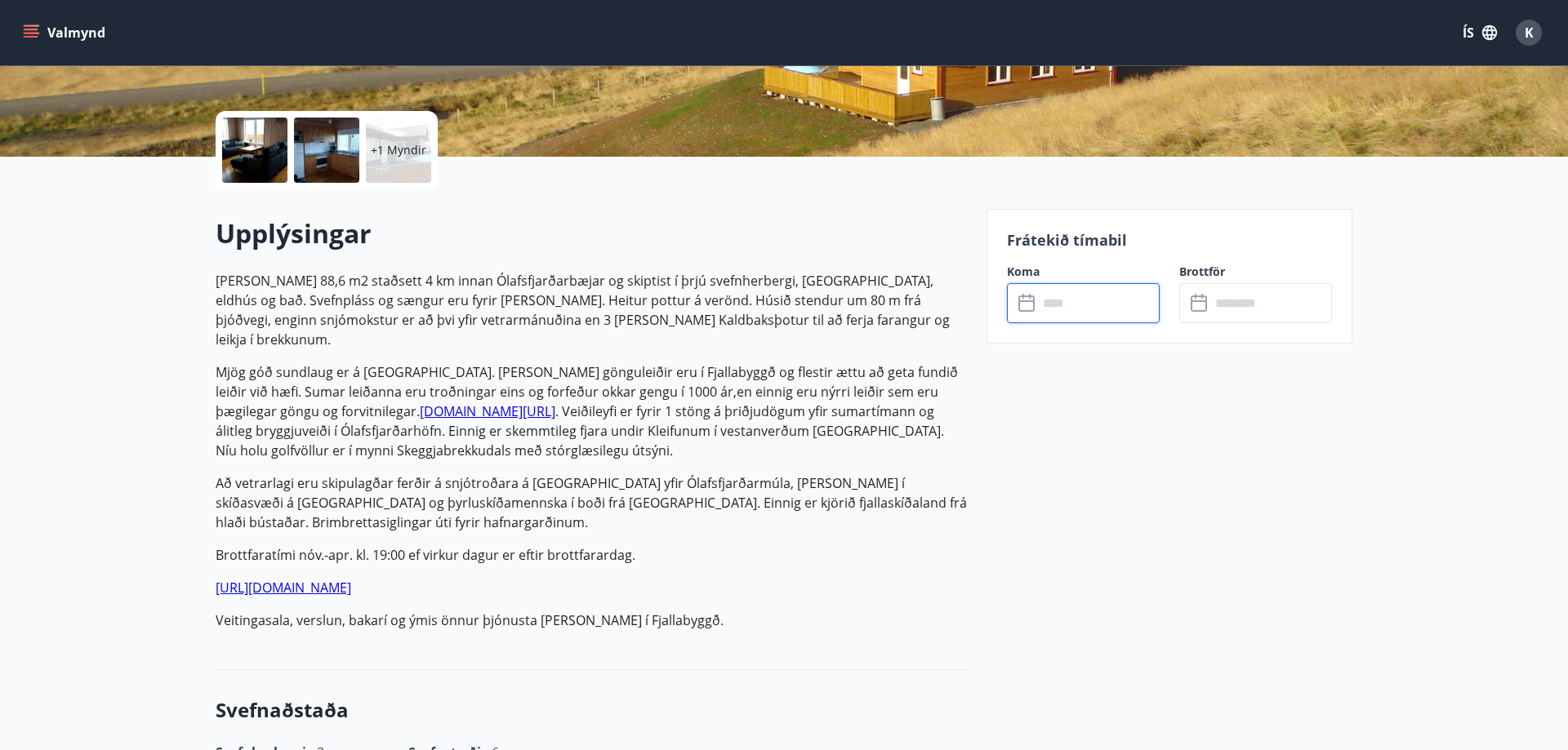
click at [1070, 310] on input "text" at bounding box center [1099, 303] width 122 height 40
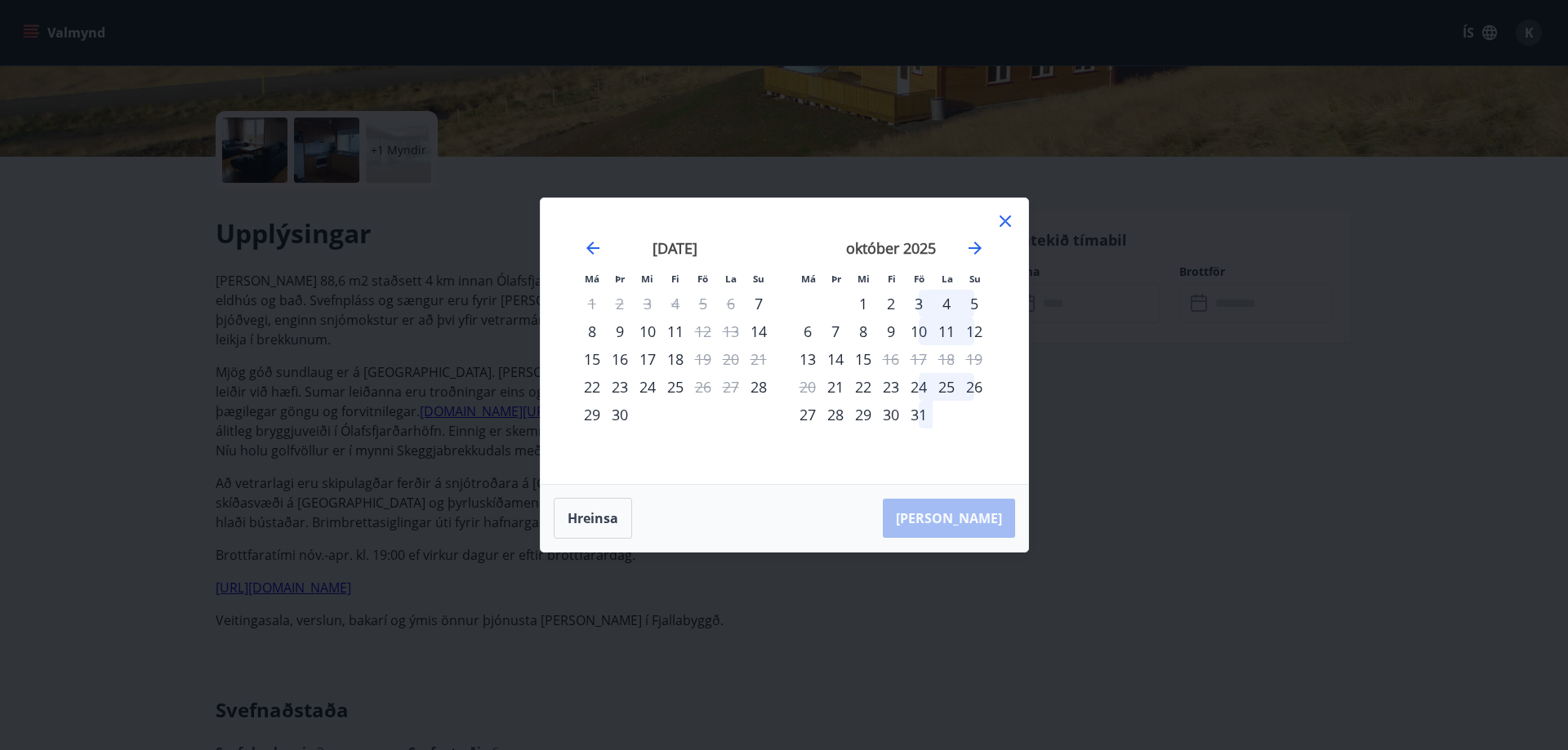
click at [1005, 221] on icon at bounding box center [1006, 222] width 12 height 12
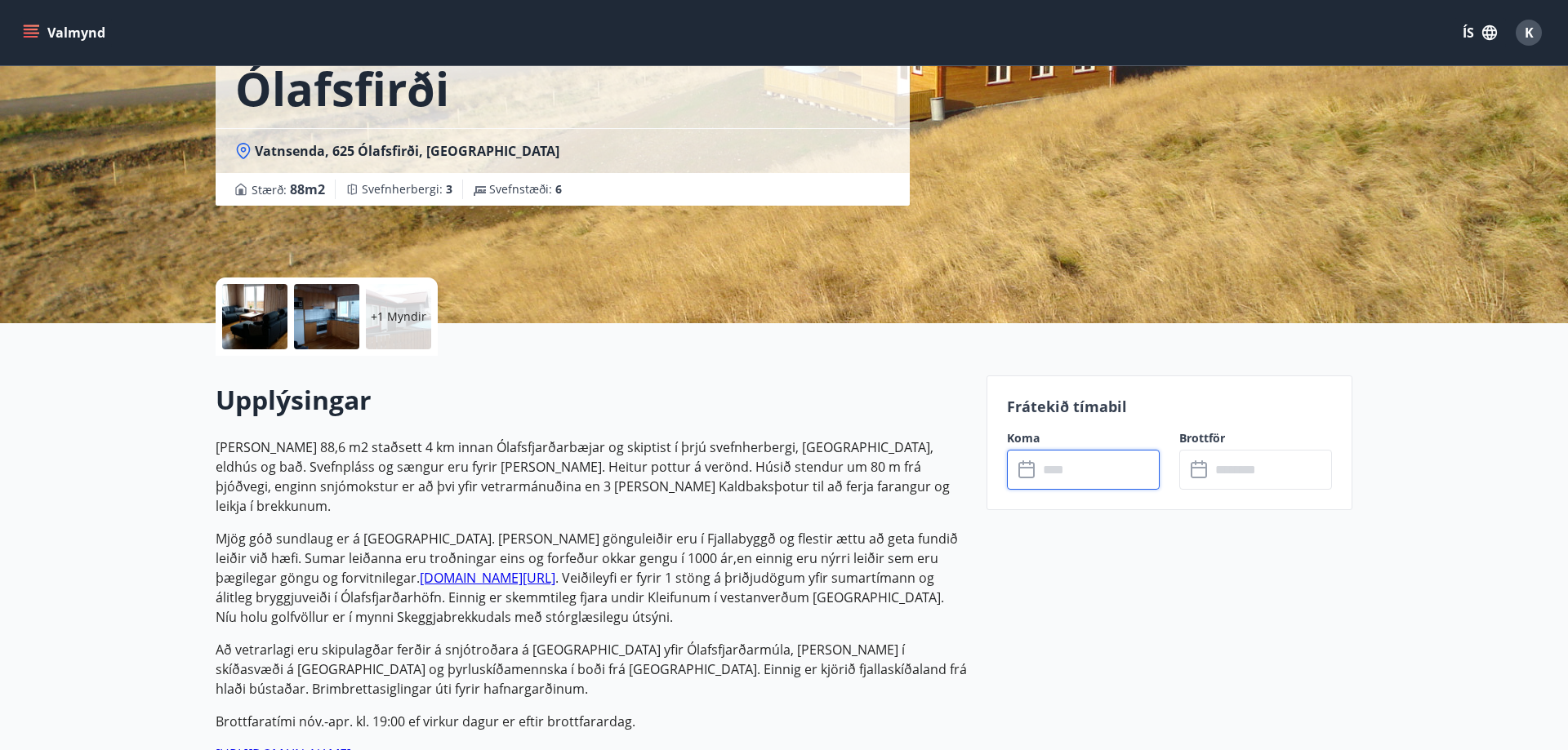
scroll to position [0, 0]
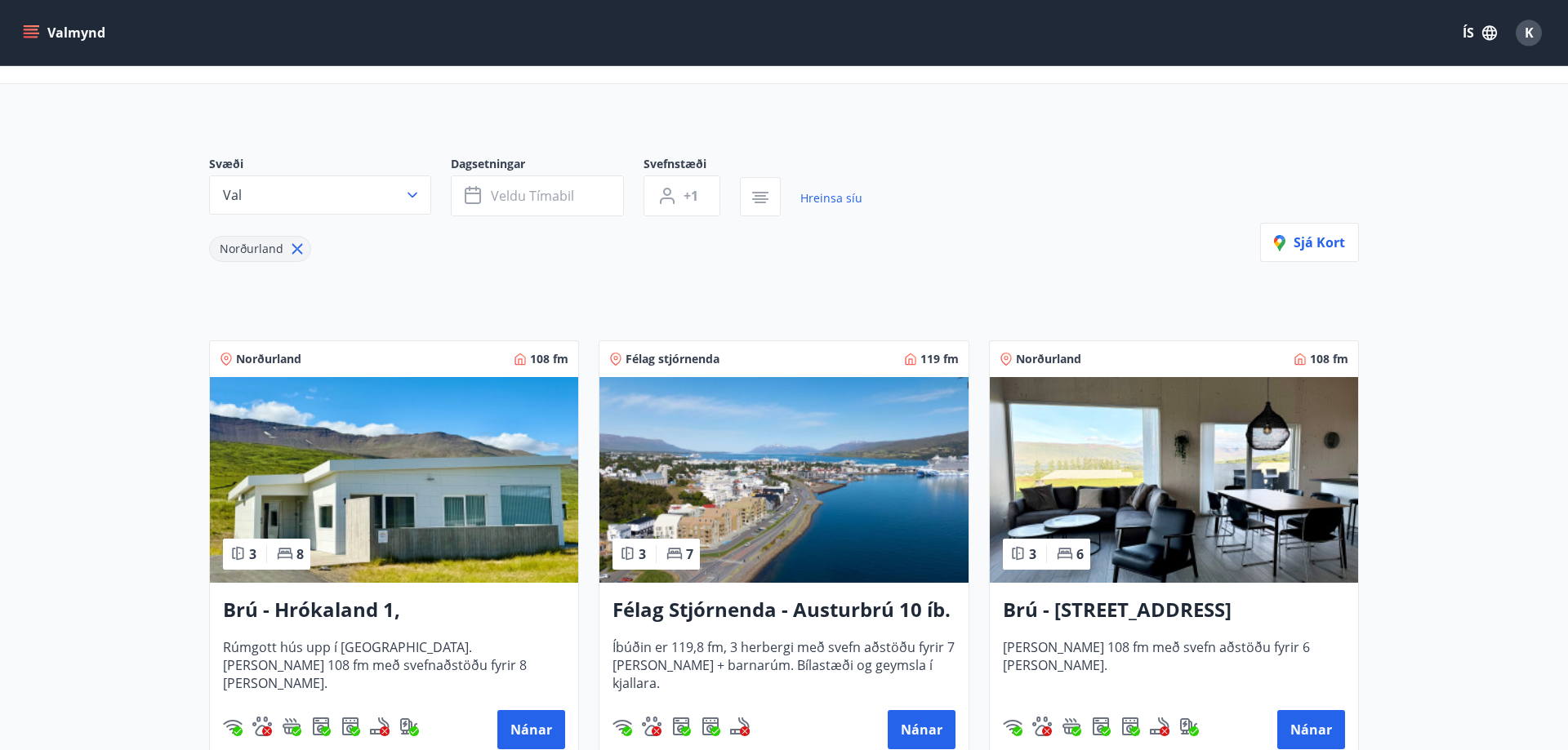
scroll to position [249, 0]
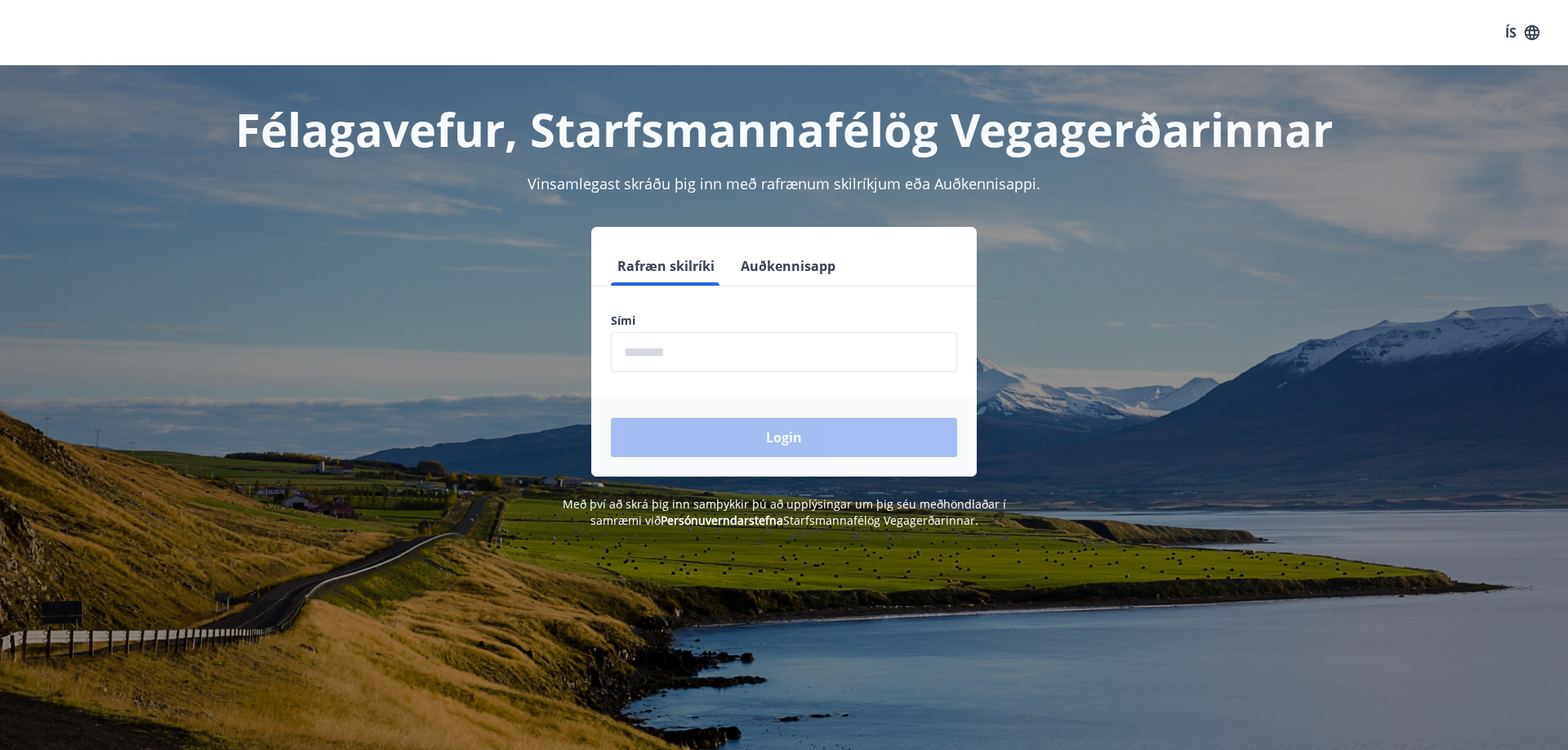
click at [762, 357] on input "phone" at bounding box center [784, 352] width 346 height 40
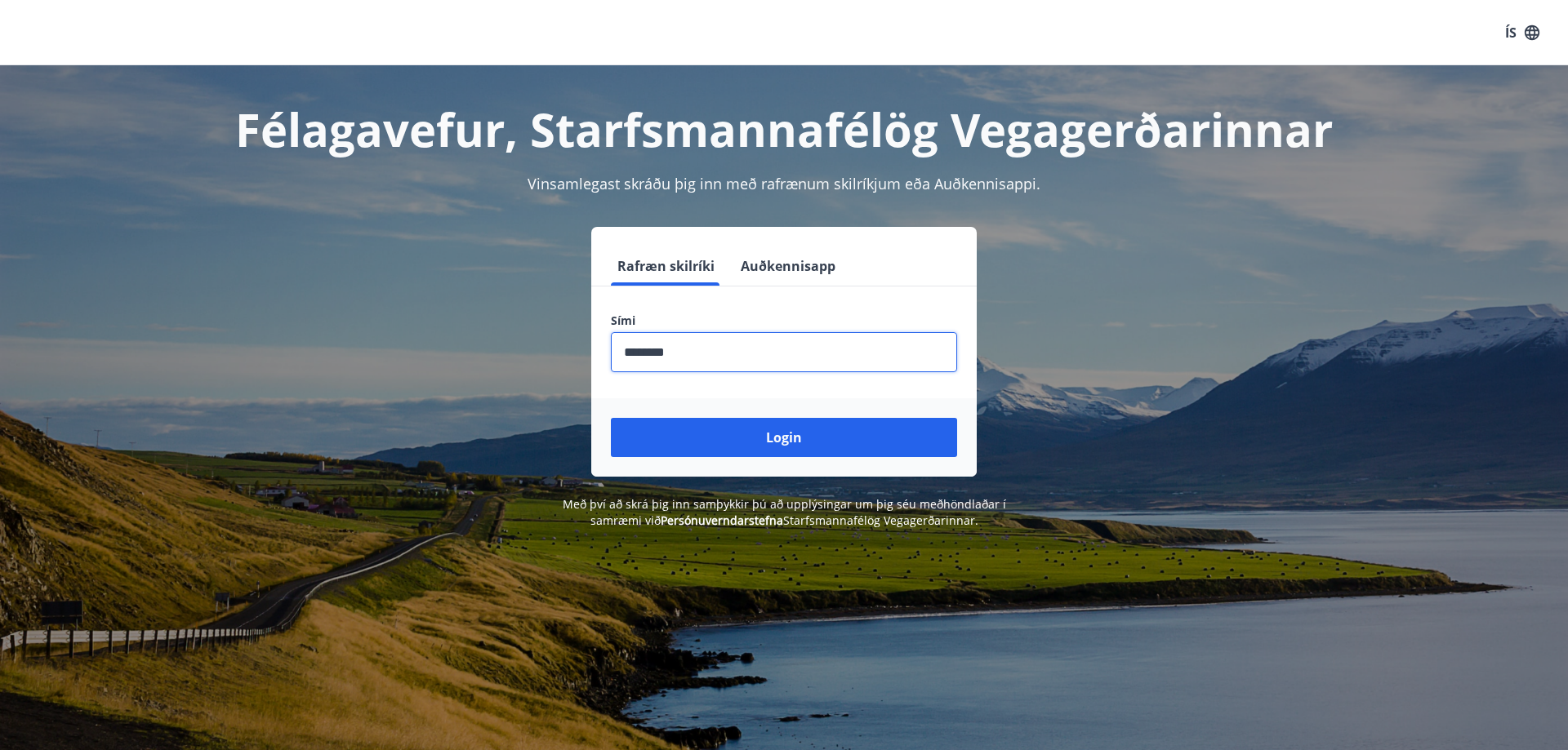
type input "********"
click at [611, 418] on button "Login" at bounding box center [784, 437] width 346 height 40
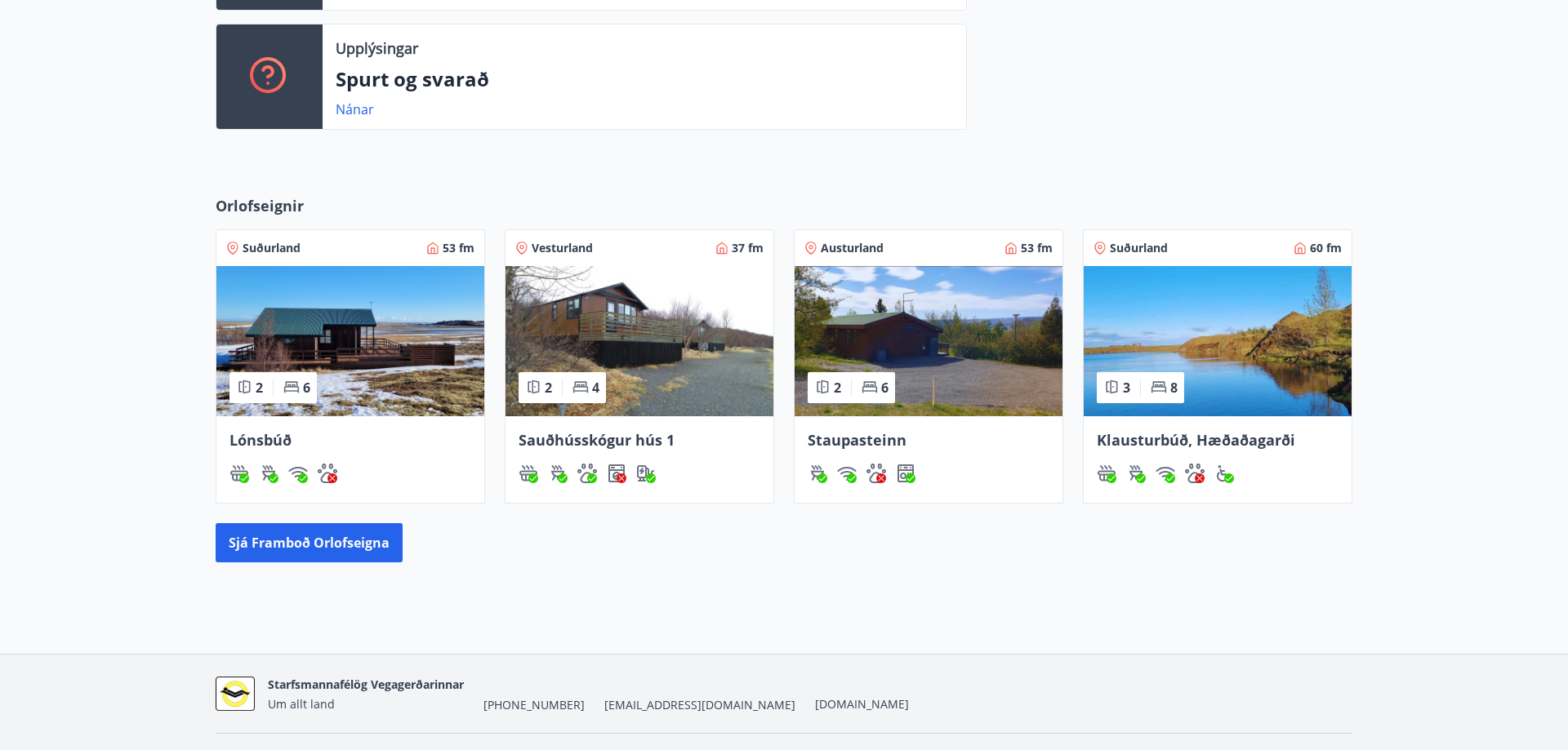
scroll to position [596, 0]
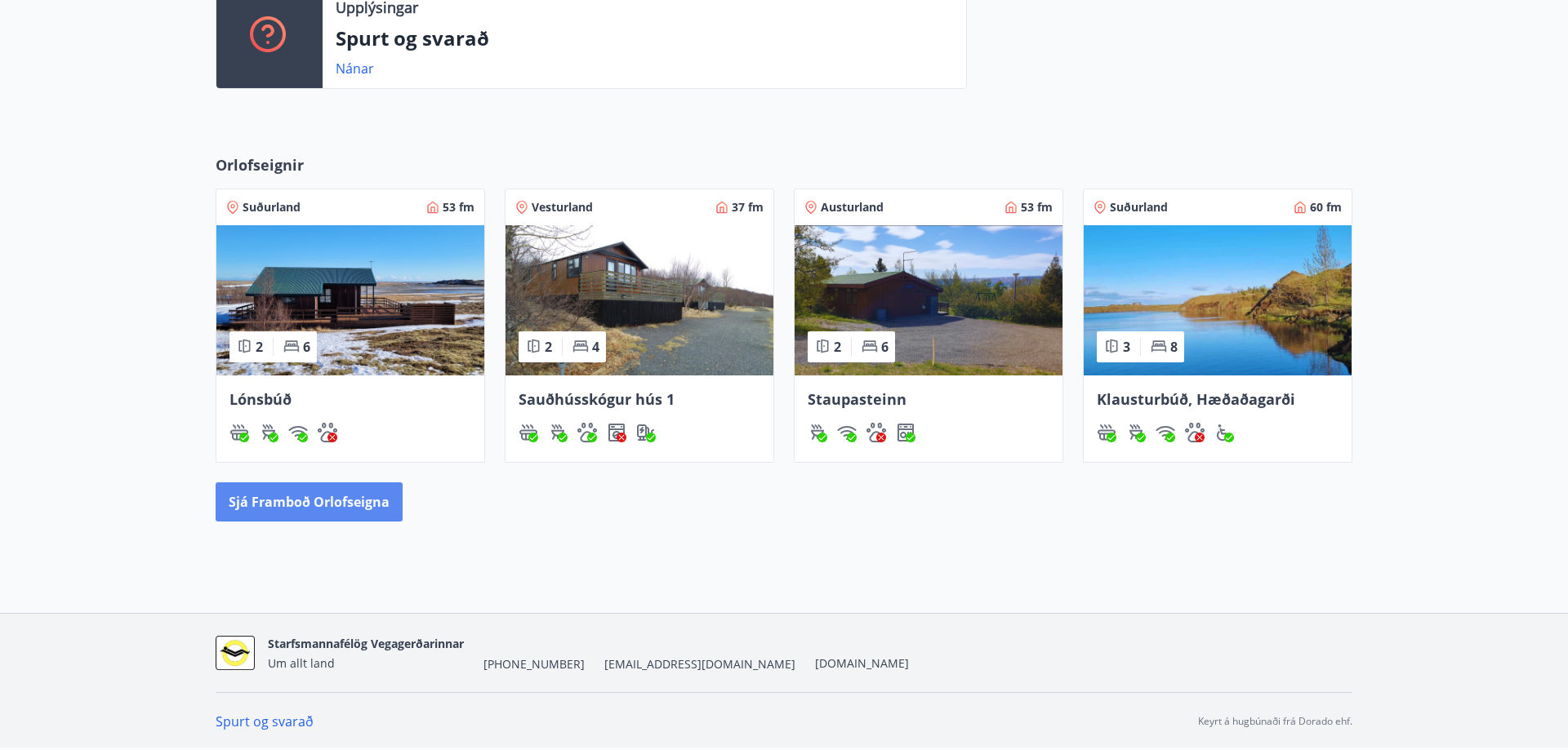
click at [306, 496] on button "Sjá framboð orlofseigna" at bounding box center [309, 503] width 187 height 40
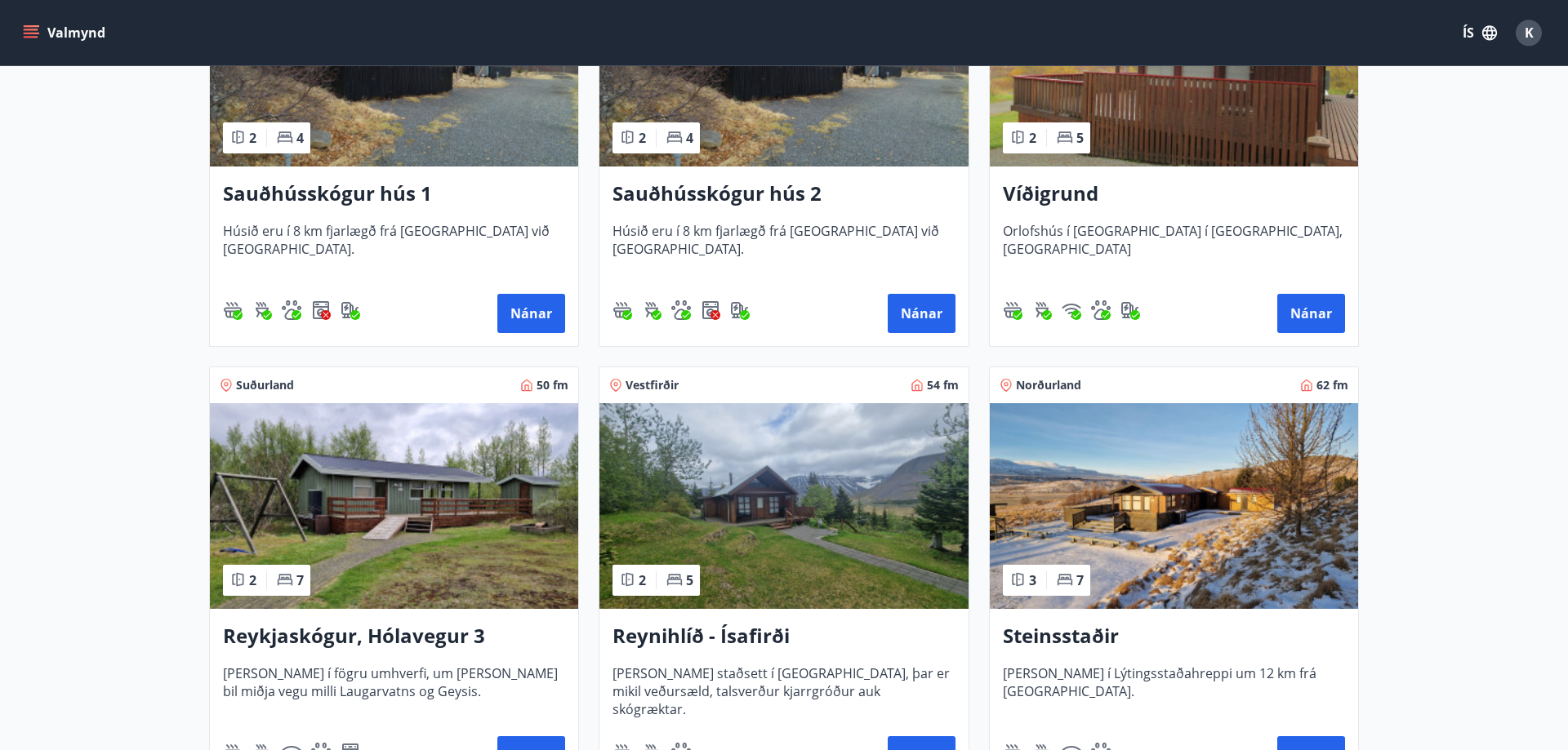
scroll to position [249, 0]
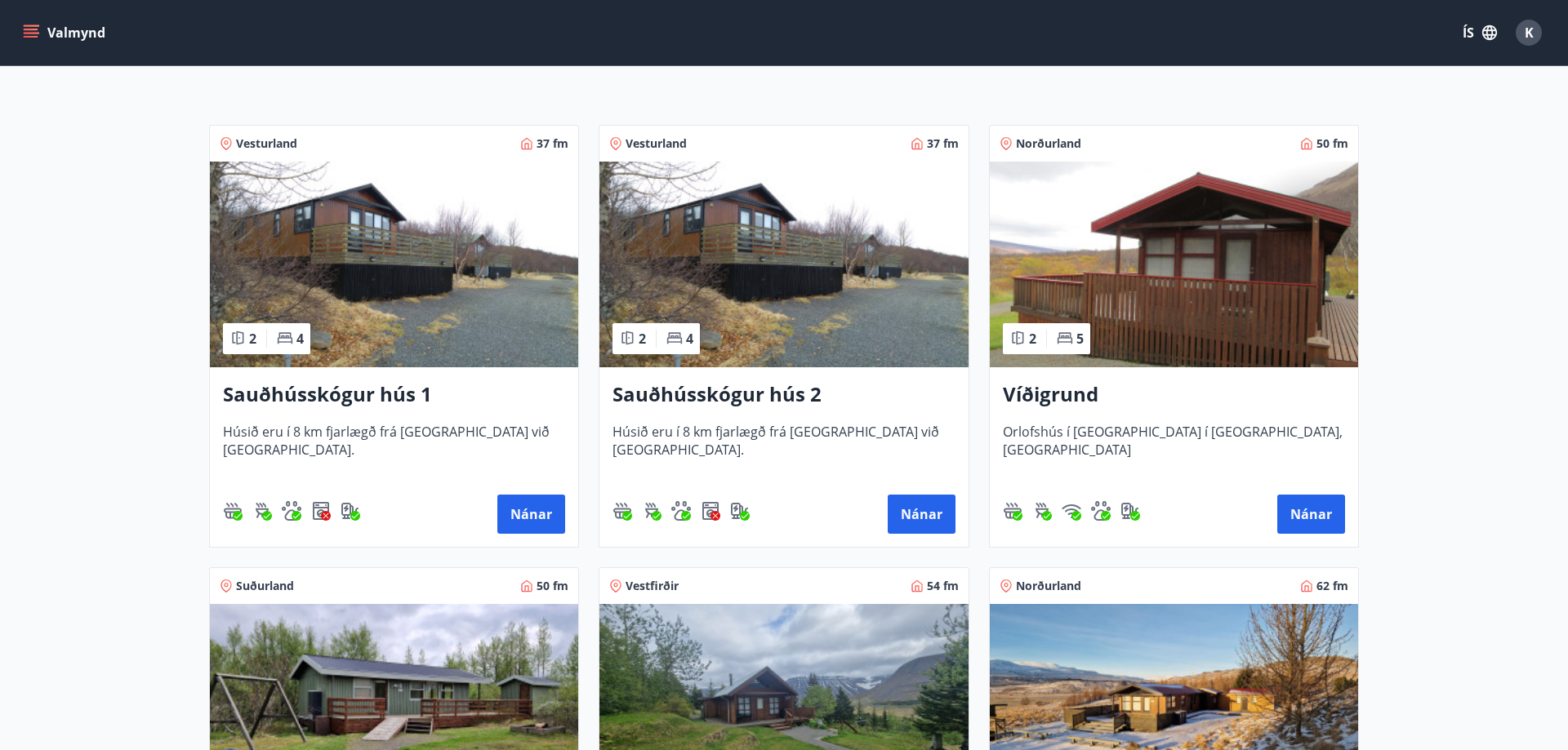
click at [1191, 328] on img at bounding box center [1174, 264] width 368 height 206
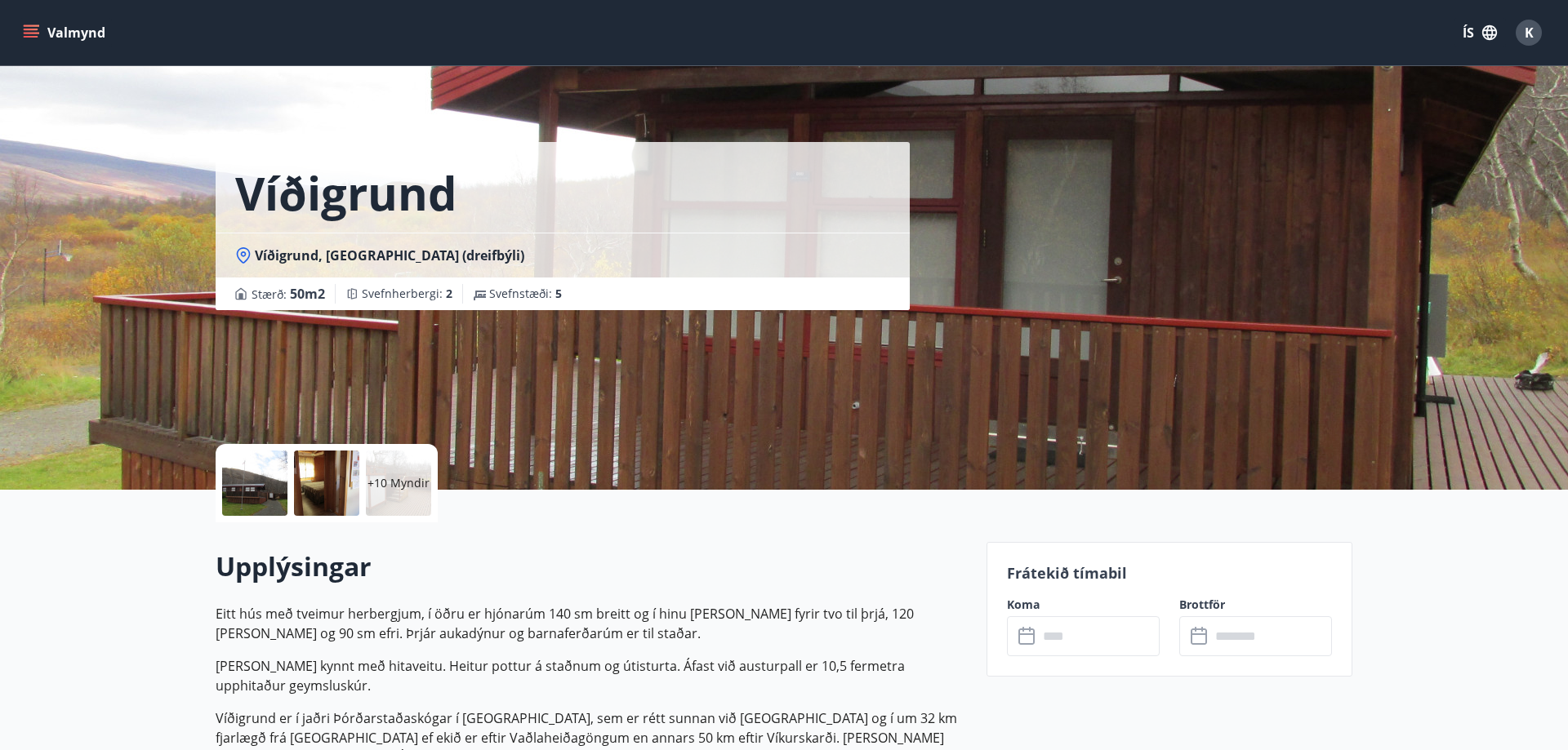
click at [1086, 638] on input "text" at bounding box center [1099, 636] width 122 height 40
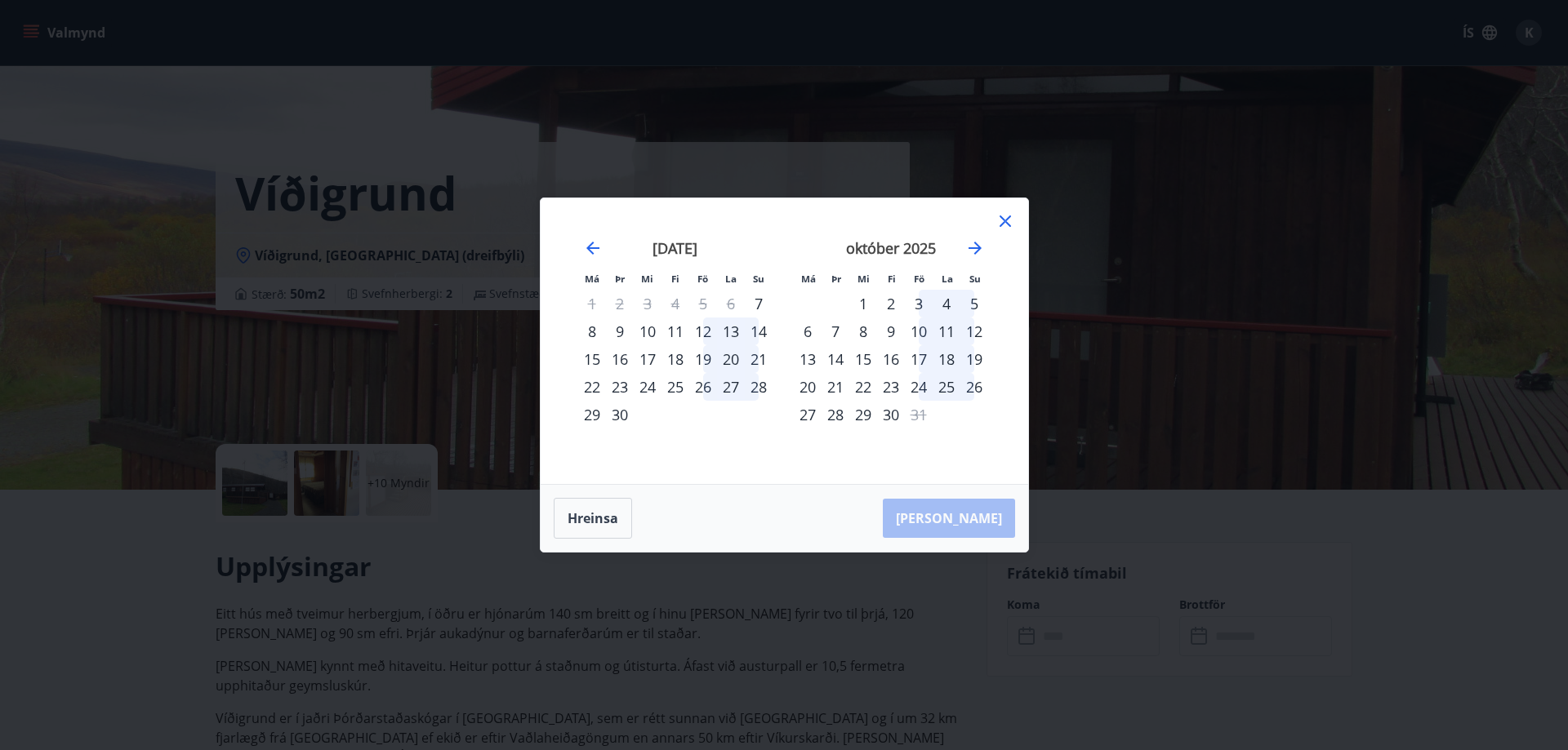
click at [704, 358] on div "19" at bounding box center [703, 359] width 28 height 28
click at [734, 359] on div "20" at bounding box center [731, 359] width 28 height 28
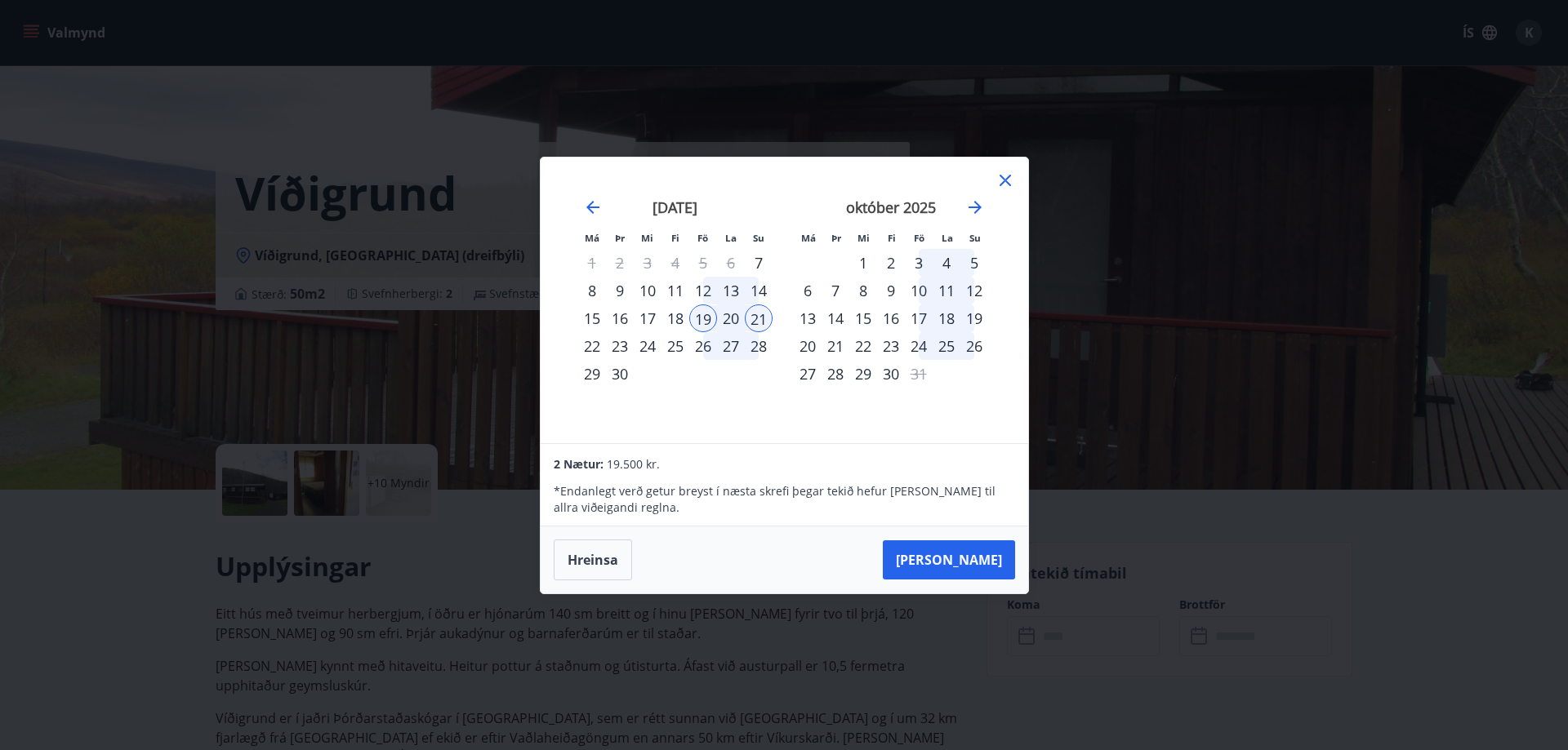
click at [590, 344] on div "22" at bounding box center [592, 346] width 28 height 28
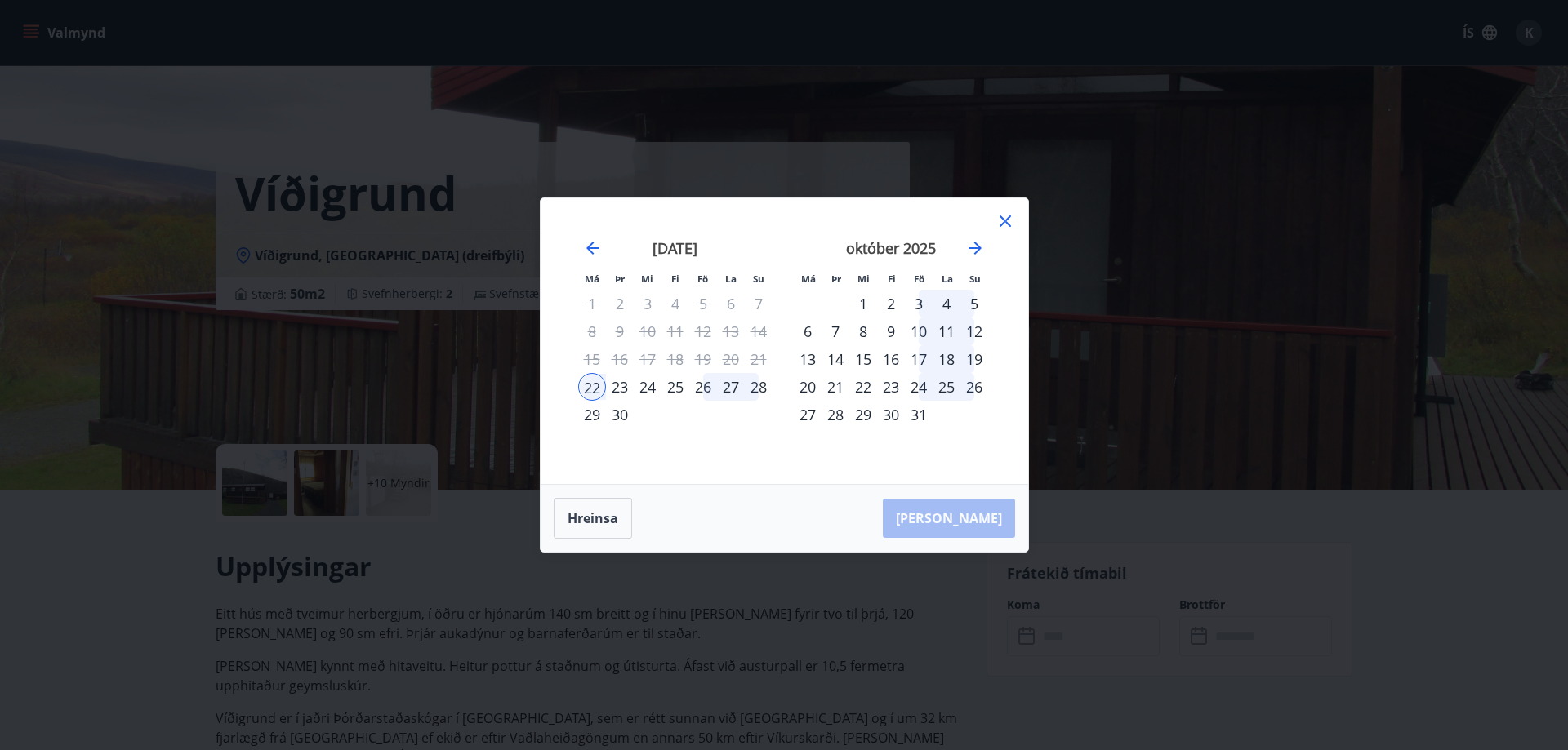
click at [699, 359] on div "19" at bounding box center [703, 359] width 28 height 28
click at [1006, 222] on icon at bounding box center [1005, 222] width 2 height 2
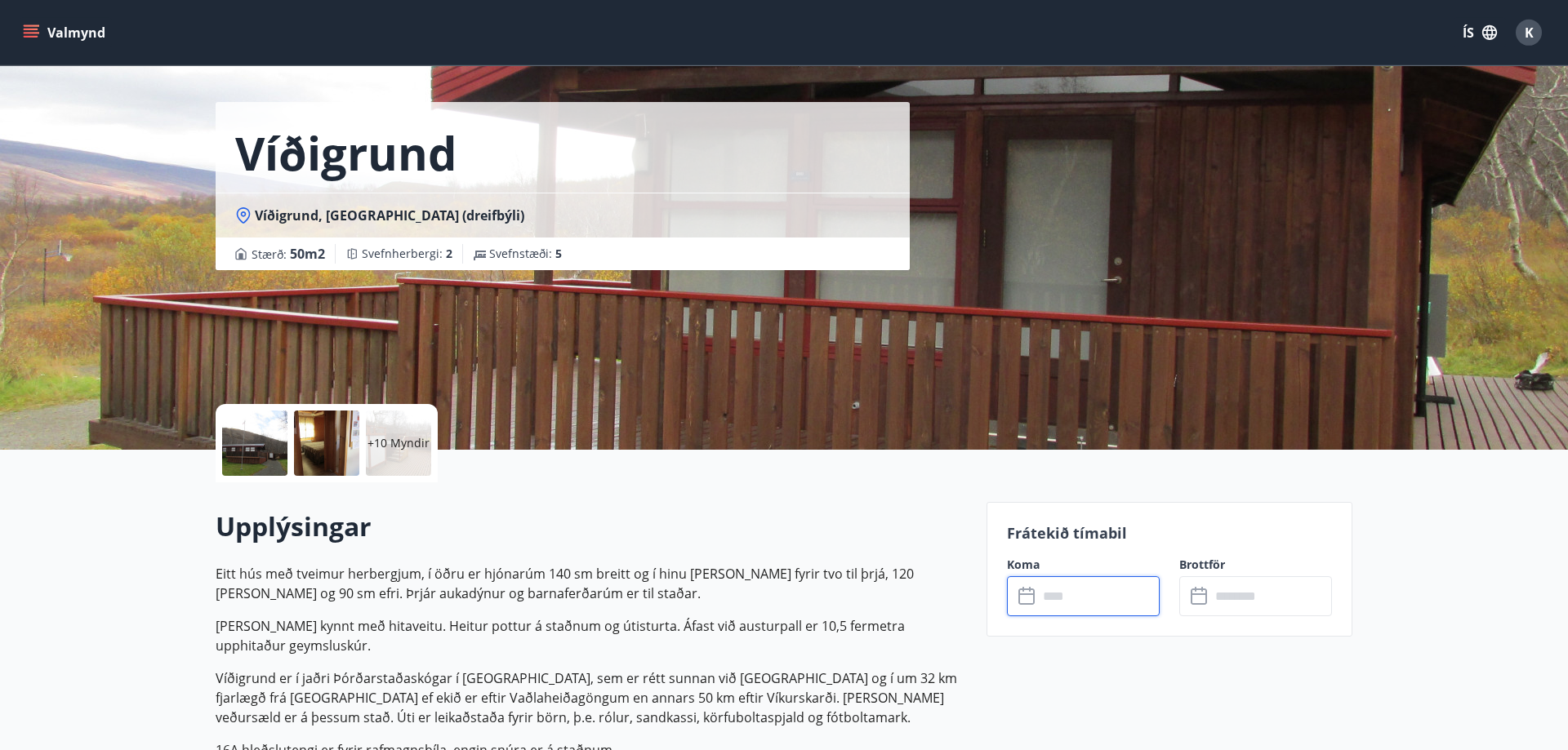
scroll to position [83, 0]
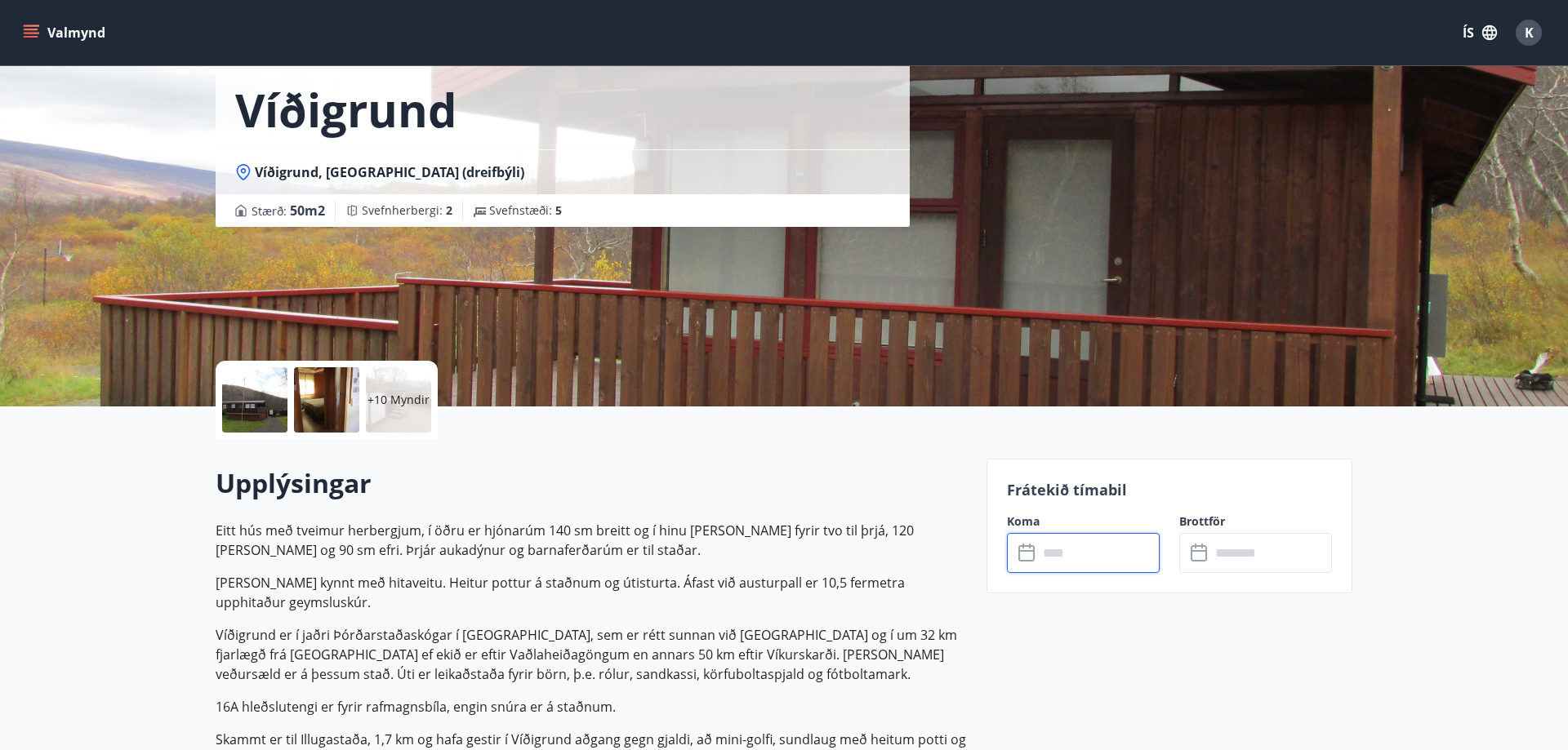
click at [263, 409] on div at bounding box center [254, 400] width 65 height 65
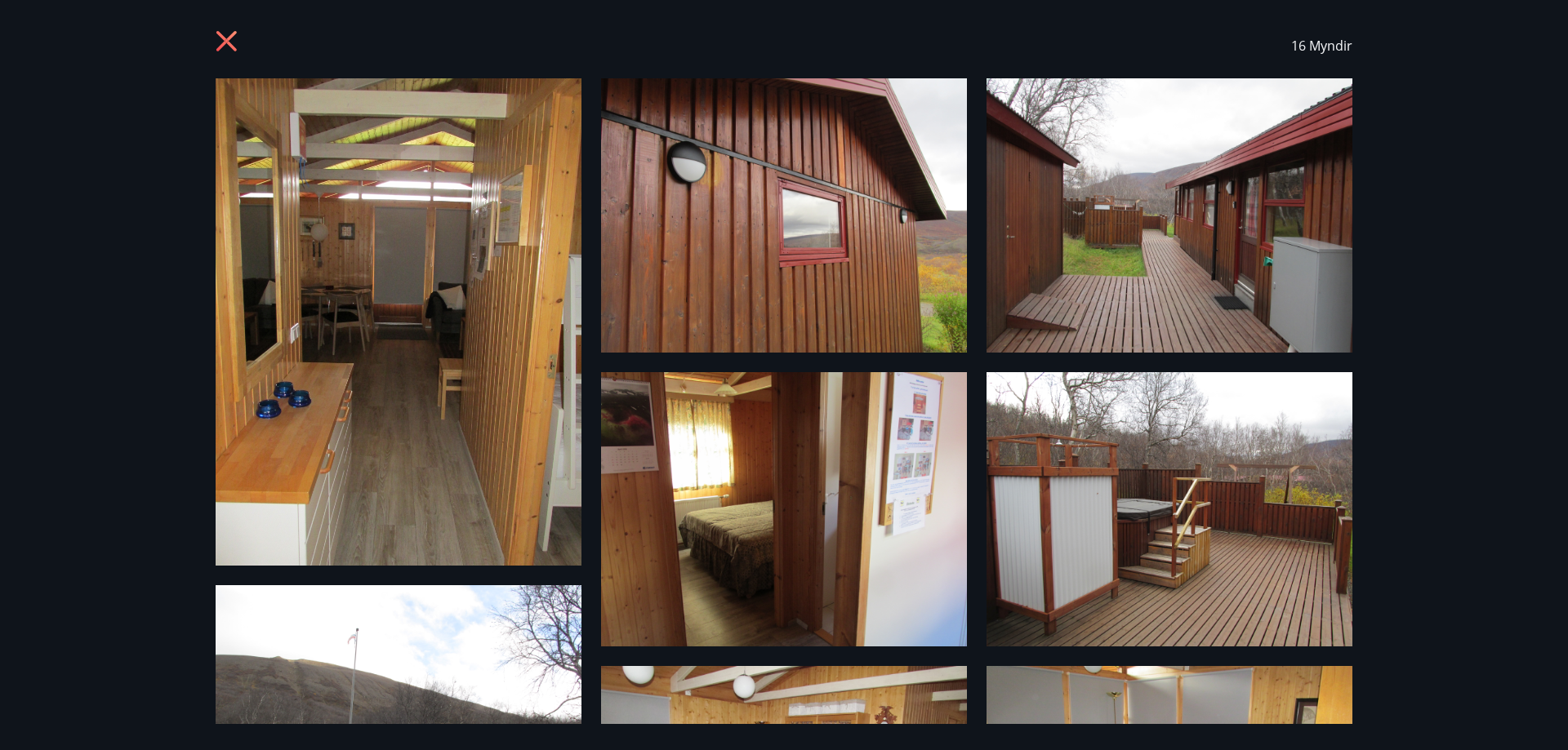
scroll to position [0, 0]
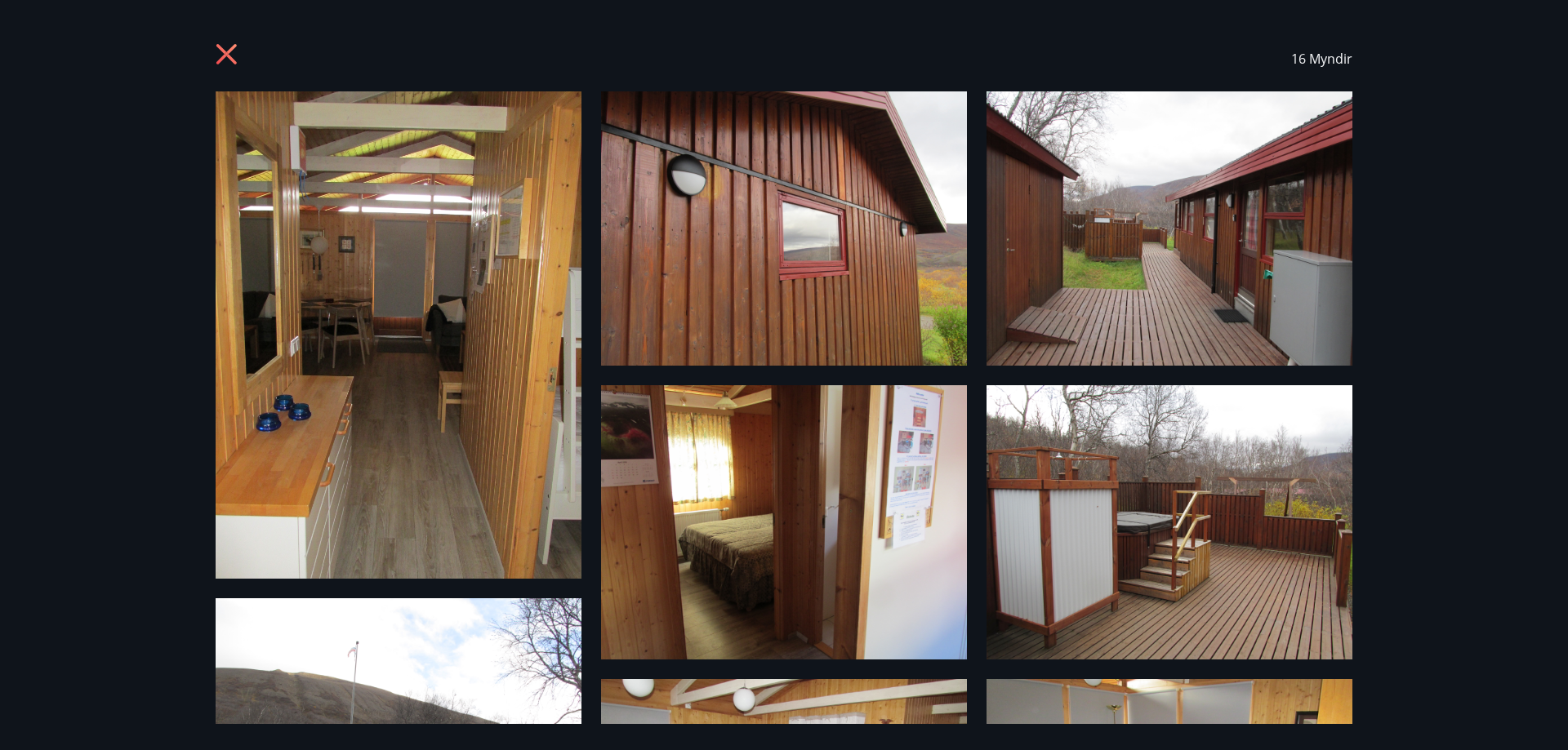
click at [226, 51] on icon at bounding box center [227, 54] width 21 height 21
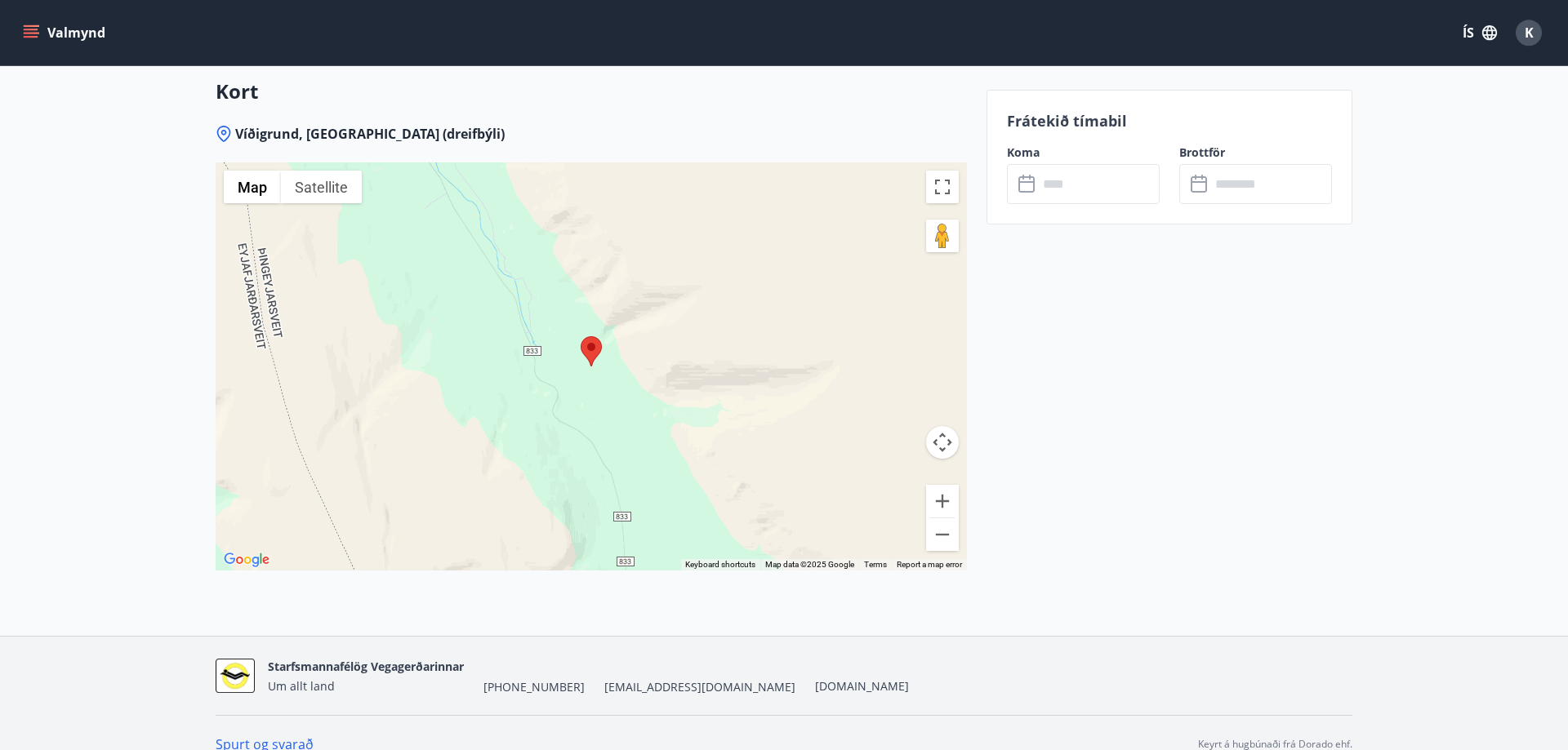
scroll to position [2649, 0]
click at [947, 167] on button "Toggle fullscreen view" at bounding box center [942, 183] width 33 height 33
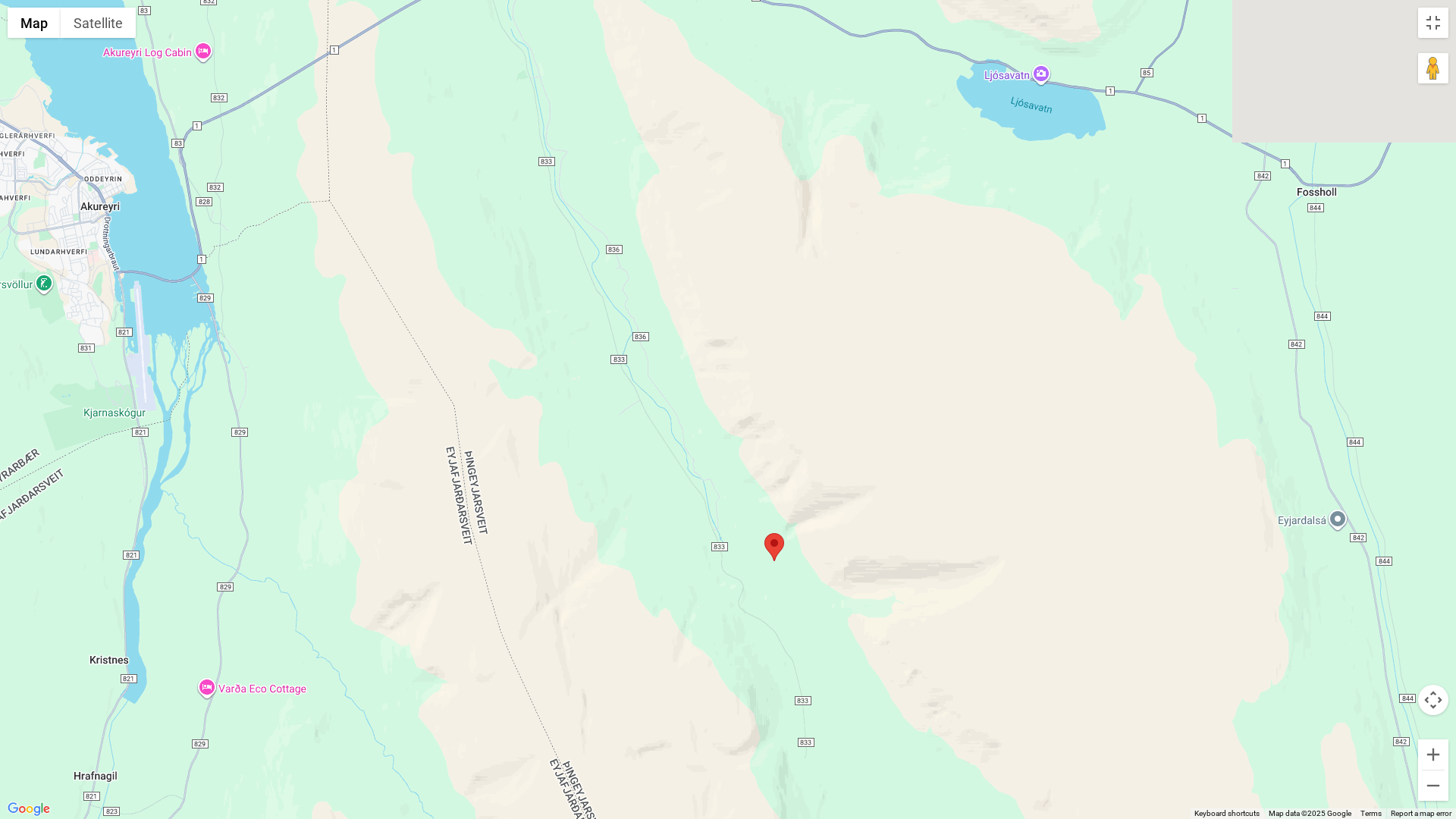
drag, startPoint x: 512, startPoint y: 231, endPoint x: 580, endPoint y: 467, distance: 245.6
click at [580, 467] on div at bounding box center [728, 409] width 1456 height 819
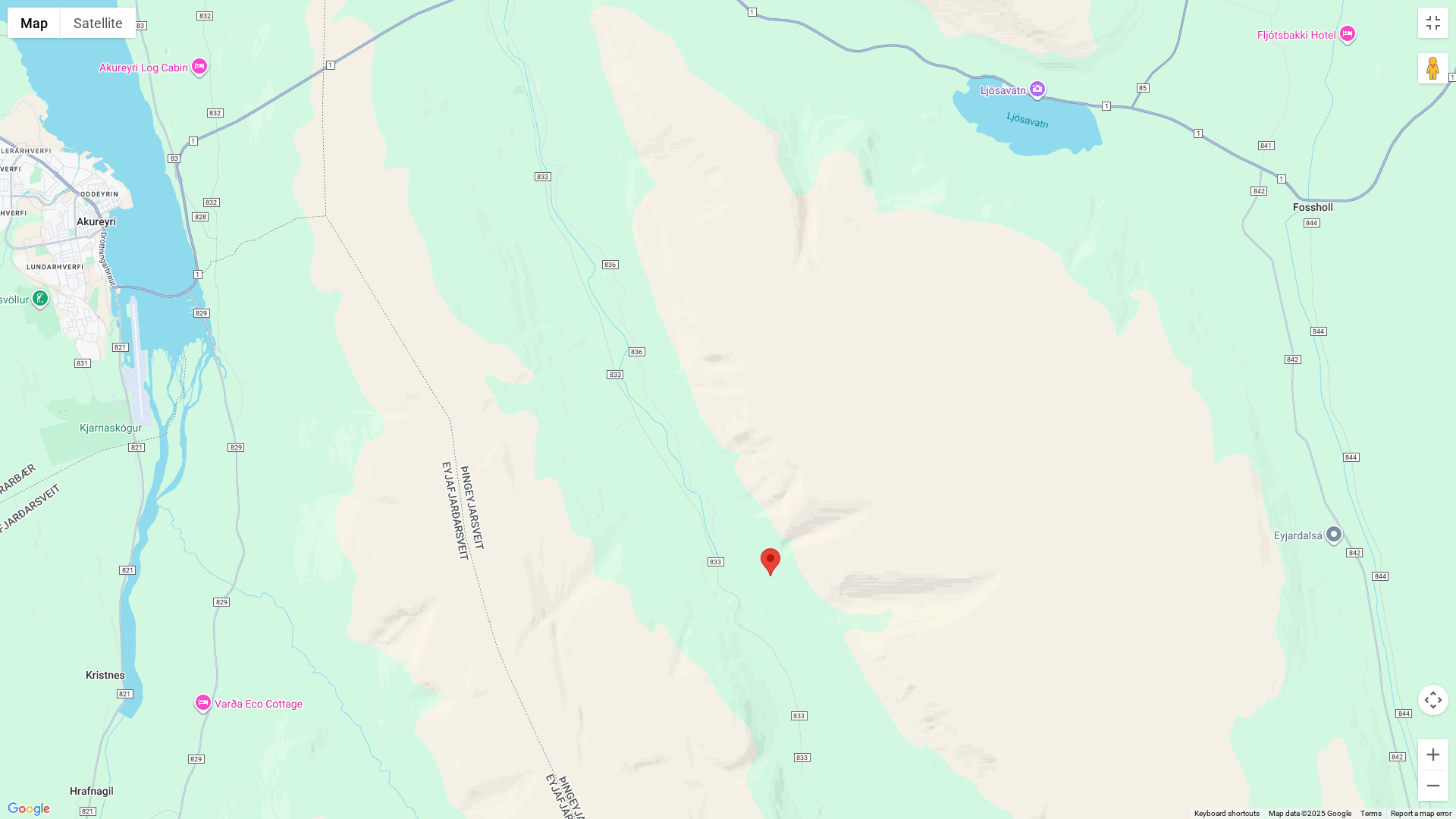
drag, startPoint x: 597, startPoint y: 509, endPoint x: 528, endPoint y: 262, distance: 256.5
click at [531, 267] on div at bounding box center [728, 409] width 1456 height 819
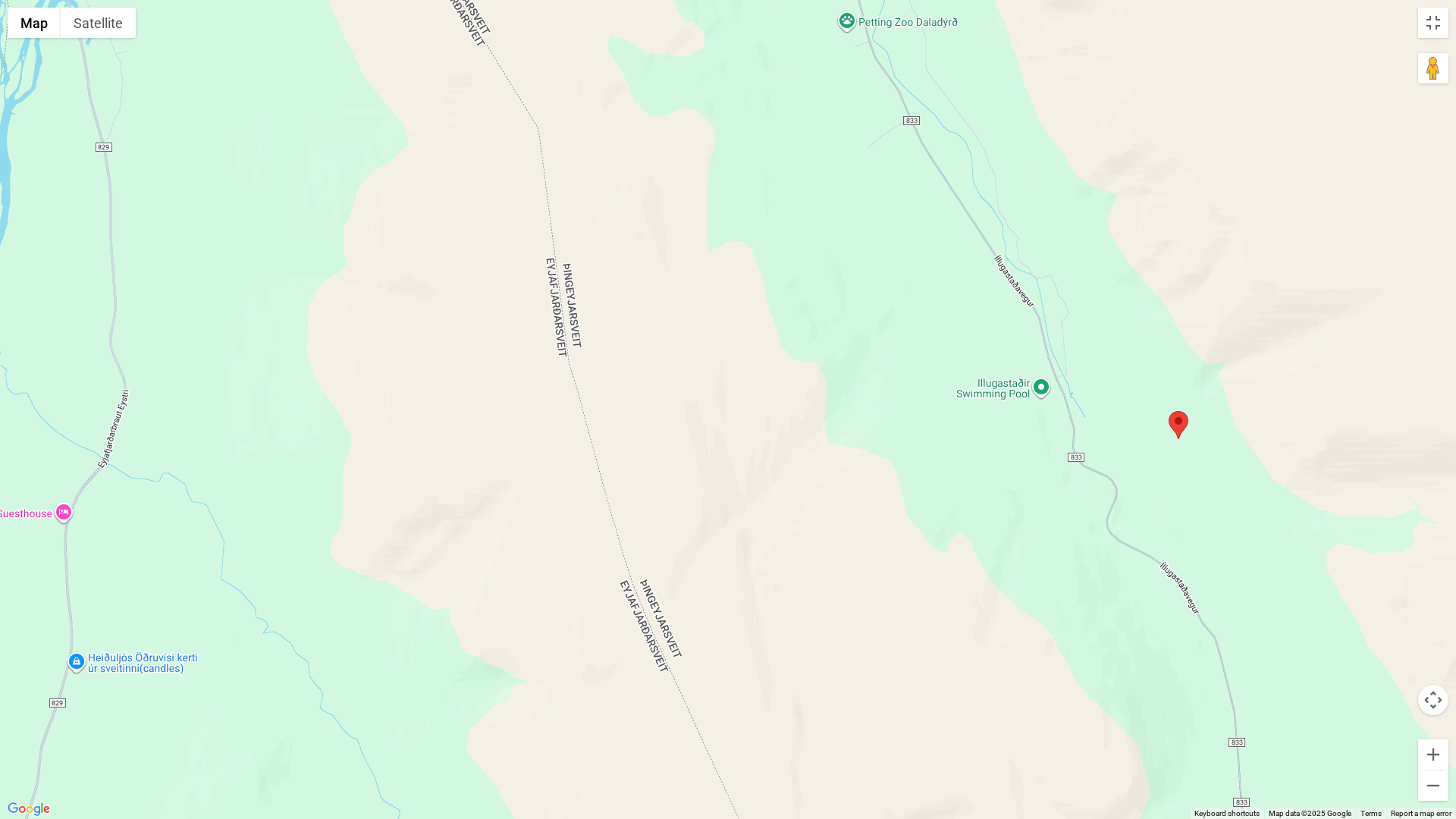
drag, startPoint x: 678, startPoint y: 282, endPoint x: 825, endPoint y: 643, distance: 389.8
click at [825, 643] on div at bounding box center [728, 409] width 1456 height 819
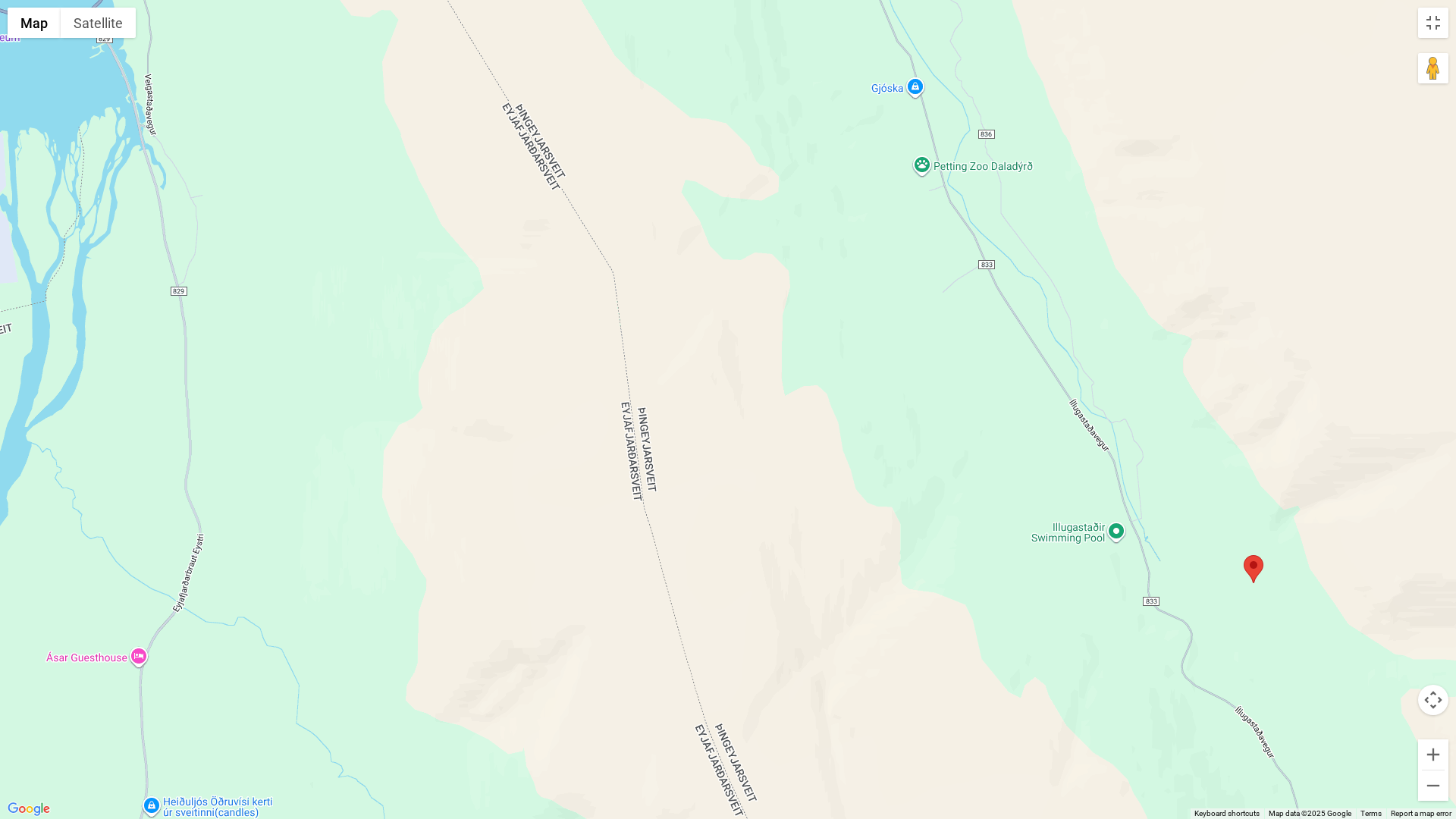
drag, startPoint x: 829, startPoint y: 638, endPoint x: 791, endPoint y: 438, distance: 203.6
click at [791, 438] on div at bounding box center [728, 409] width 1456 height 819
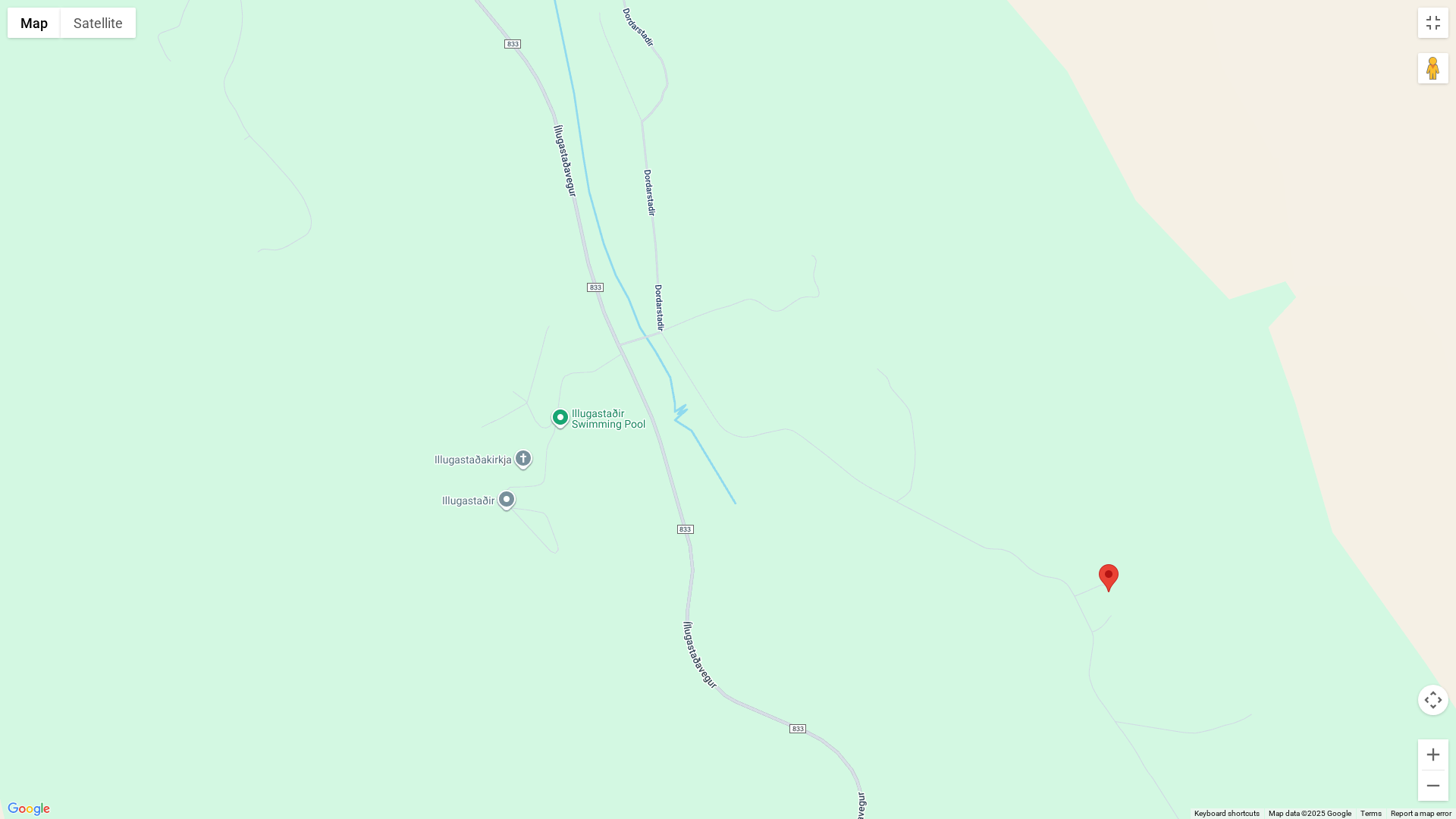
drag, startPoint x: 1082, startPoint y: 450, endPoint x: 565, endPoint y: 663, distance: 559.2
click at [565, 663] on div at bounding box center [728, 409] width 1456 height 819
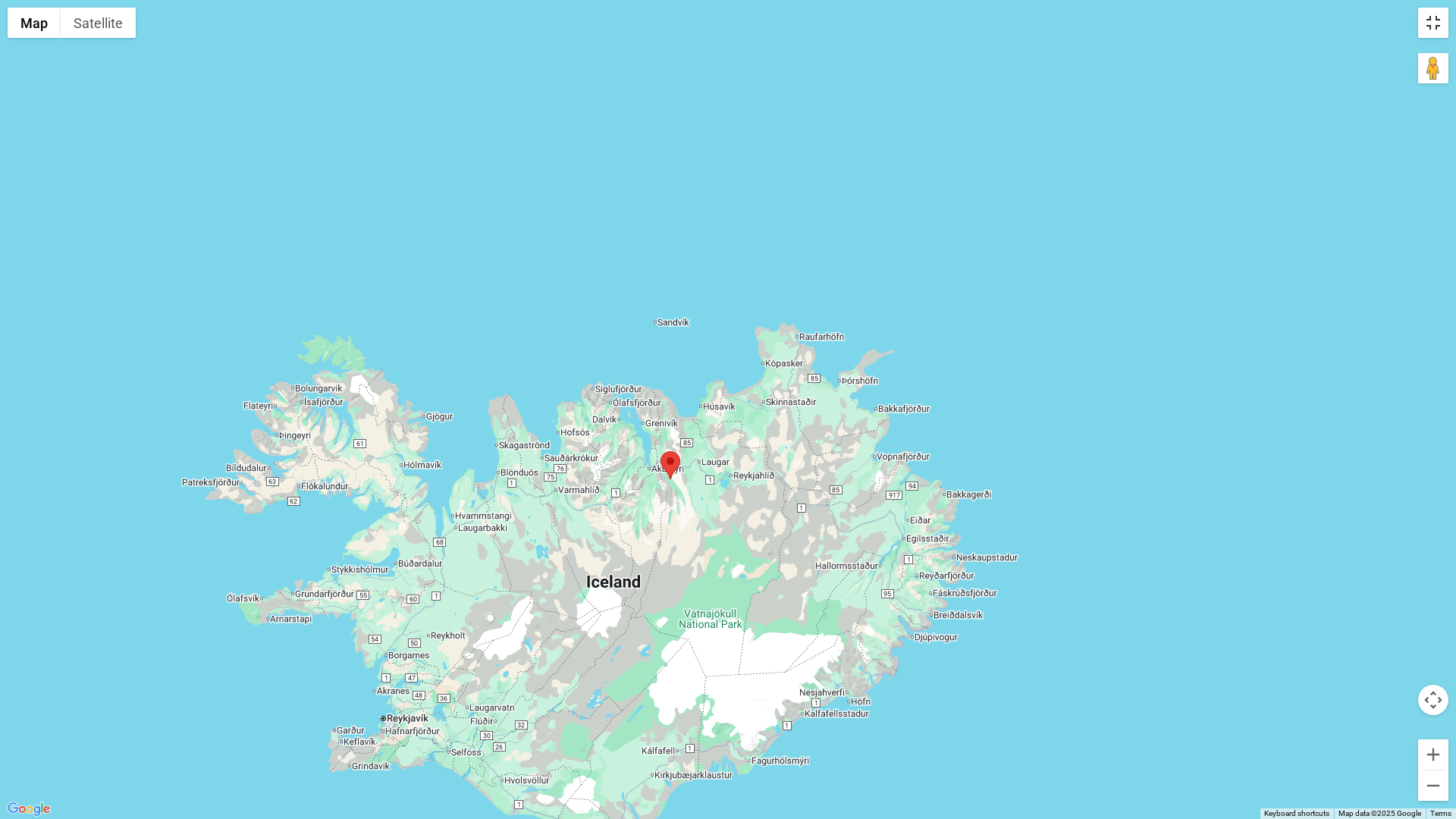
click at [1431, 21] on button "Toggle fullscreen view" at bounding box center [1433, 22] width 30 height 30
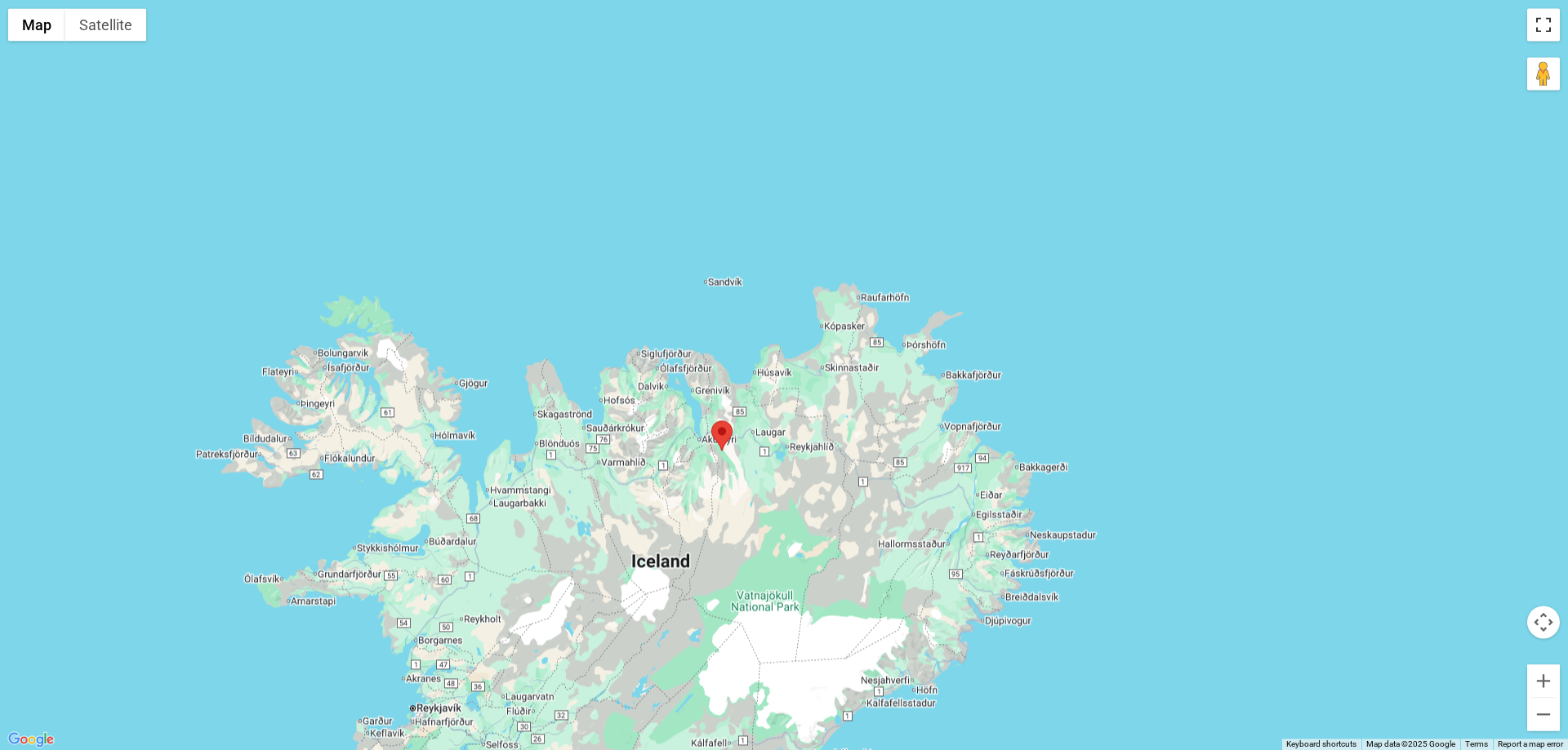
scroll to position [0, 0]
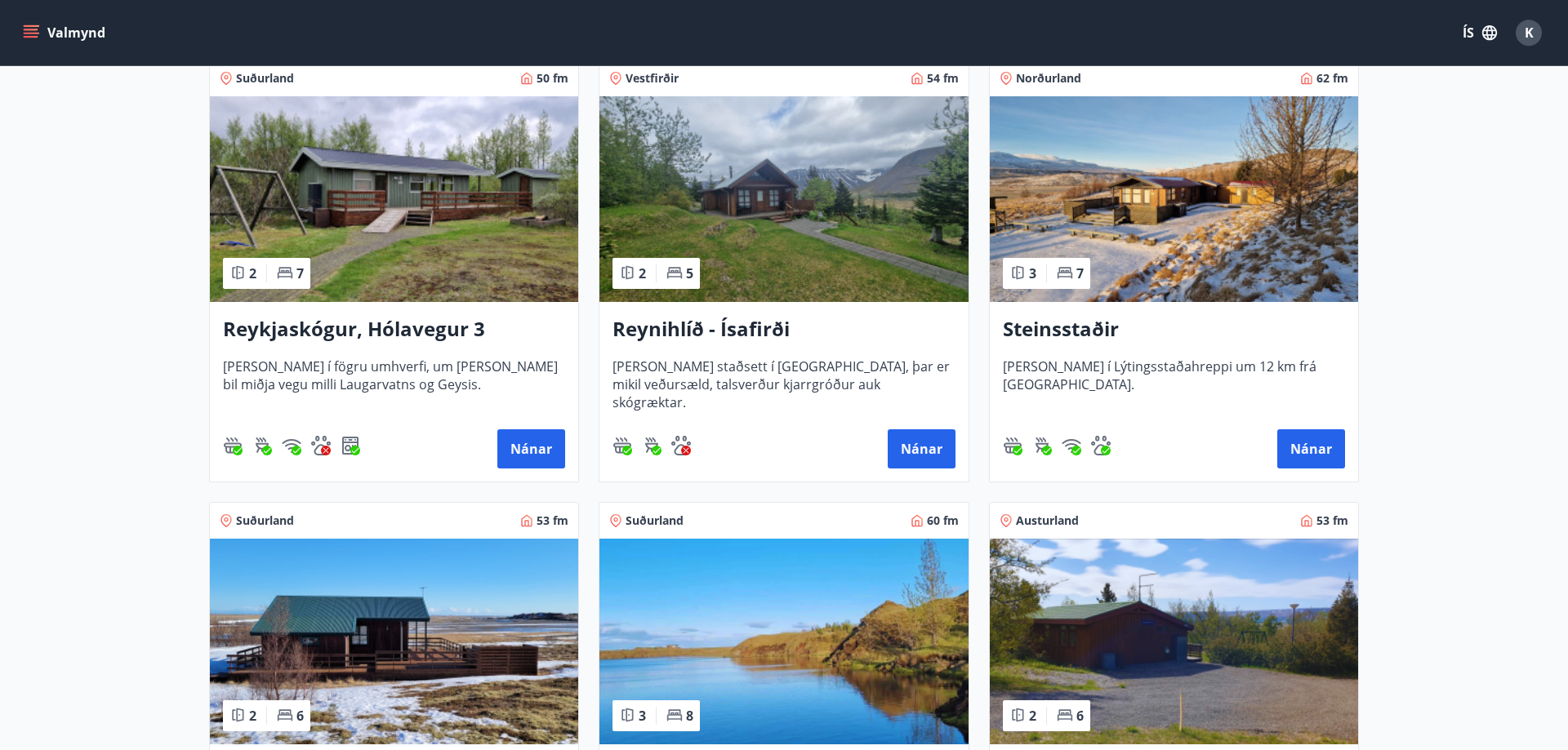
scroll to position [749, 0]
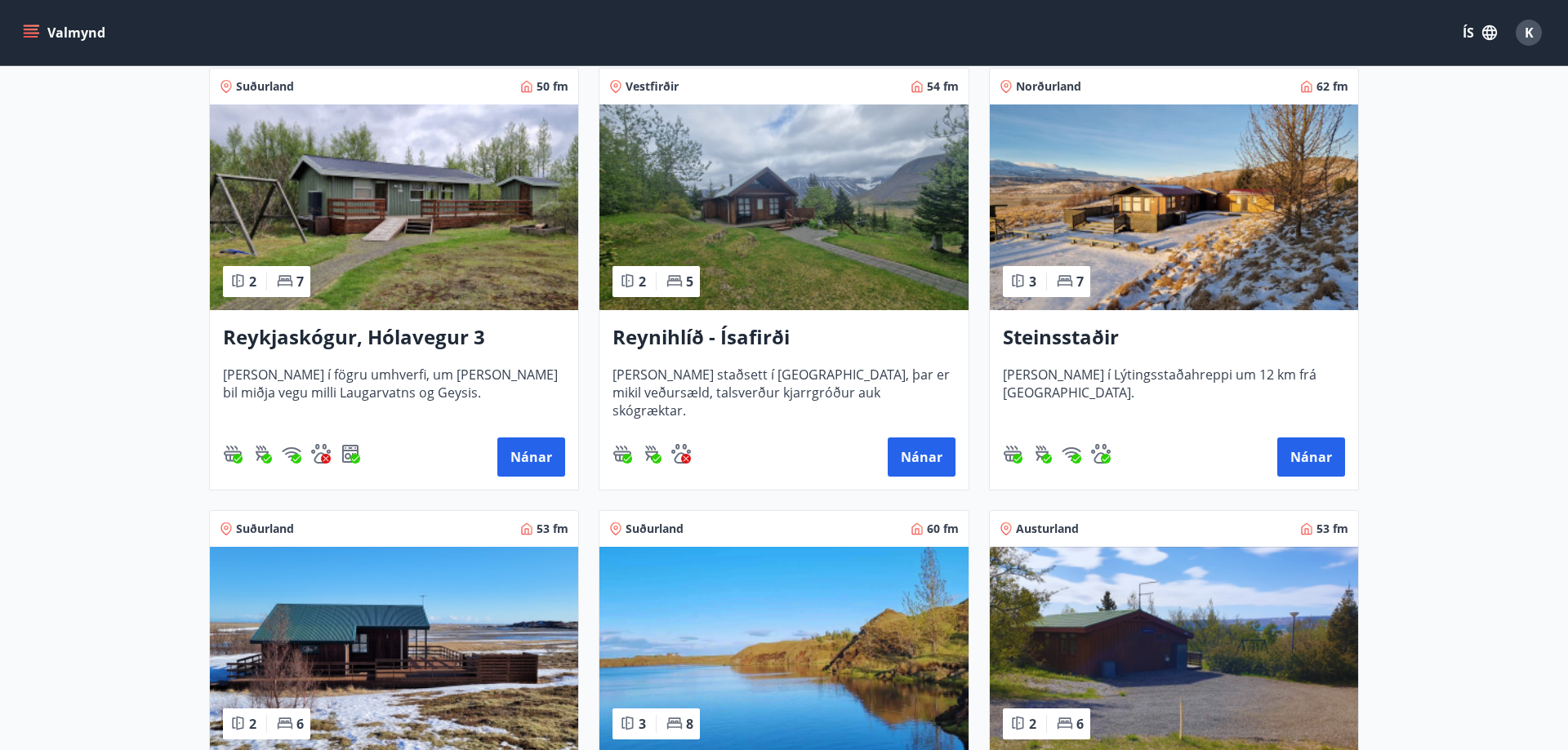
click at [1067, 333] on h3 "Steinsstaðir" at bounding box center [1174, 338] width 343 height 30
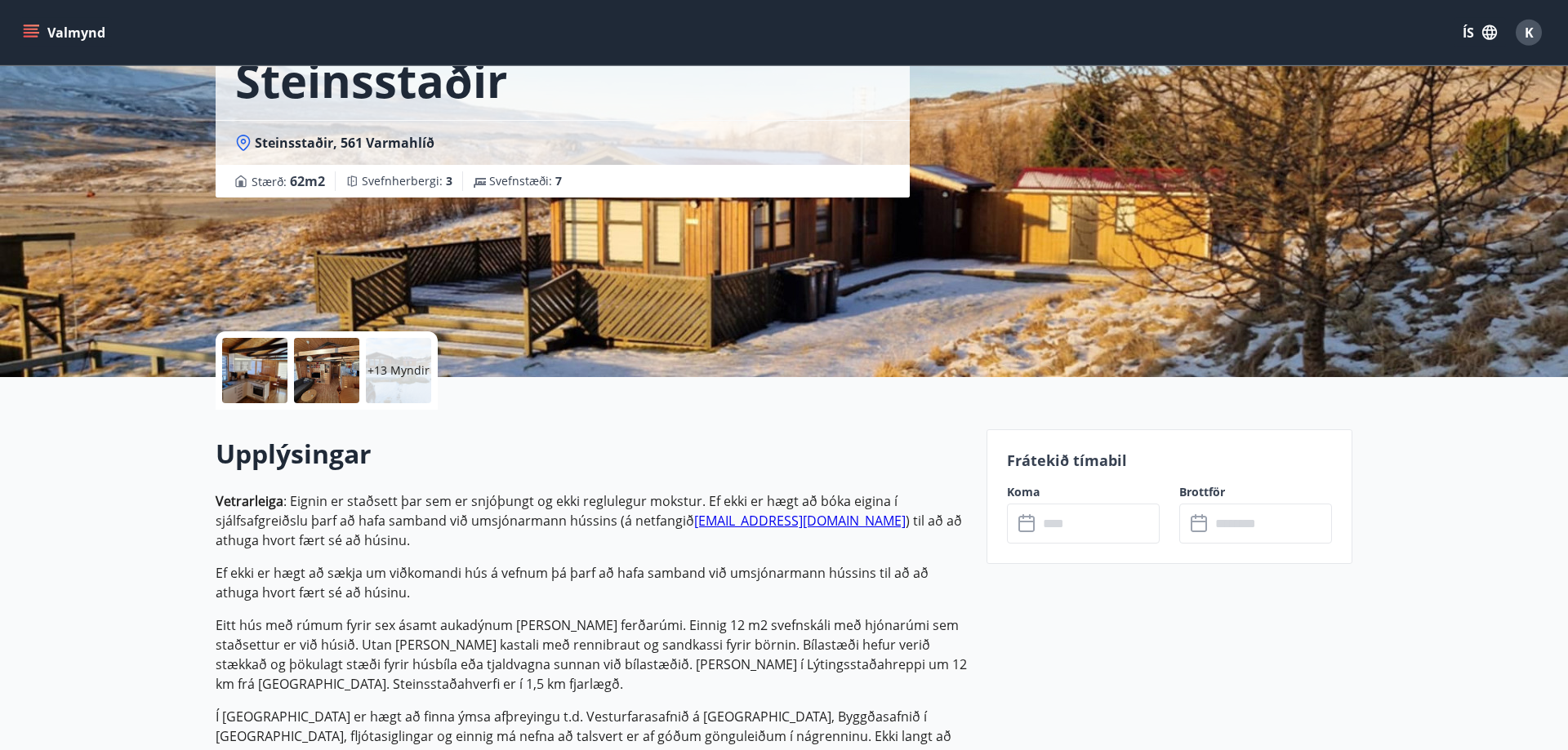
scroll to position [83, 0]
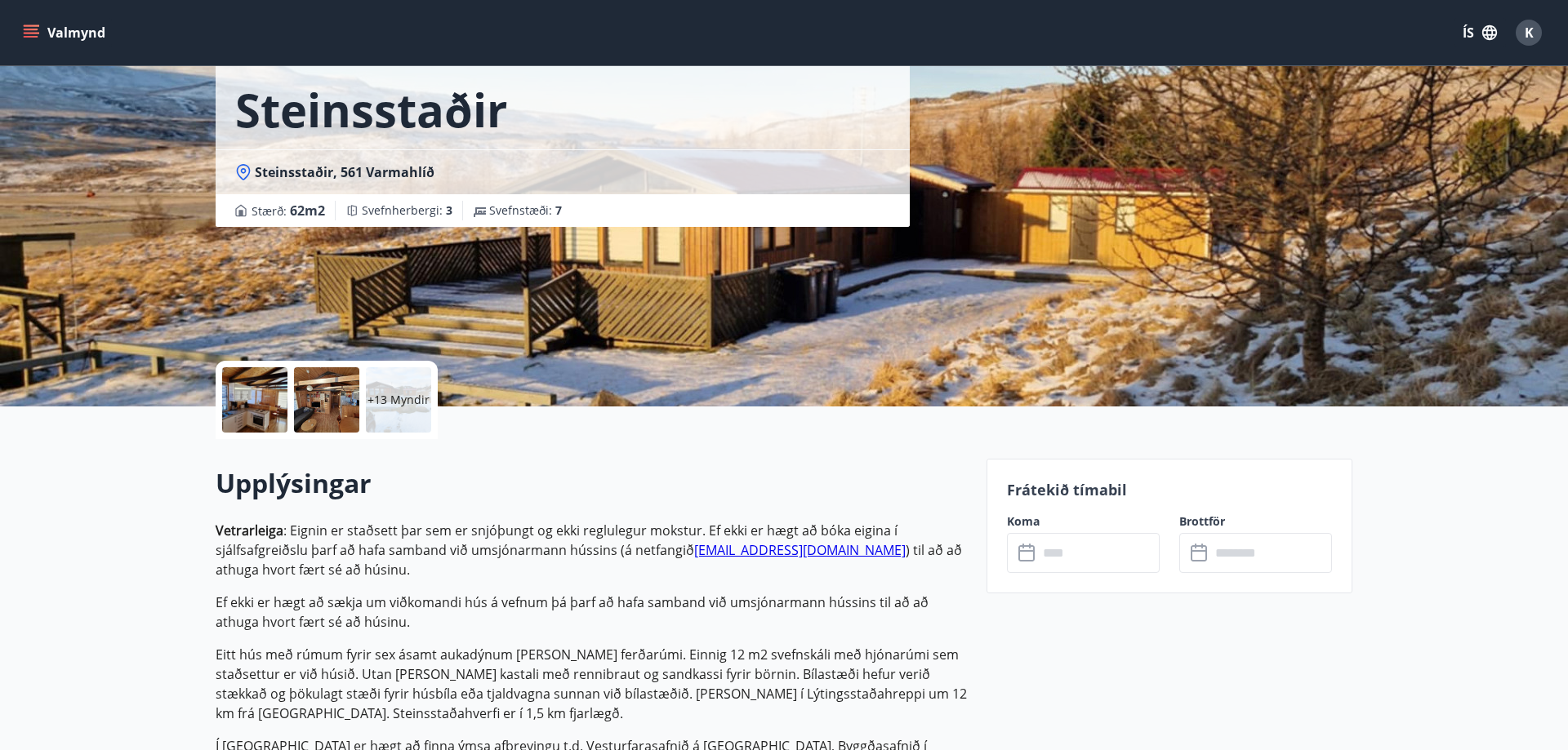
click at [239, 402] on div at bounding box center [254, 400] width 65 height 65
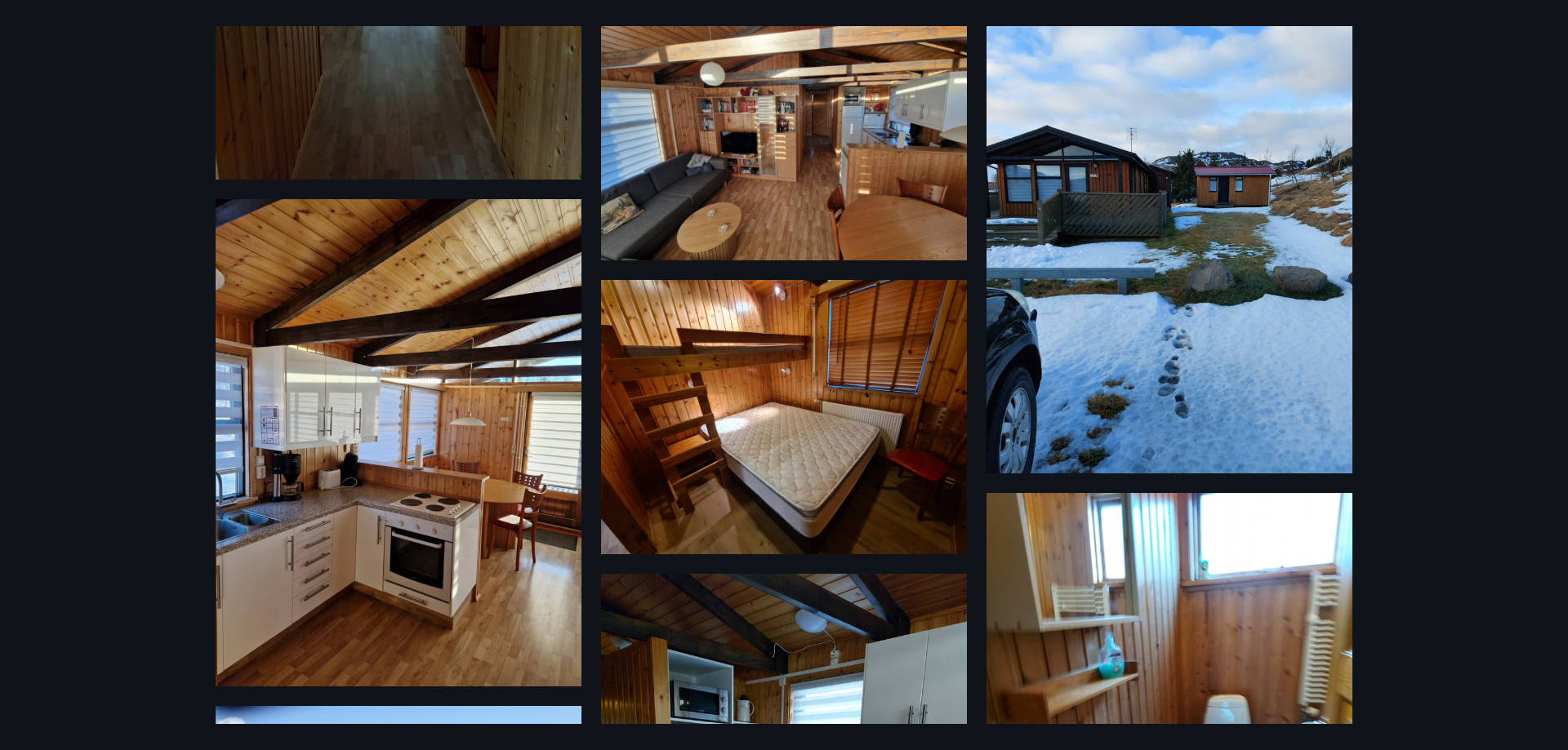
scroll to position [0, 0]
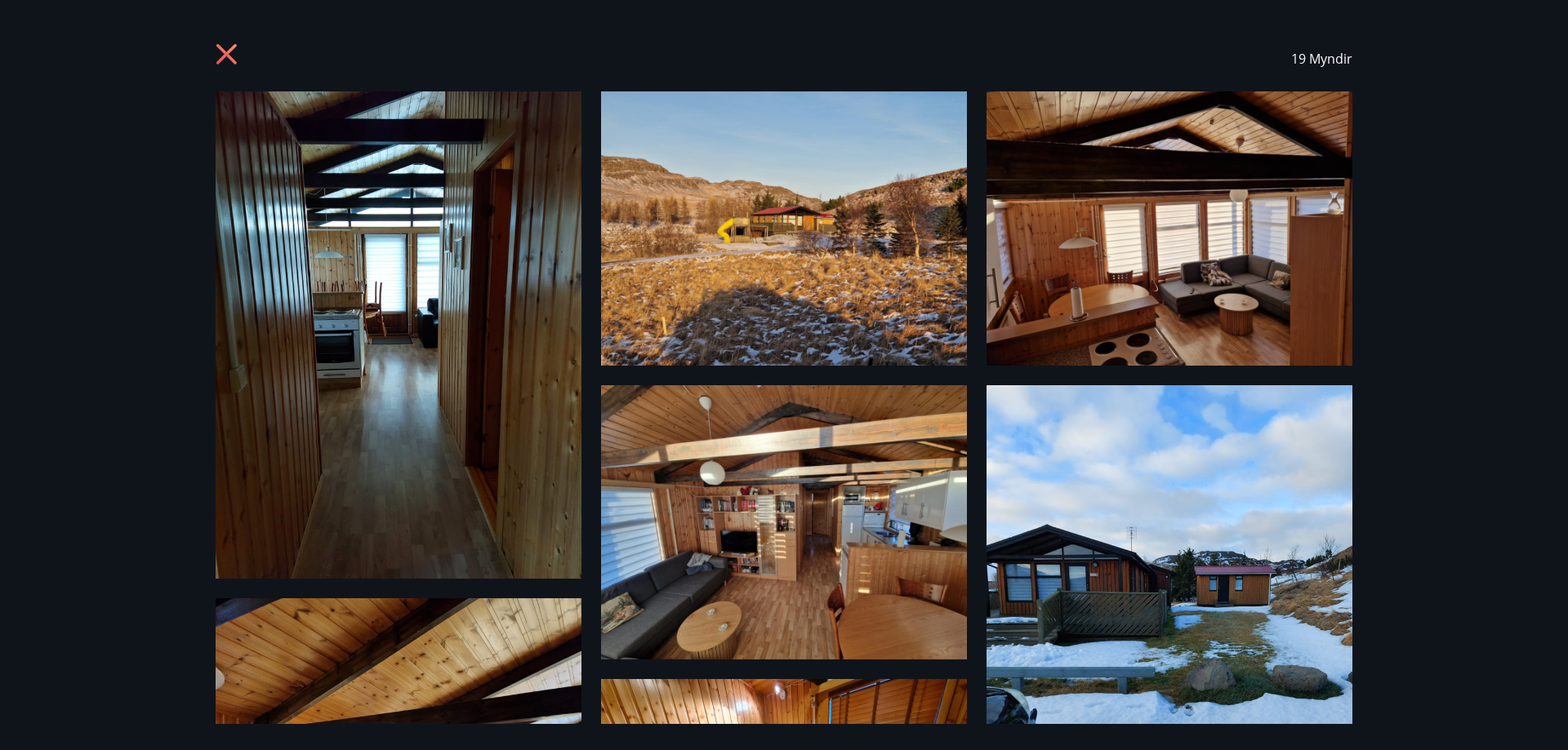
click at [224, 53] on icon at bounding box center [227, 54] width 21 height 21
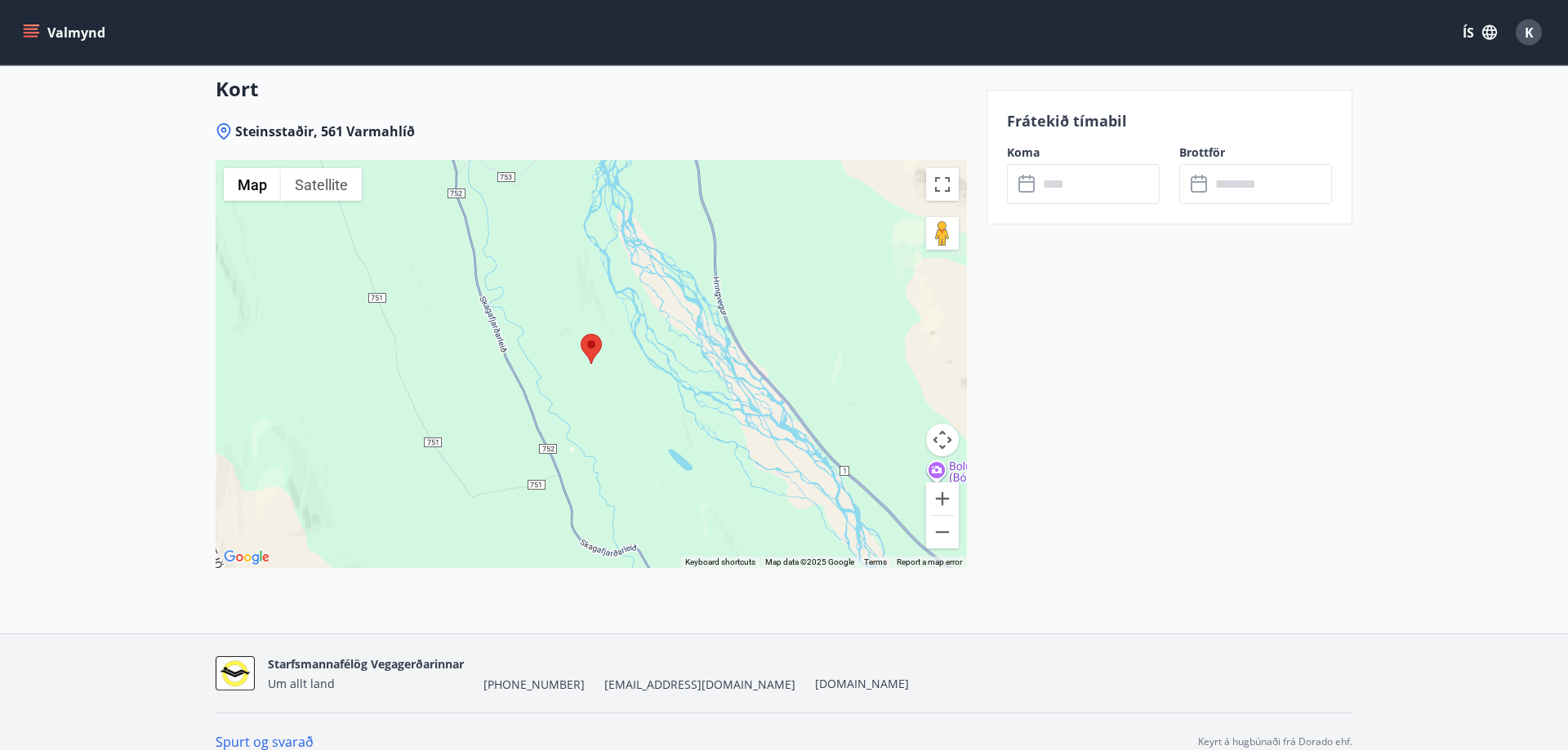
scroll to position [2383, 0]
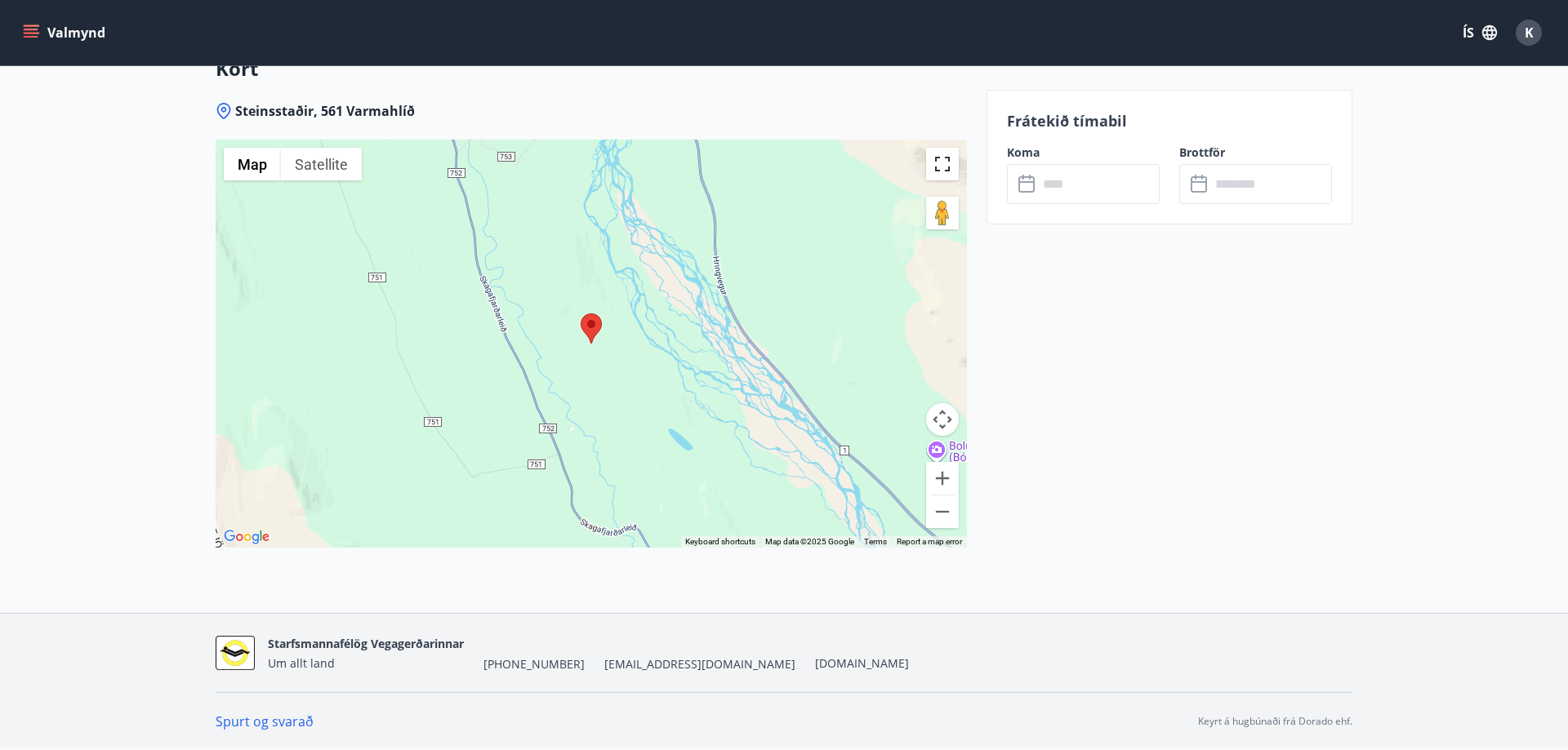
click at [948, 166] on button "Toggle fullscreen view" at bounding box center [942, 163] width 33 height 33
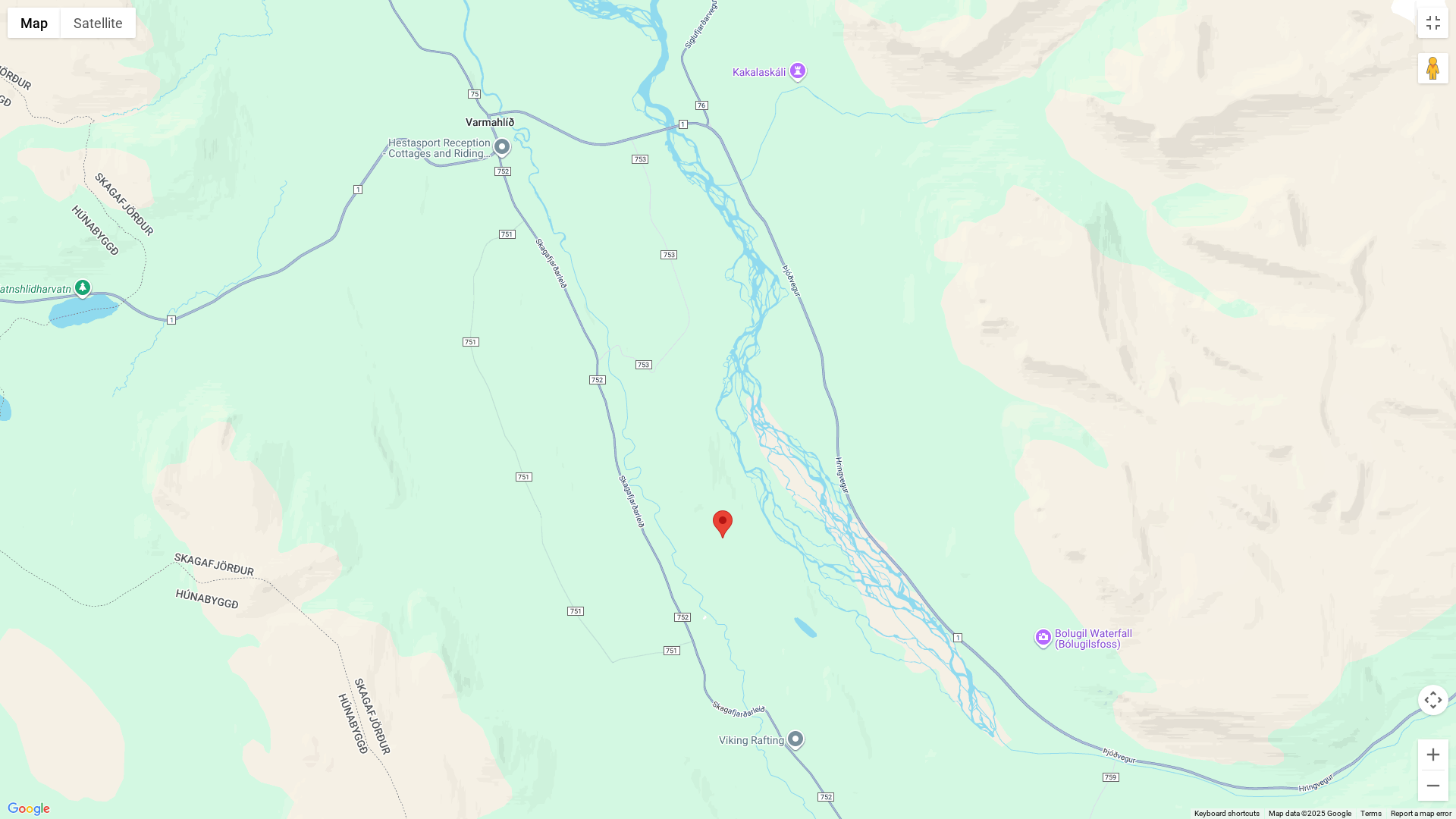
drag, startPoint x: 592, startPoint y: 322, endPoint x: 586, endPoint y: 454, distance: 132.1
click at [586, 454] on div at bounding box center [728, 409] width 1456 height 819
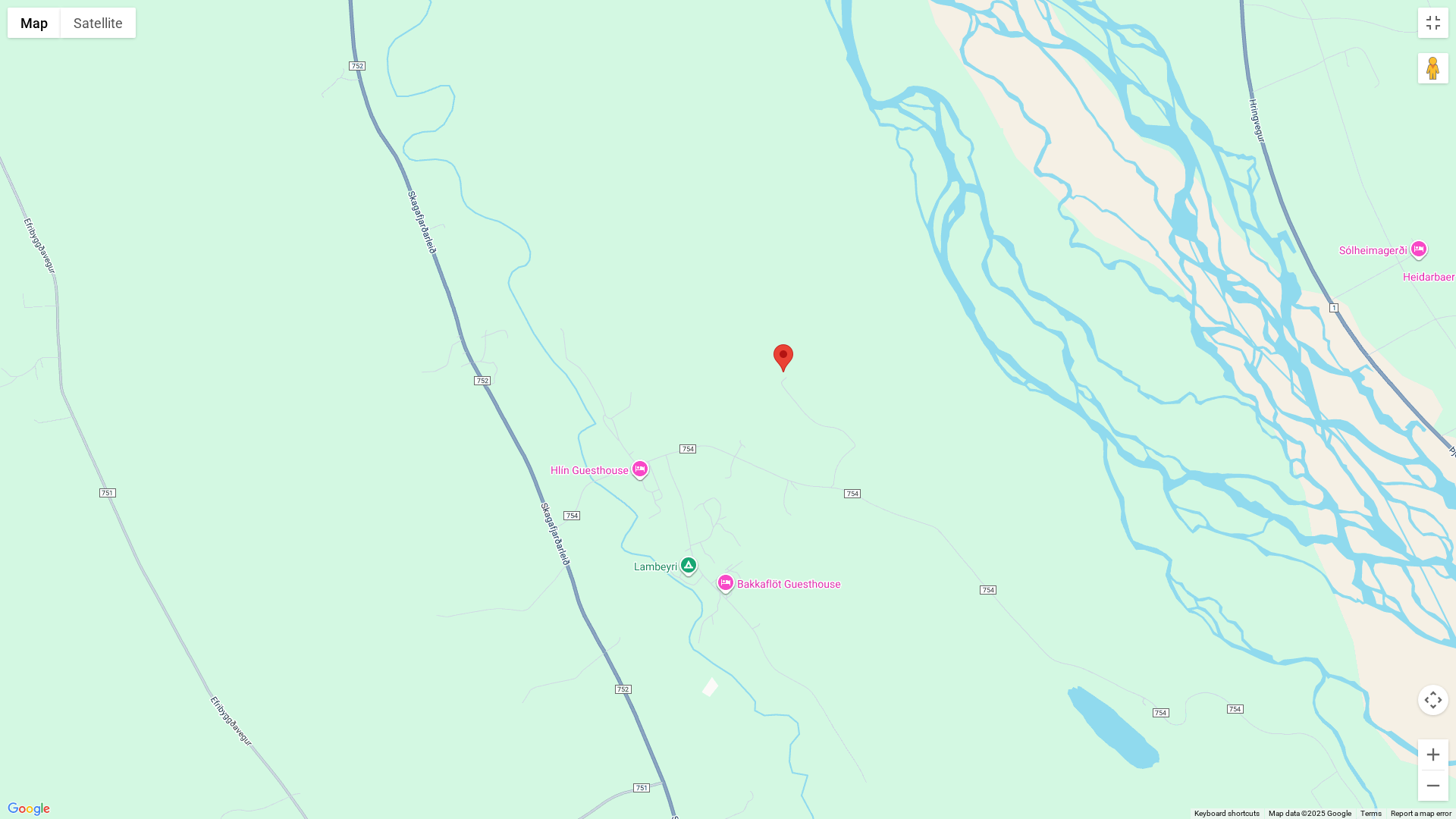
drag, startPoint x: 707, startPoint y: 578, endPoint x: 688, endPoint y: 353, distance: 225.8
click at [688, 354] on div at bounding box center [728, 409] width 1456 height 819
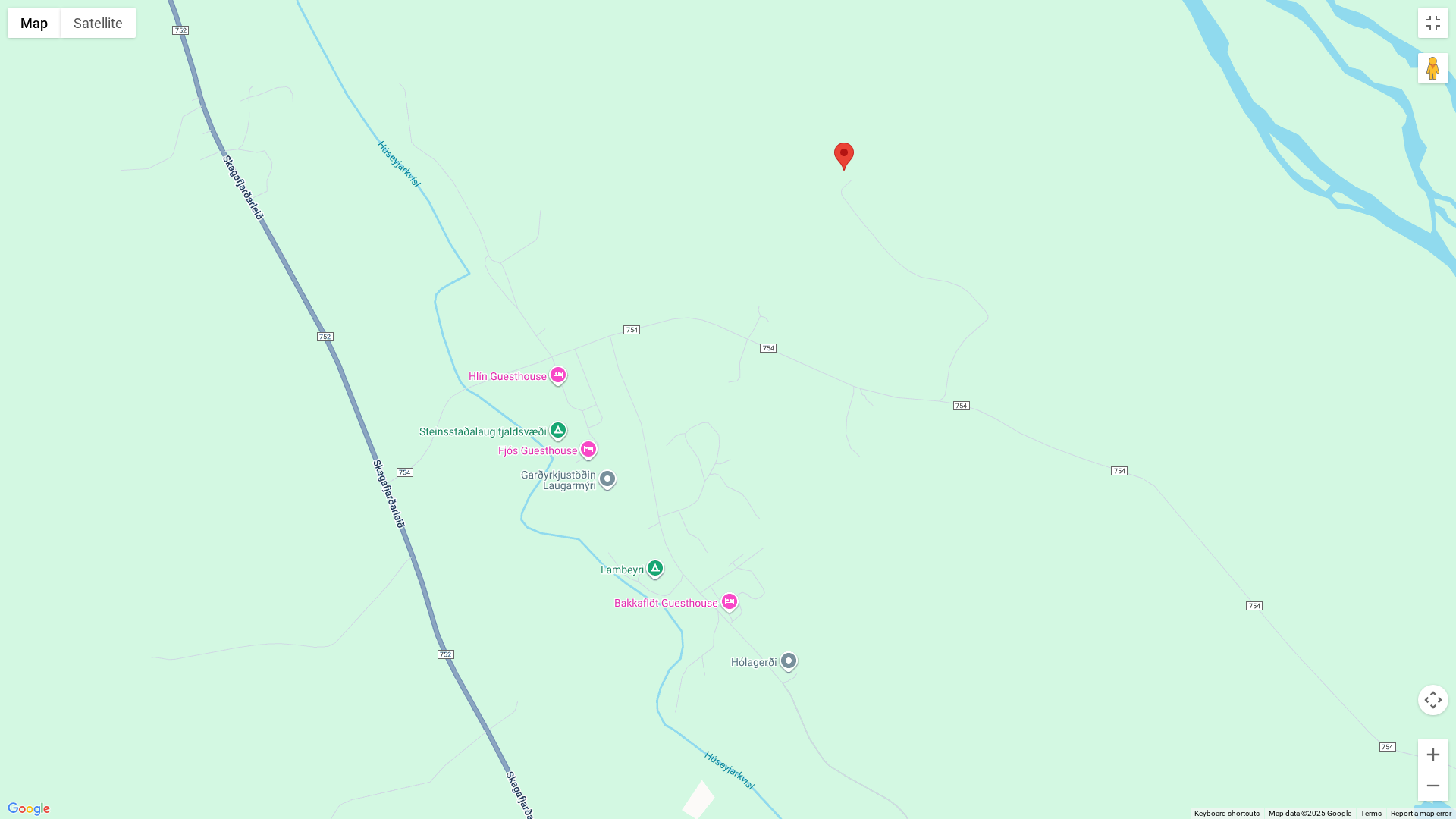
click at [835, 142] on area at bounding box center [835, 142] width 0 height 0
click at [109, 25] on button "Satellite" at bounding box center [98, 22] width 75 height 30
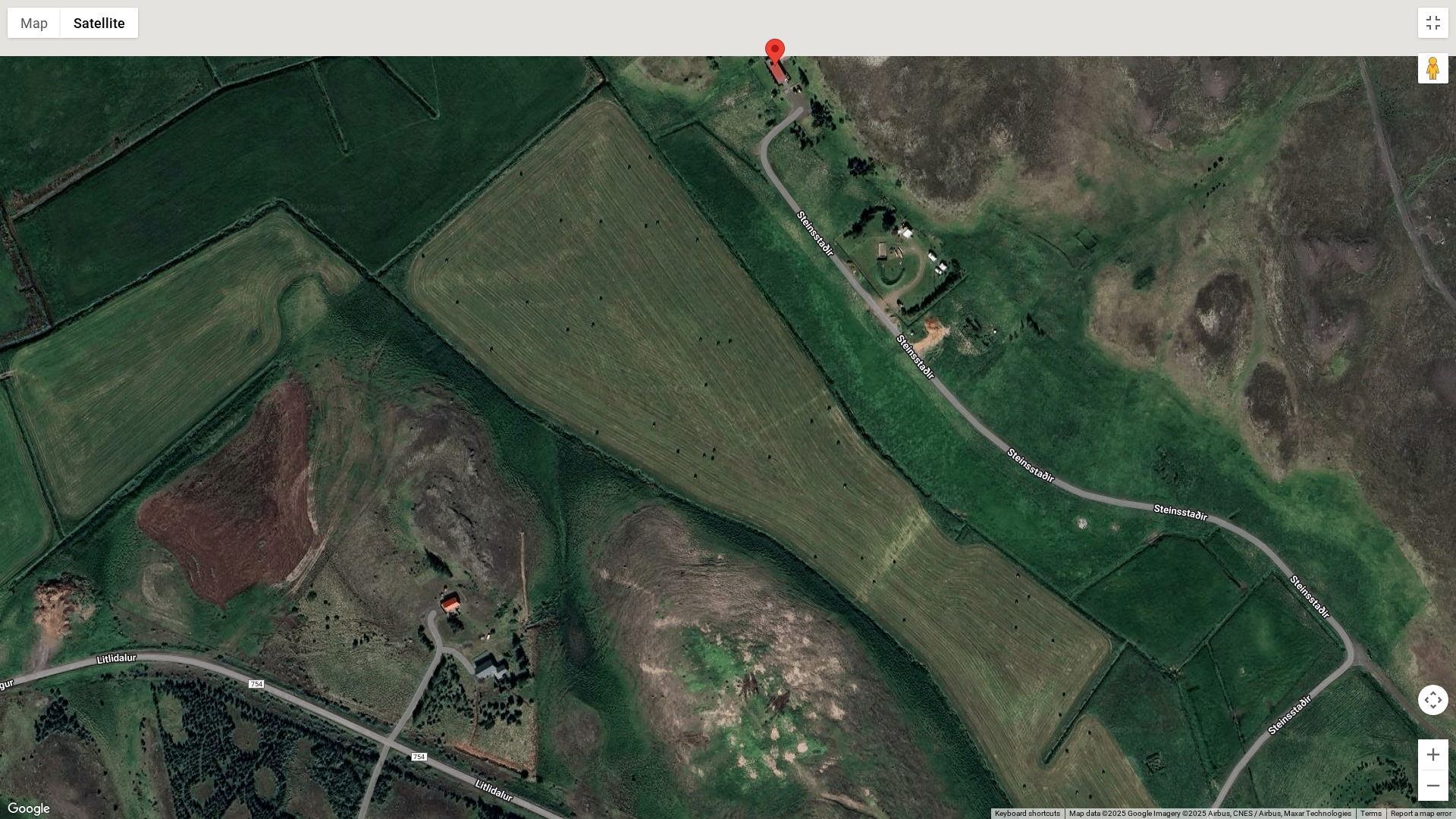
drag, startPoint x: 748, startPoint y: 115, endPoint x: 780, endPoint y: 400, distance: 286.8
click at [780, 400] on div at bounding box center [728, 409] width 1456 height 819
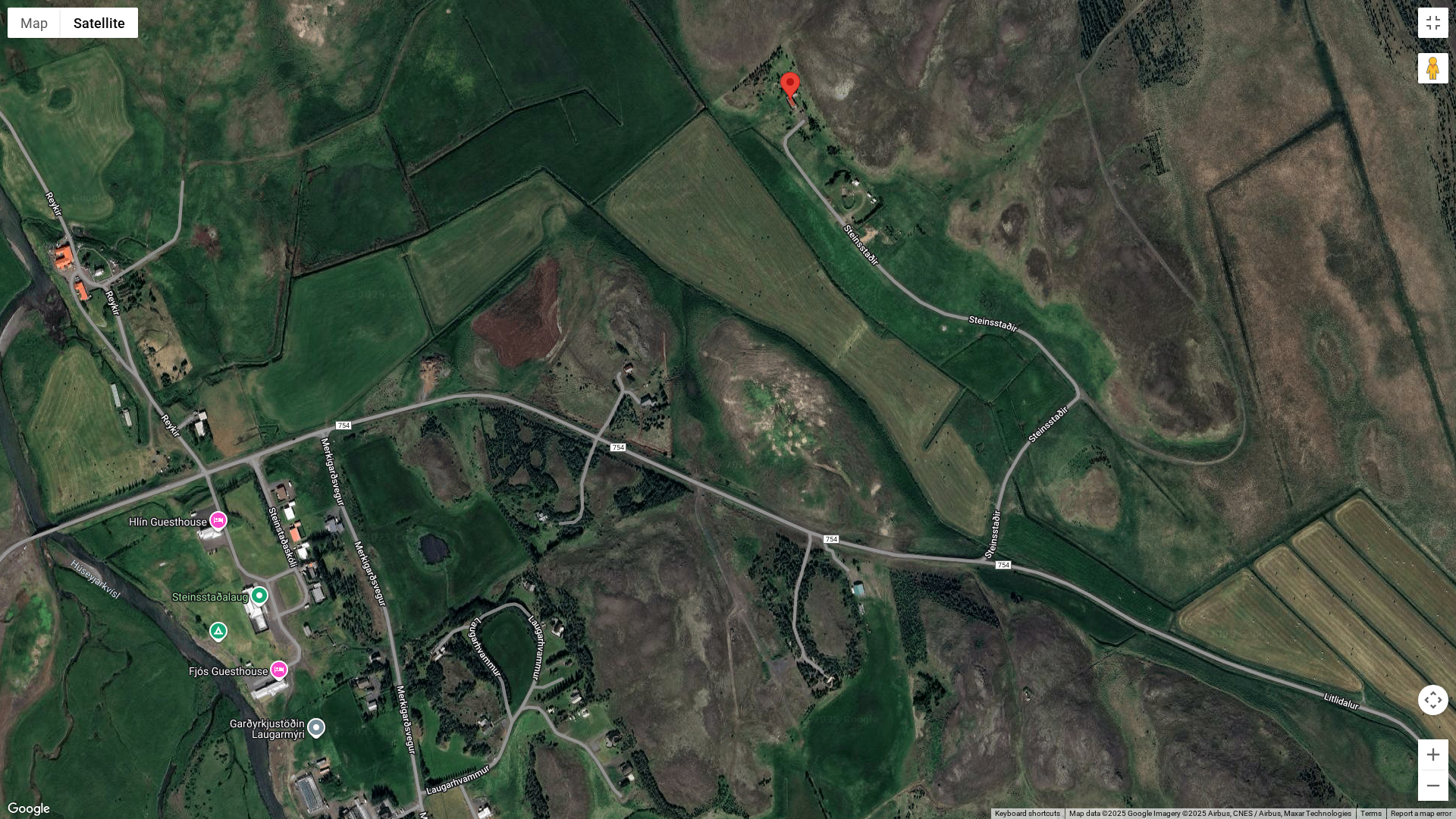
drag, startPoint x: 781, startPoint y: 449, endPoint x: 791, endPoint y: 286, distance: 163.3
click at [791, 286] on div at bounding box center [728, 409] width 1456 height 819
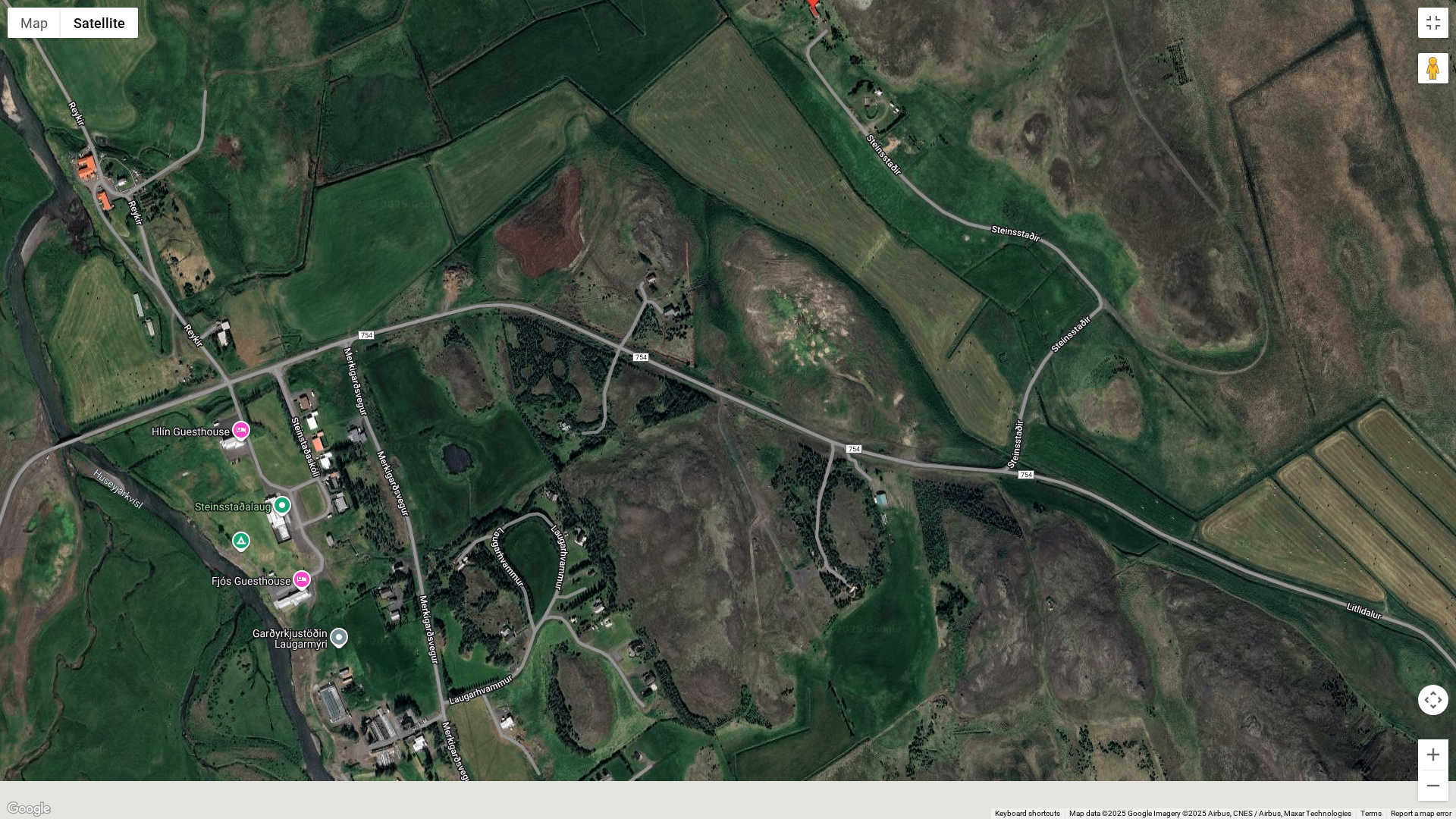
drag, startPoint x: 786, startPoint y: 409, endPoint x: 813, endPoint y: 301, distance: 111.3
click at [813, 301] on div at bounding box center [728, 409] width 1456 height 819
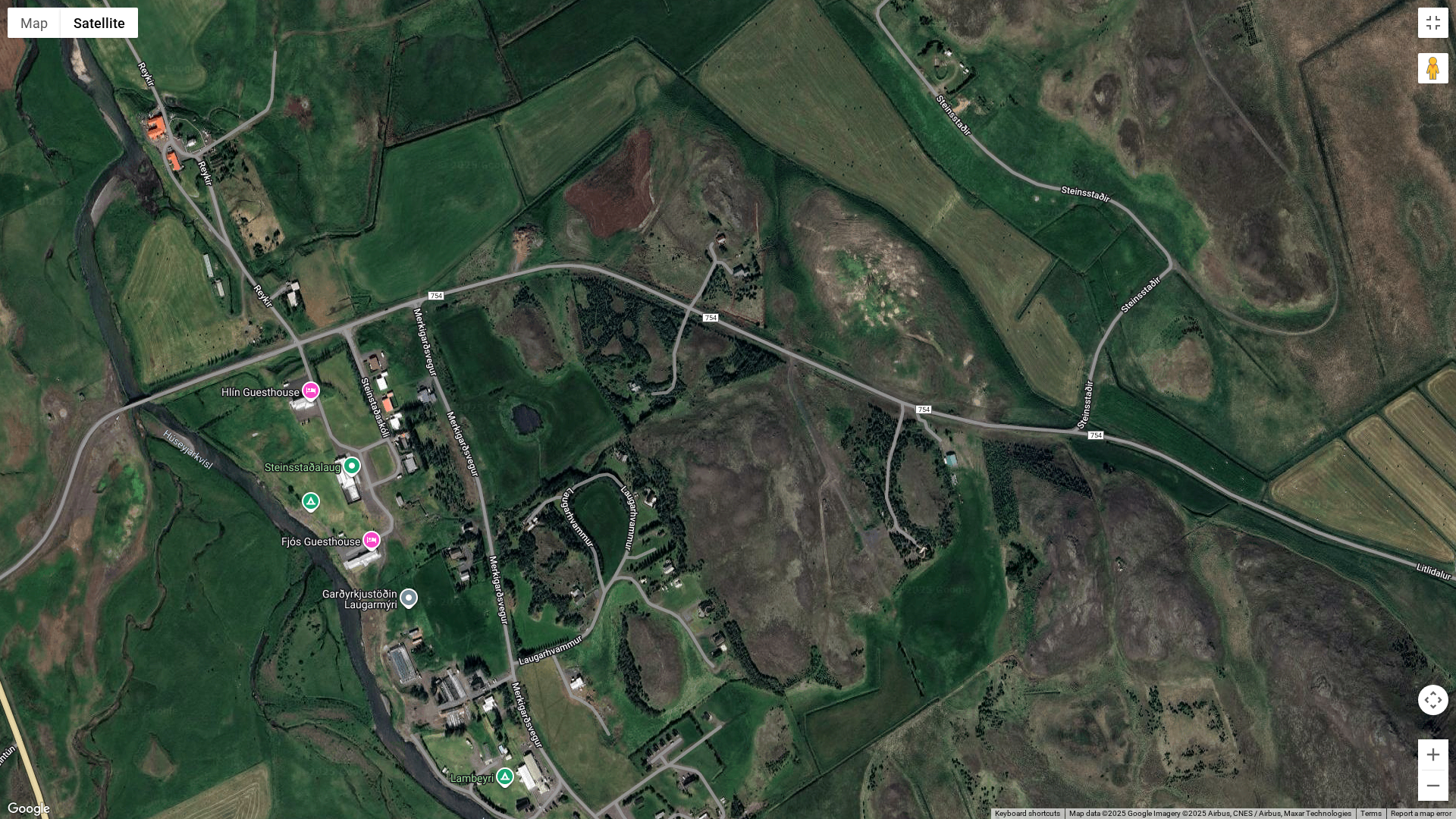
drag, startPoint x: 866, startPoint y: 284, endPoint x: 870, endPoint y: 404, distance: 120.1
click at [869, 373] on div at bounding box center [728, 409] width 1456 height 819
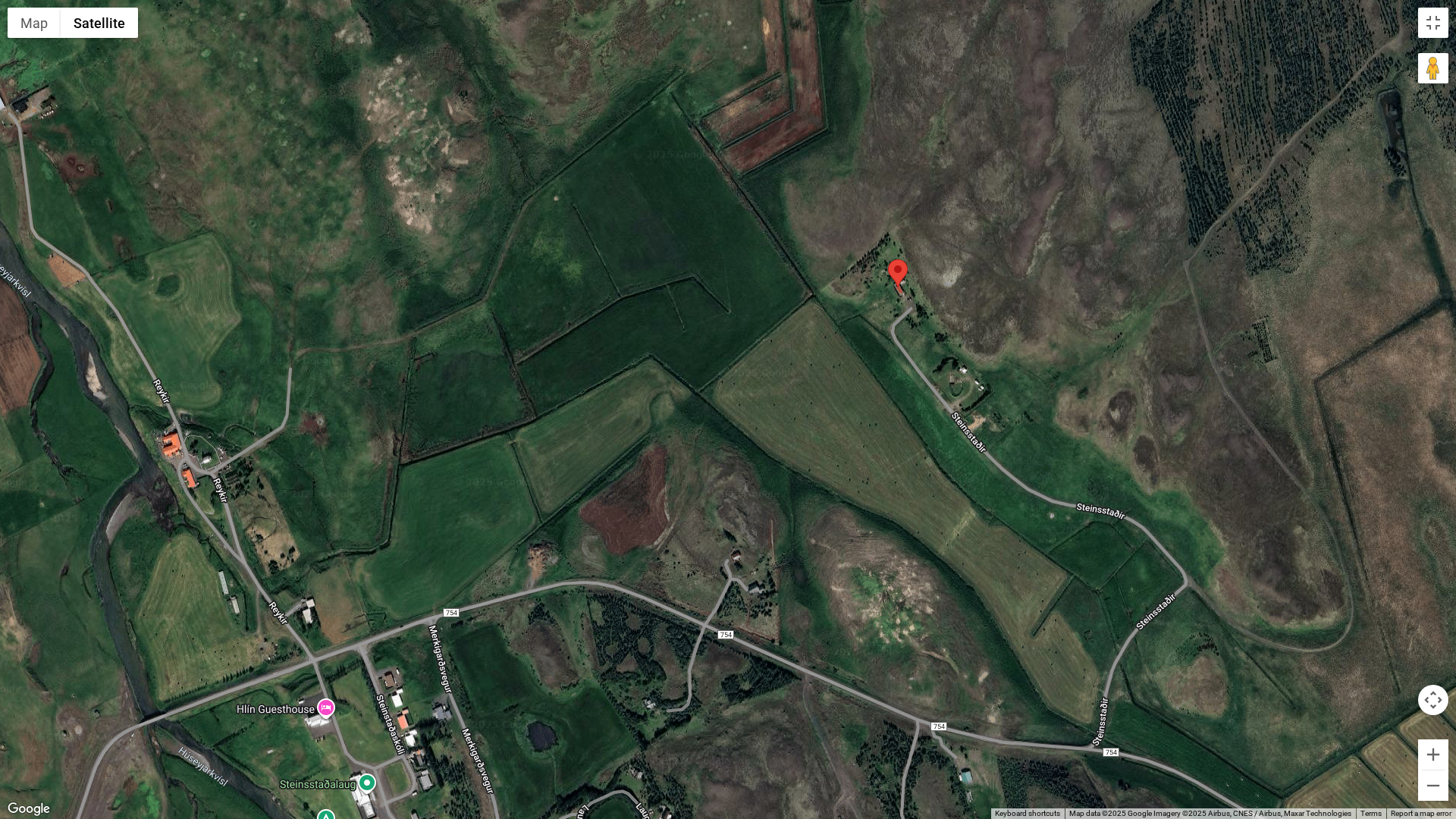
drag, startPoint x: 867, startPoint y: 199, endPoint x: 874, endPoint y: 376, distance: 177.1
click at [874, 376] on div at bounding box center [728, 409] width 1456 height 819
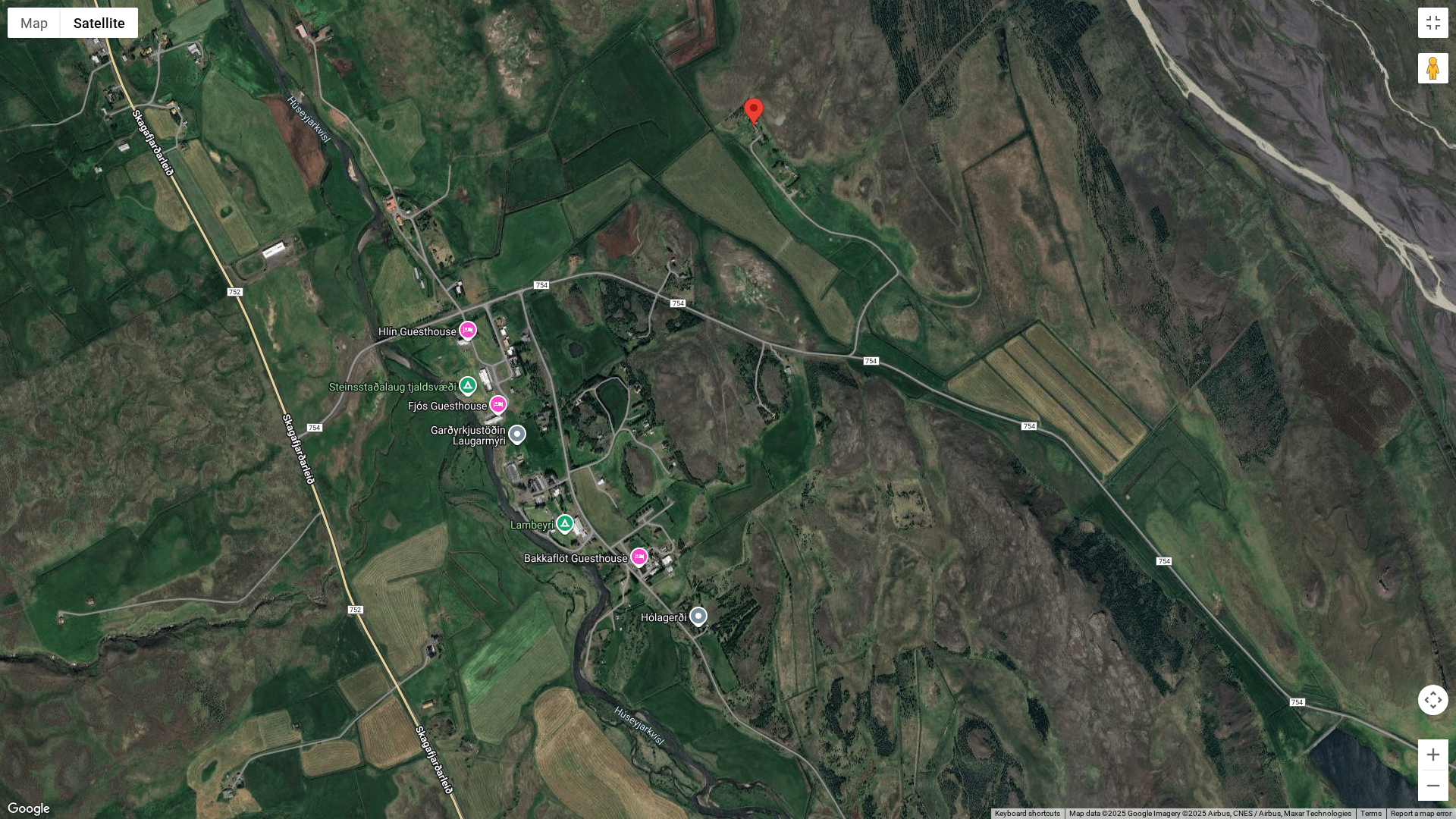
drag, startPoint x: 832, startPoint y: 458, endPoint x: 777, endPoint y: 294, distance: 173.0
click at [777, 294] on div at bounding box center [728, 409] width 1456 height 819
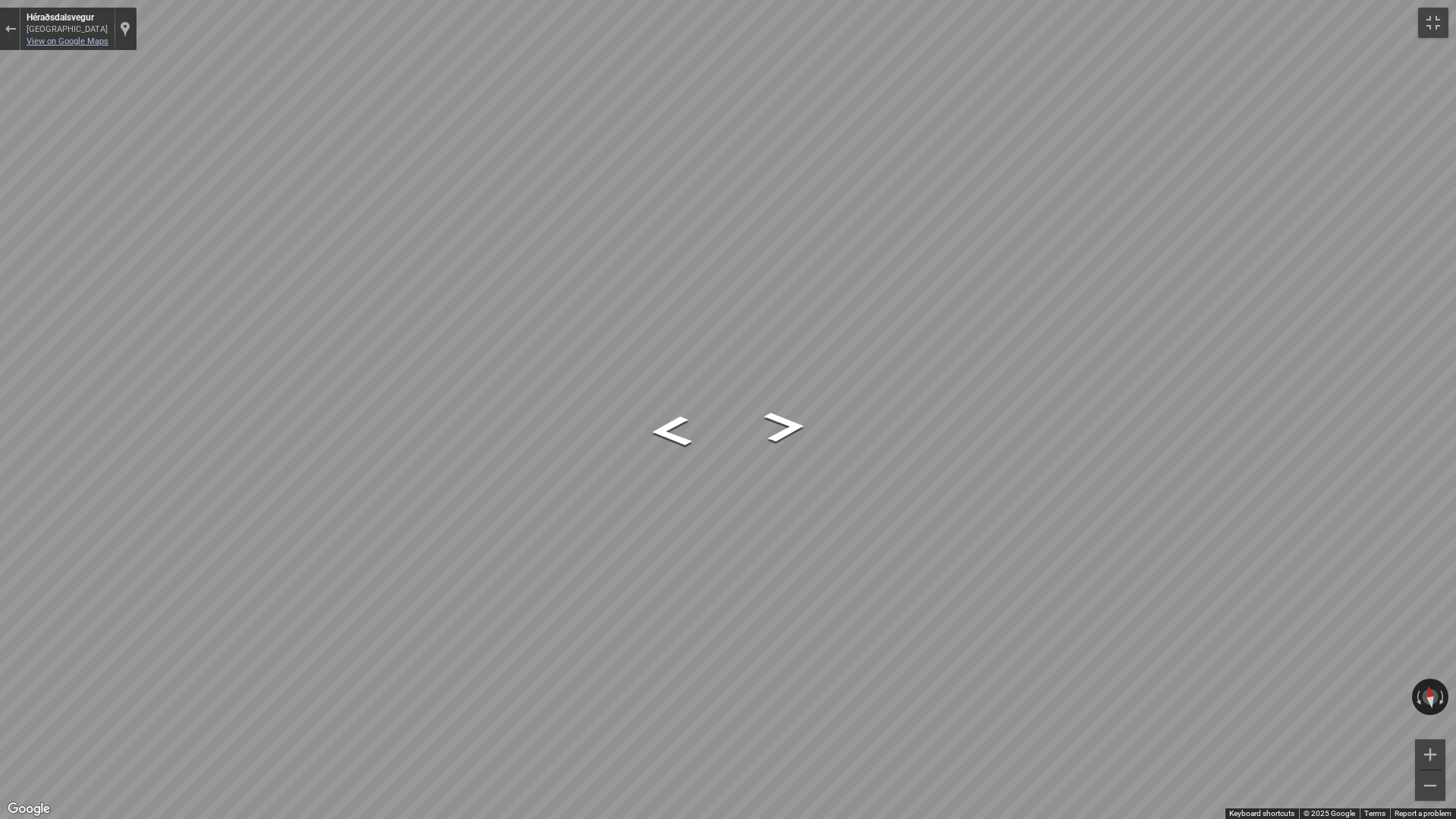
click at [54, 39] on link "View on Google Maps" at bounding box center [67, 41] width 82 height 10
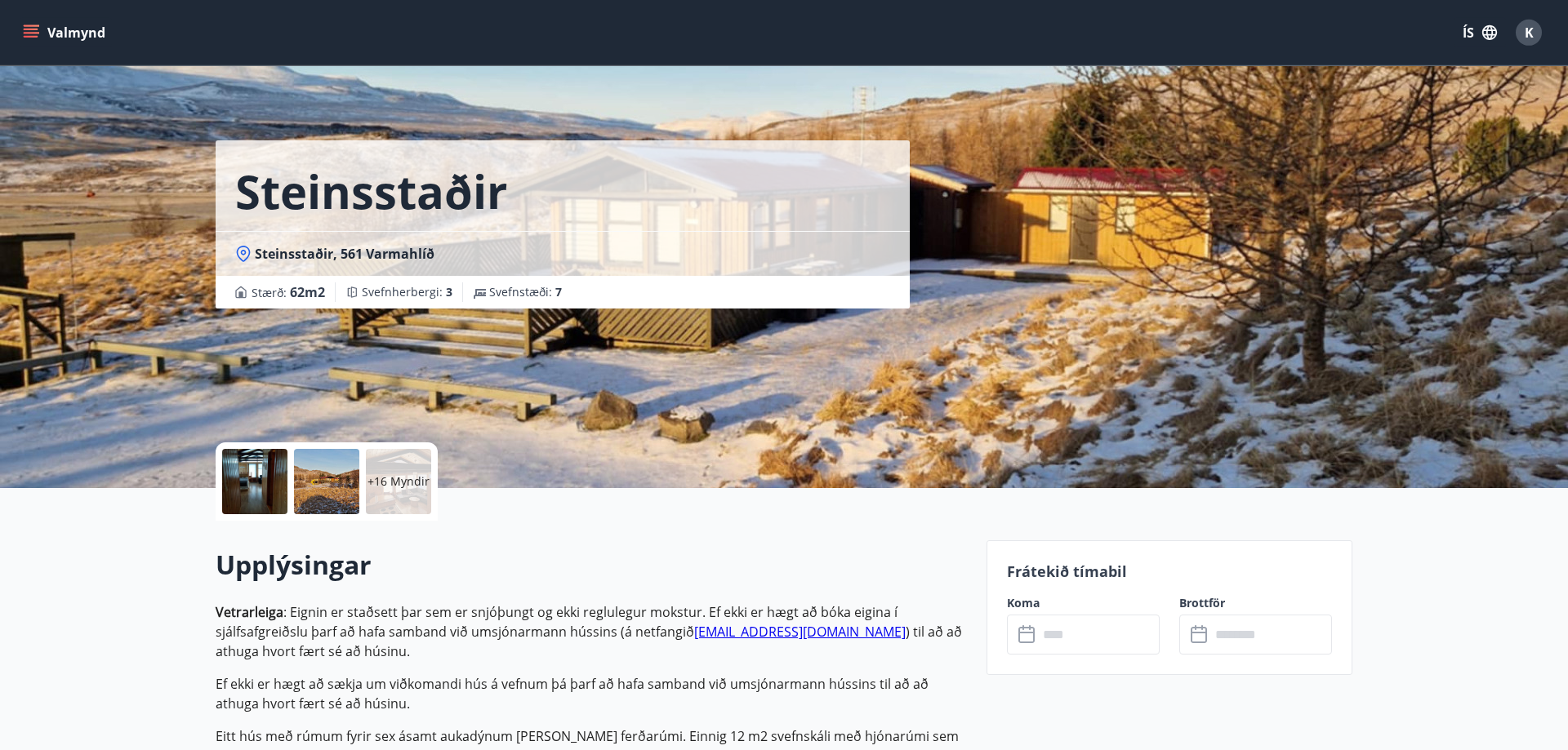
scroll to position [0, 0]
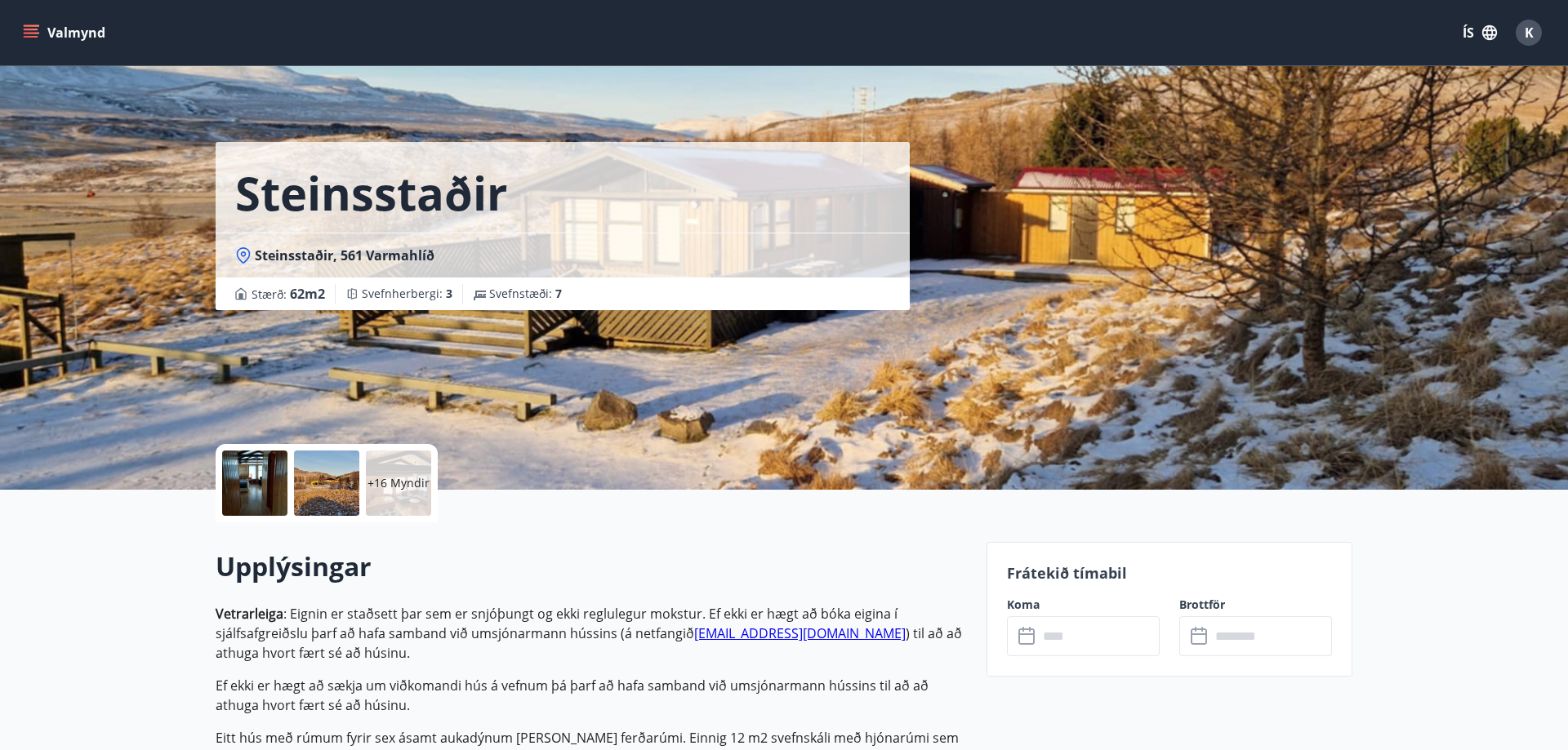
drag, startPoint x: 643, startPoint y: 532, endPoint x: 630, endPoint y: 554, distance: 25.6
click at [630, 554] on div "Upplýsingar Vetrarleiga : Eignin er staðsett þar sem er snjóþungt og ekki reglu…" at bounding box center [591, 736] width 751 height 428
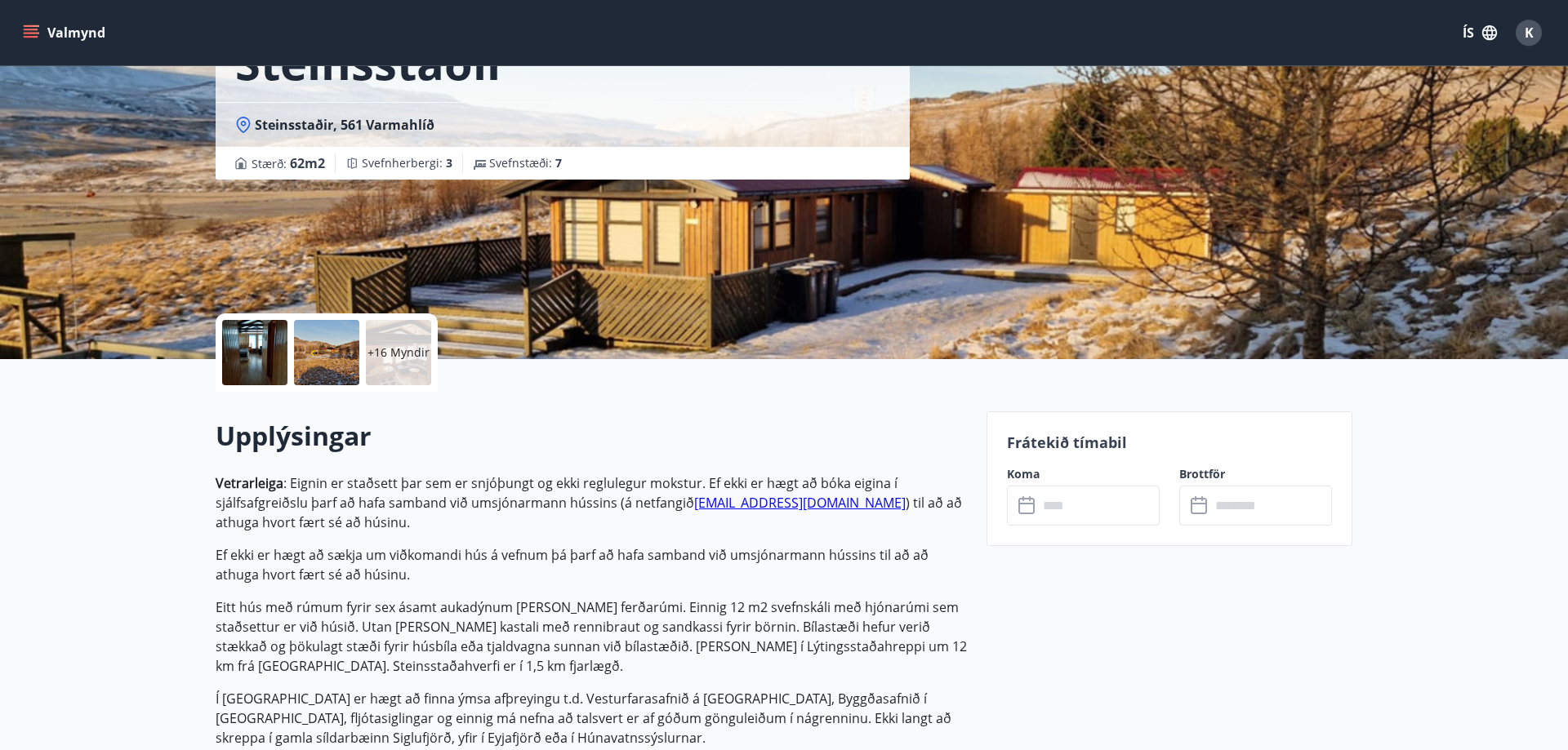
scroll to position [166, 0]
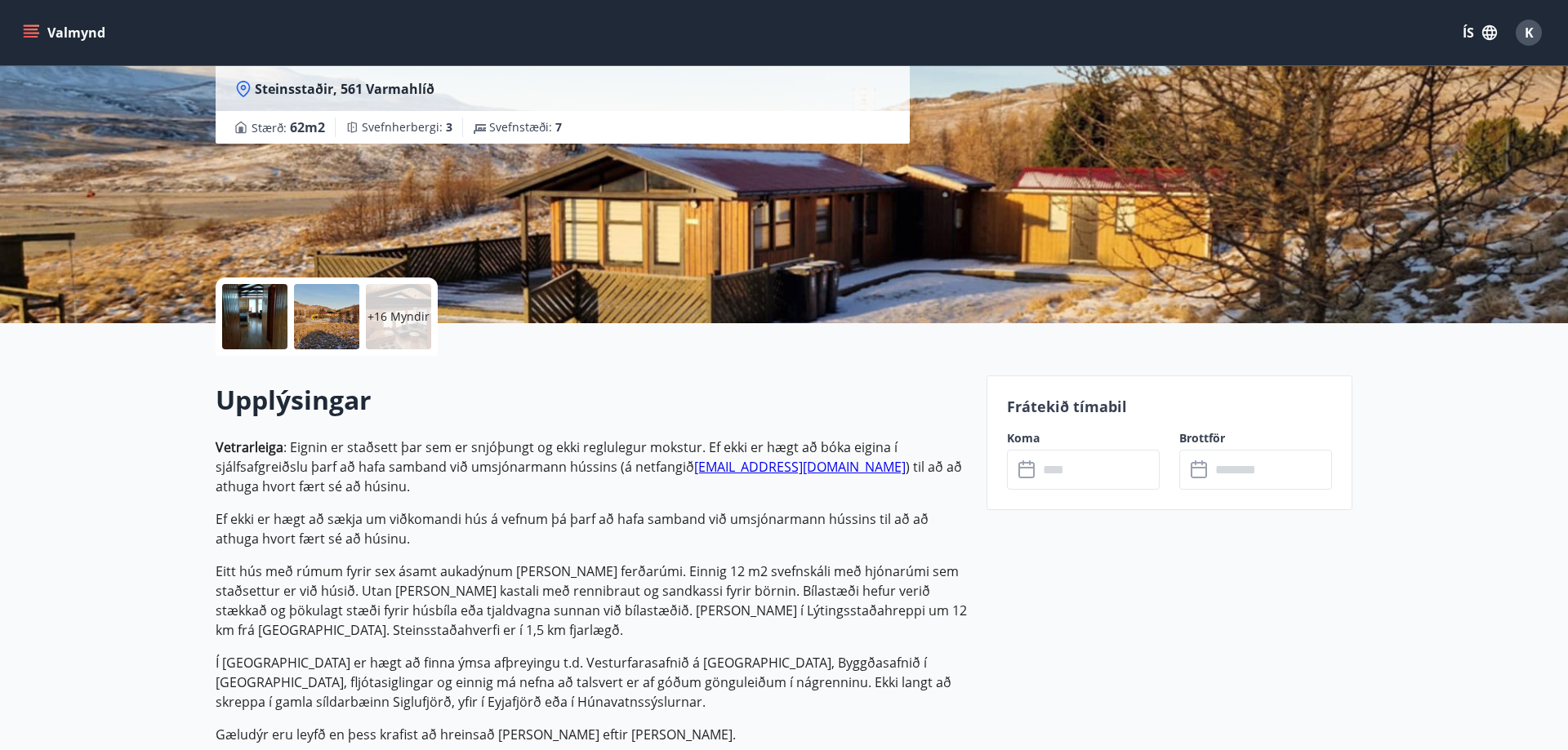
click at [1062, 472] on input "text" at bounding box center [1099, 470] width 122 height 40
click at [1025, 470] on icon at bounding box center [1029, 470] width 20 height 20
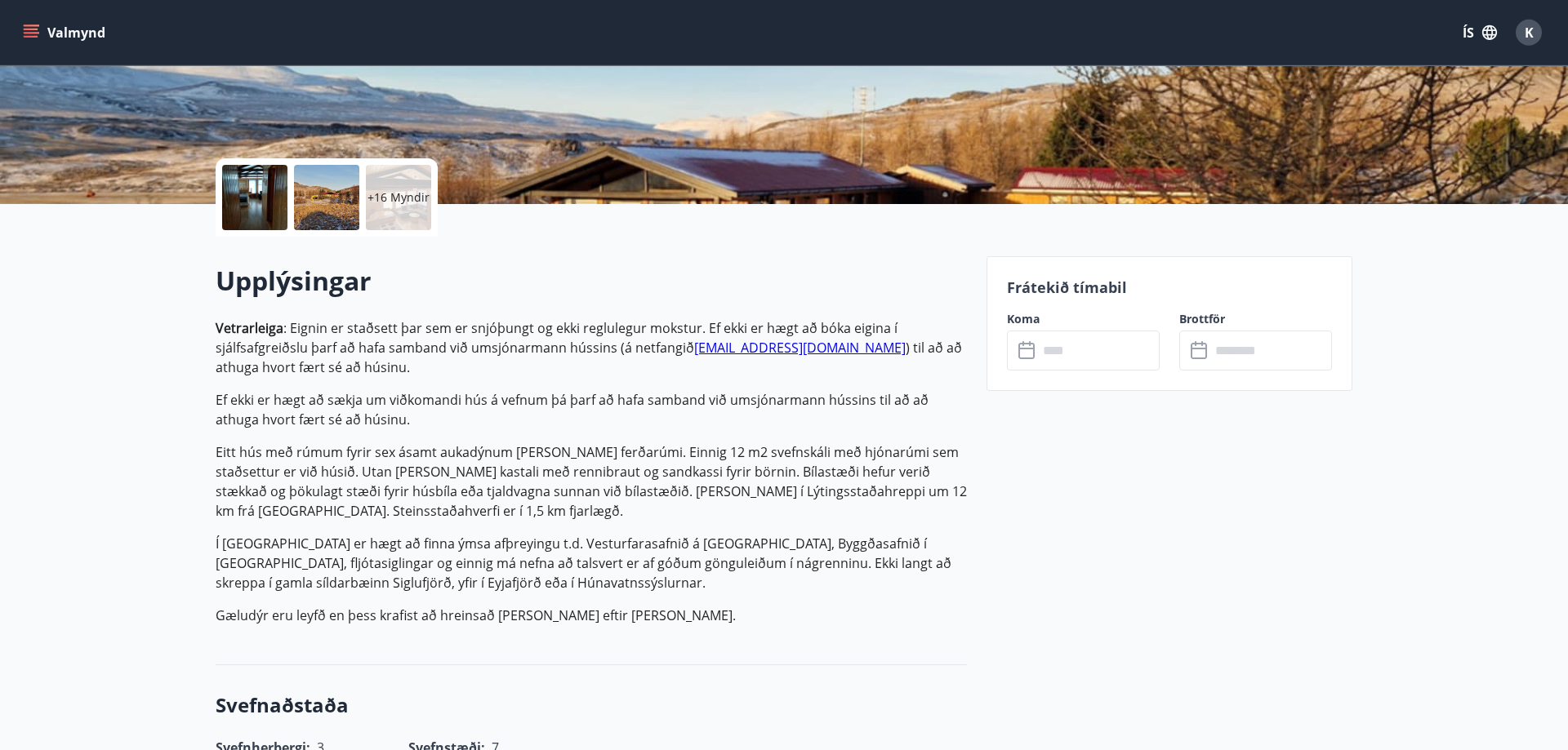
scroll to position [333, 0]
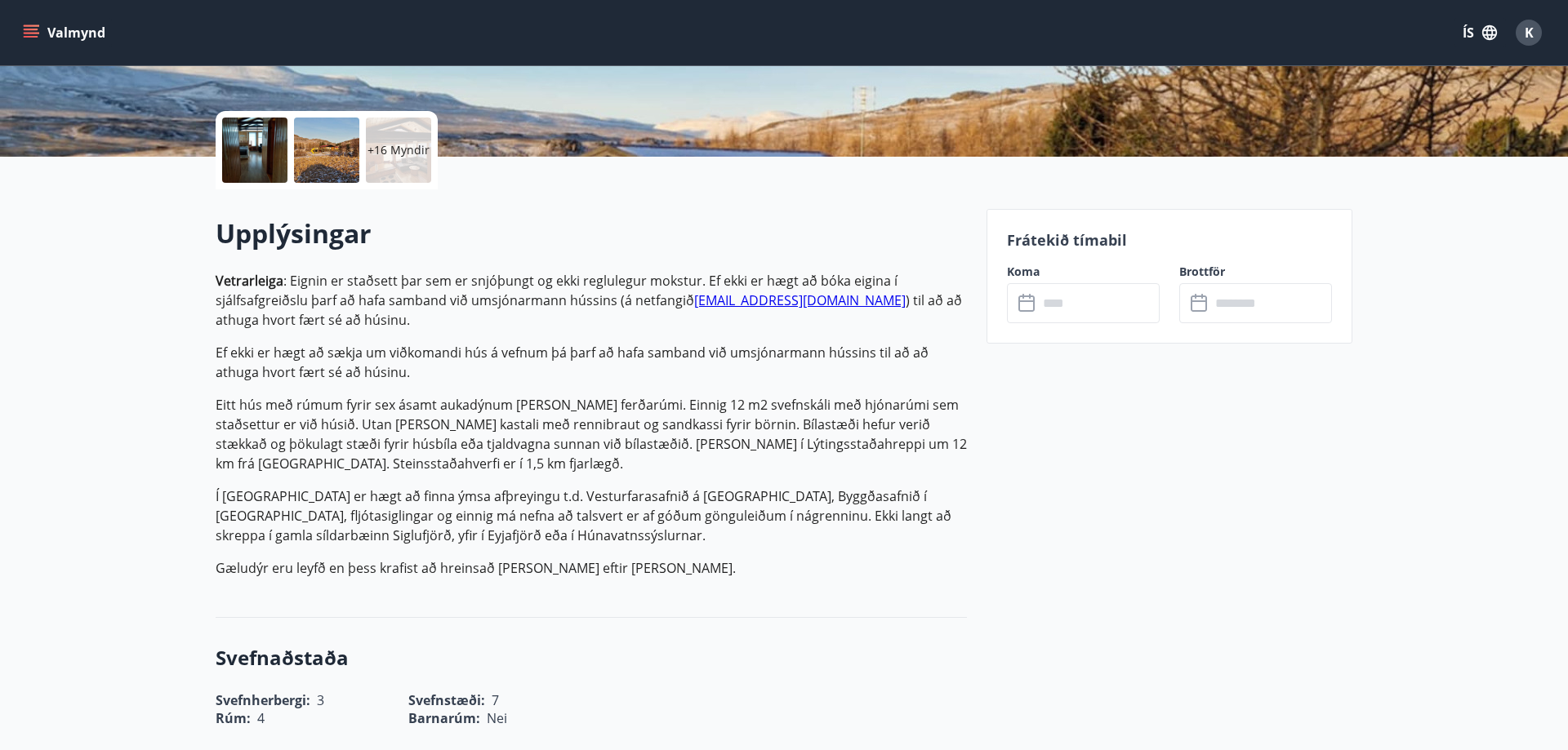
click at [1049, 302] on input "text" at bounding box center [1099, 303] width 122 height 40
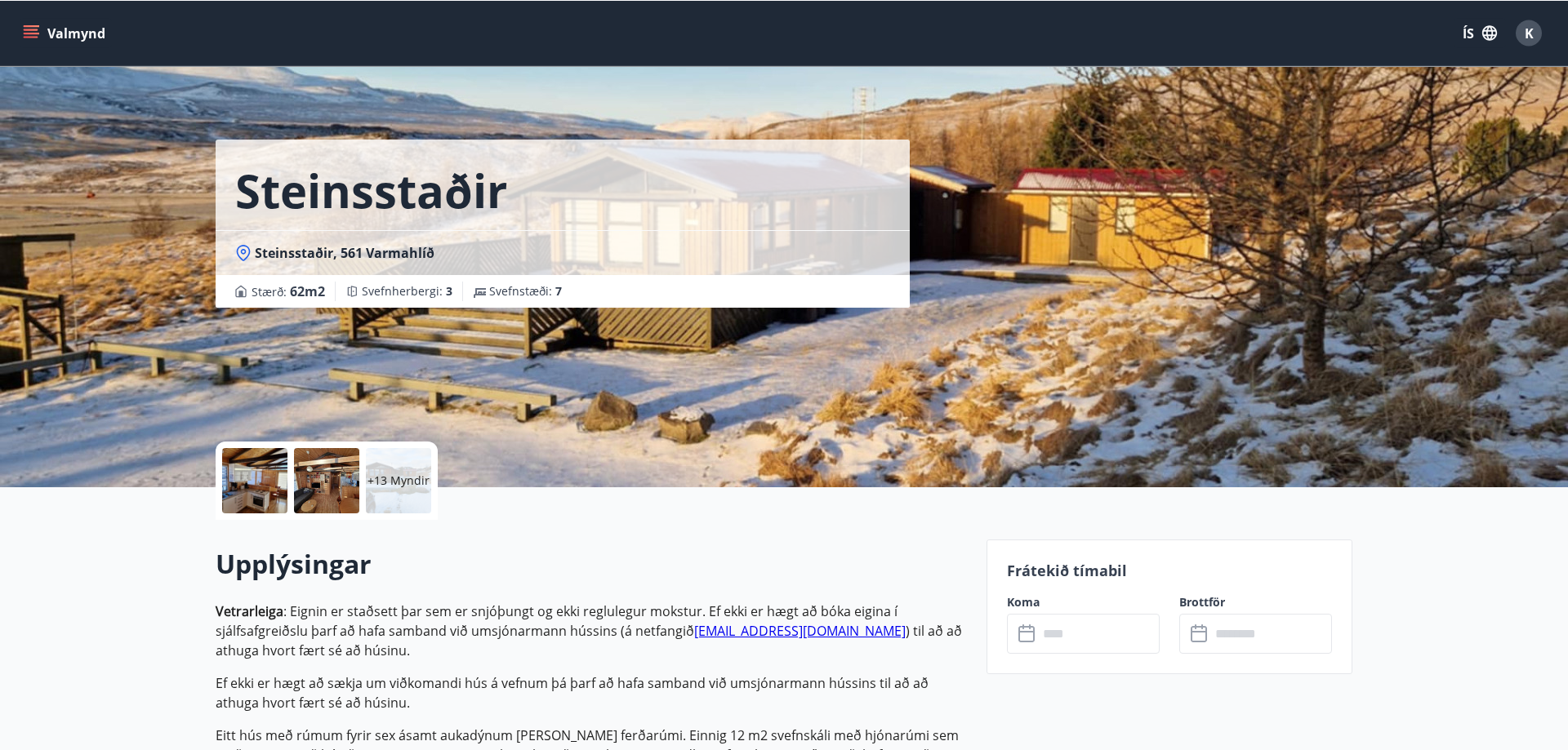
scroll to position [83, 0]
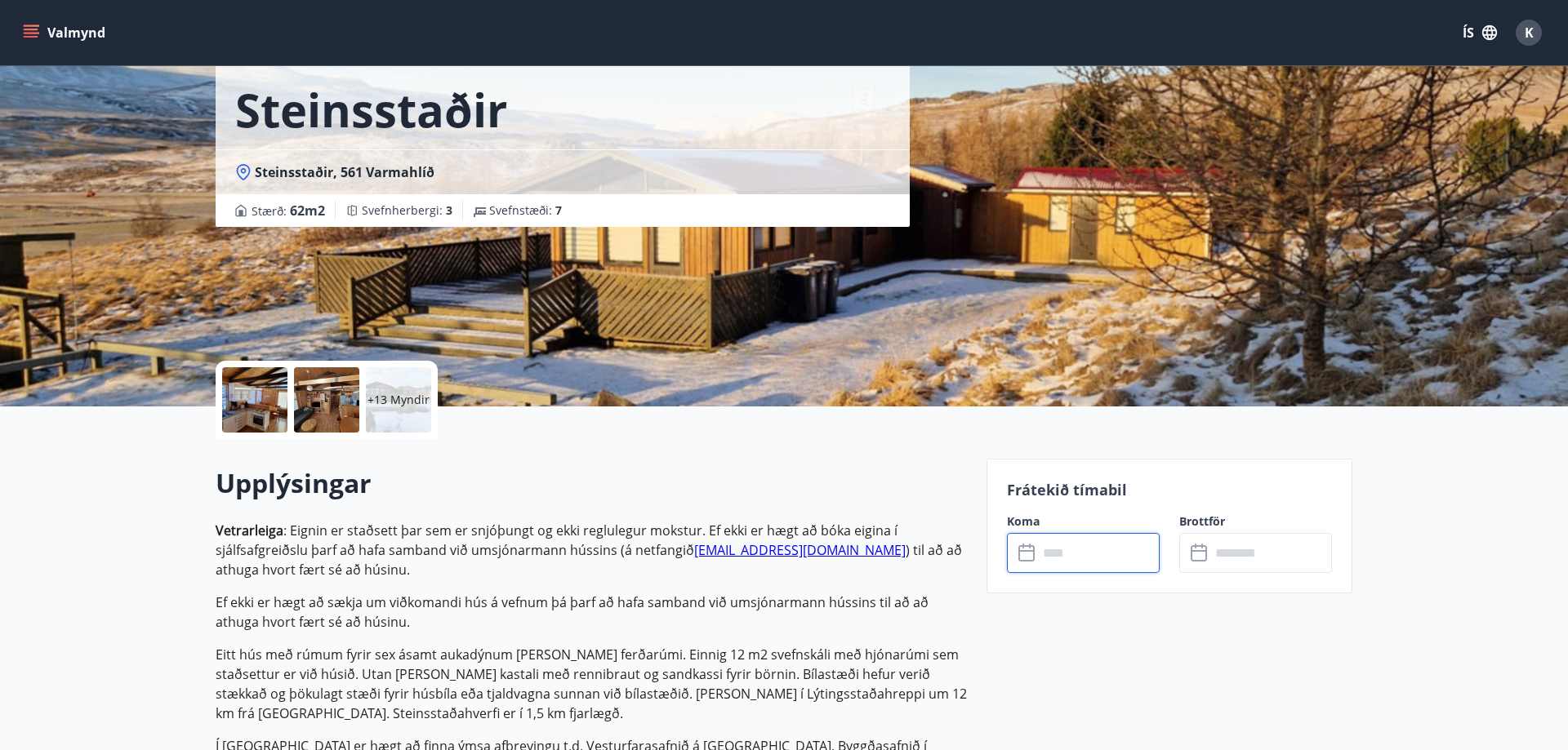
click at [1073, 549] on input "text" at bounding box center [1099, 553] width 122 height 40
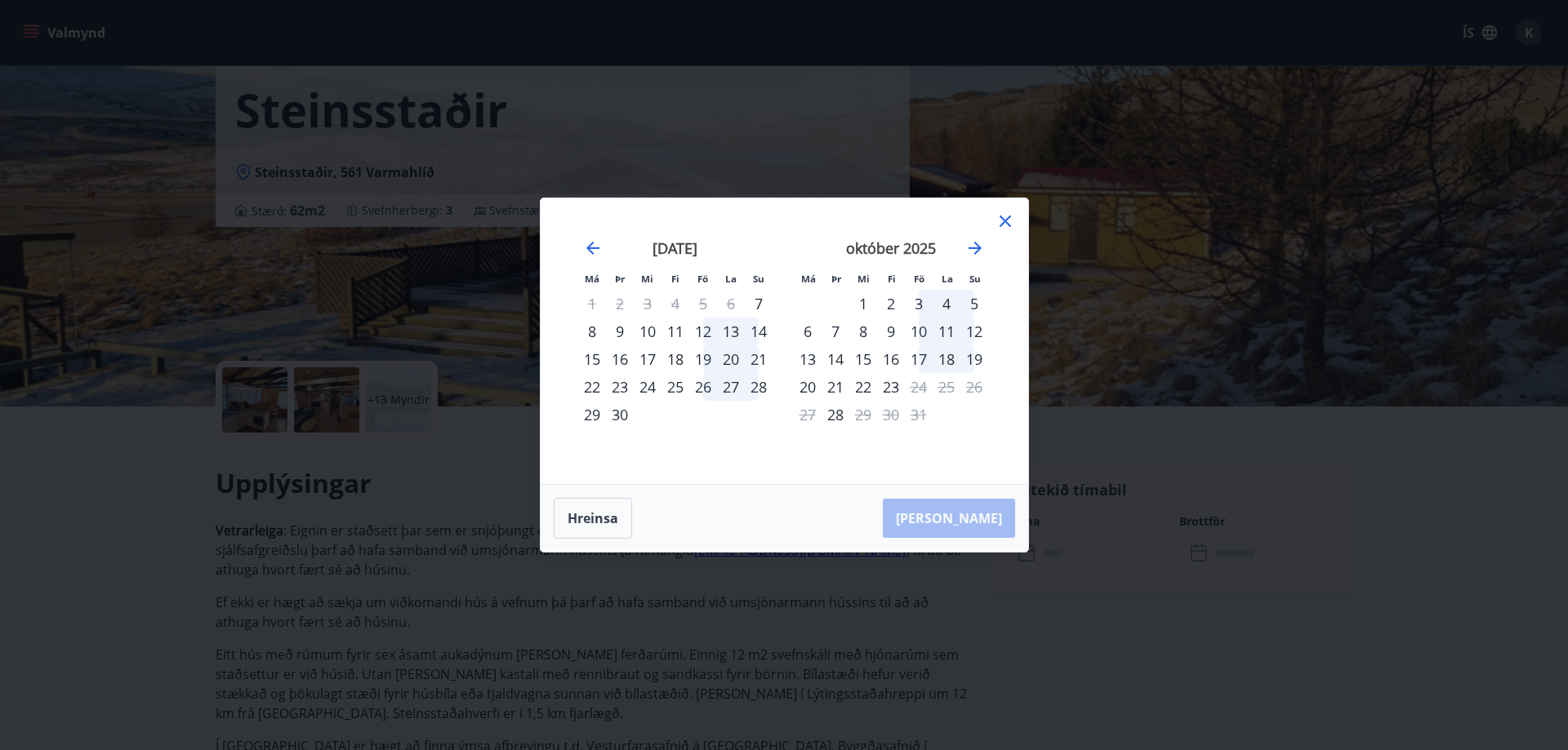
click at [705, 357] on div "19" at bounding box center [703, 359] width 28 height 28
click at [757, 357] on div "21" at bounding box center [758, 359] width 28 height 28
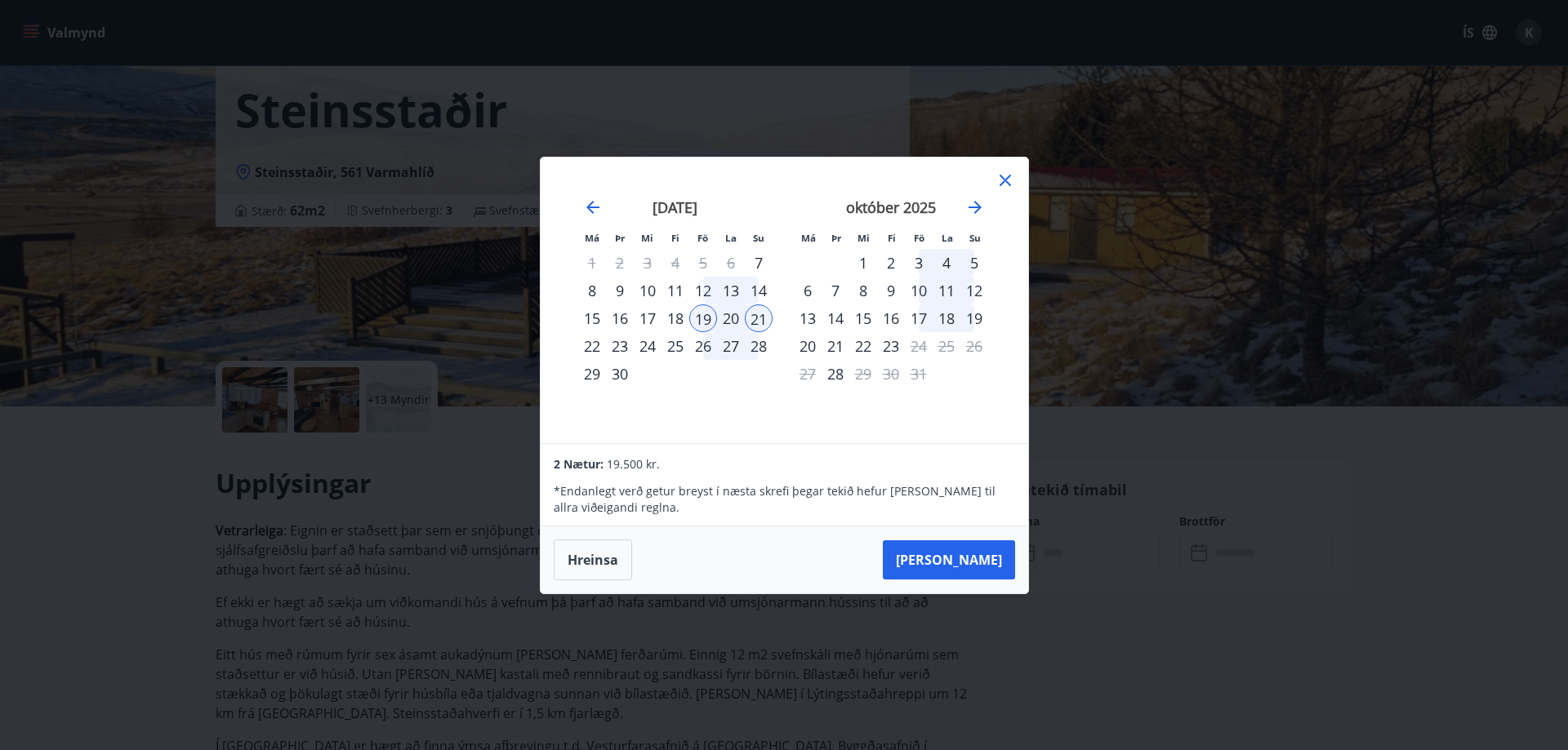
click at [1007, 178] on icon at bounding box center [1006, 181] width 12 height 12
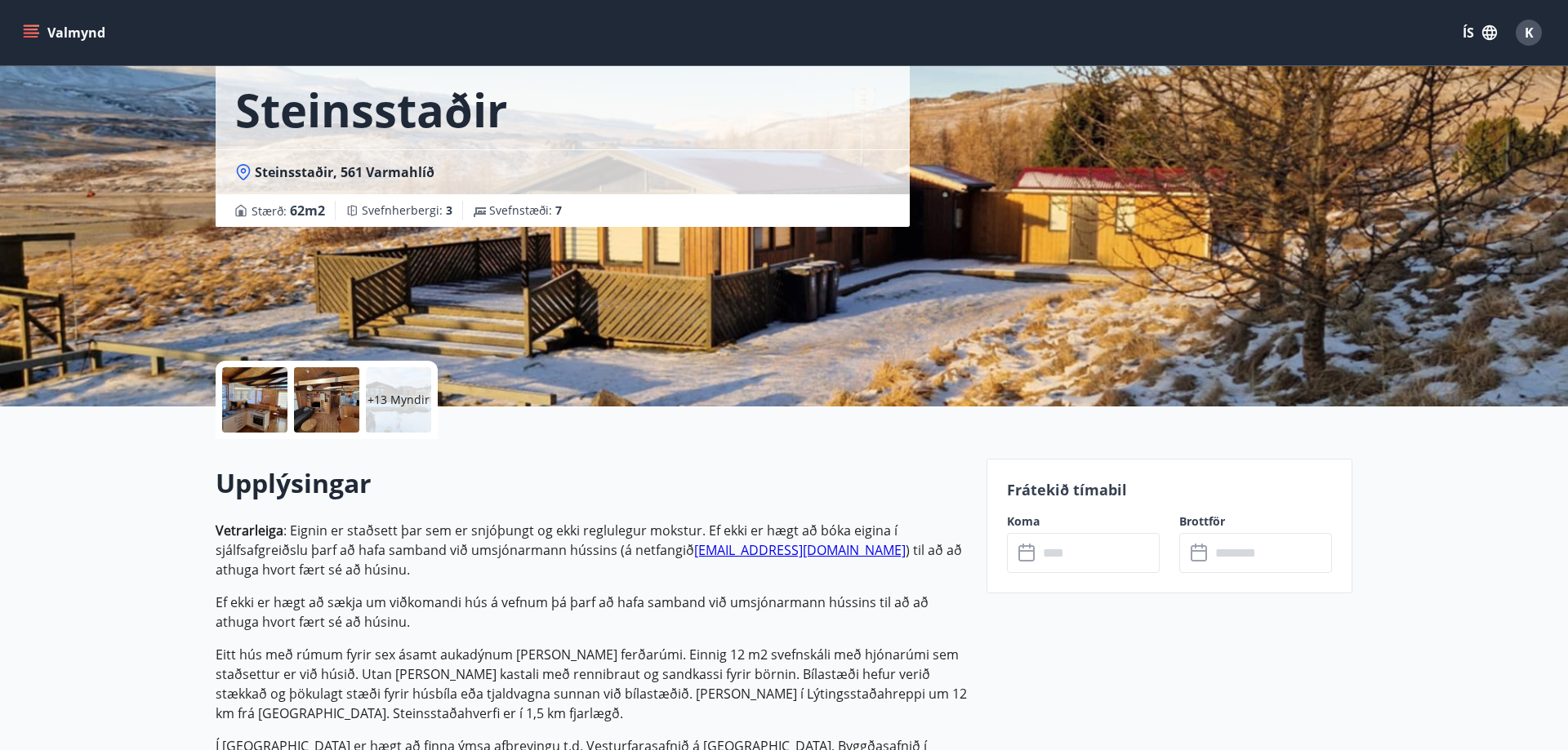
click at [32, 33] on icon "menu" at bounding box center [33, 33] width 18 height 2
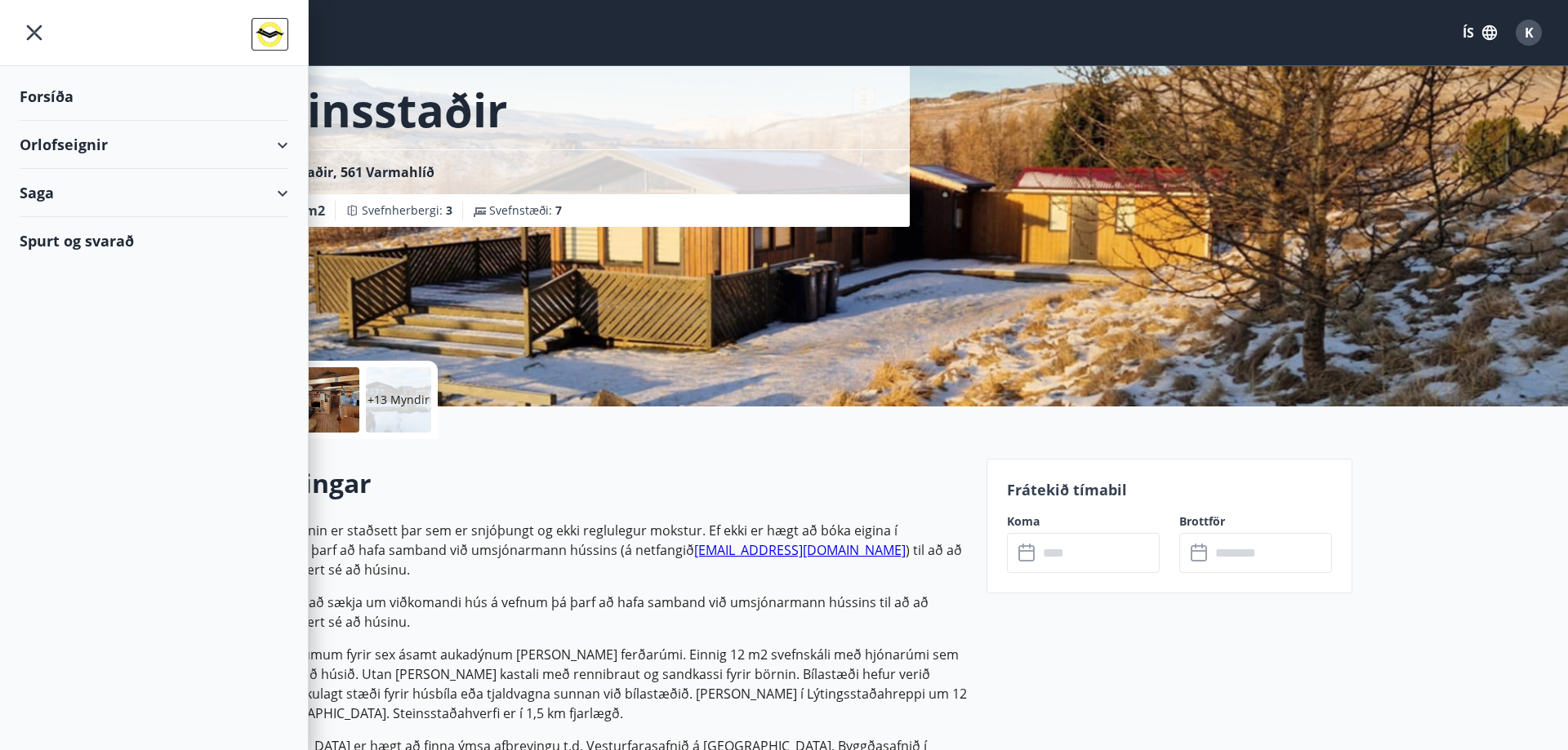
click at [86, 141] on div "Orlofseignir" at bounding box center [153, 144] width 268 height 48
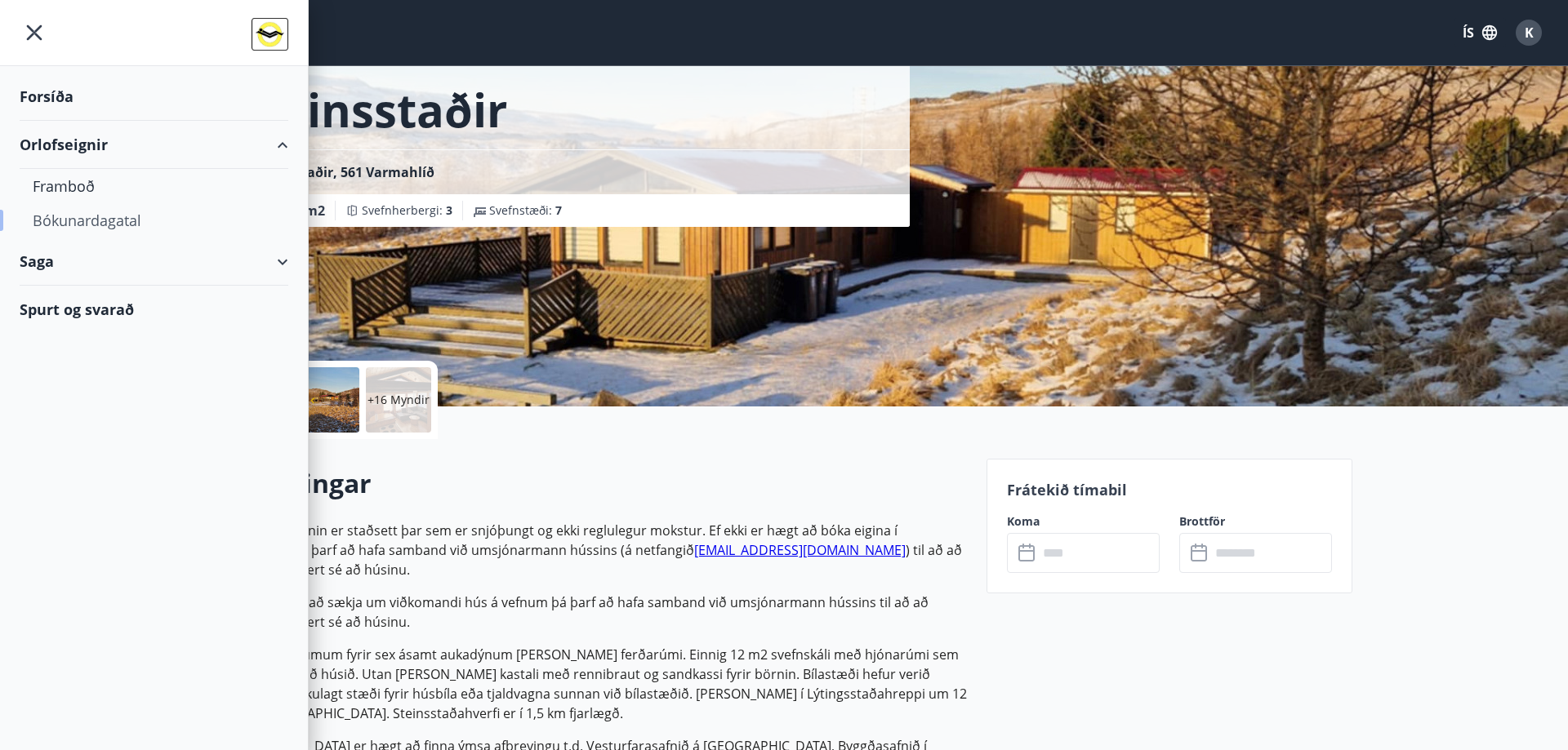
click at [100, 224] on div "Bókunardagatal" at bounding box center [153, 220] width 243 height 35
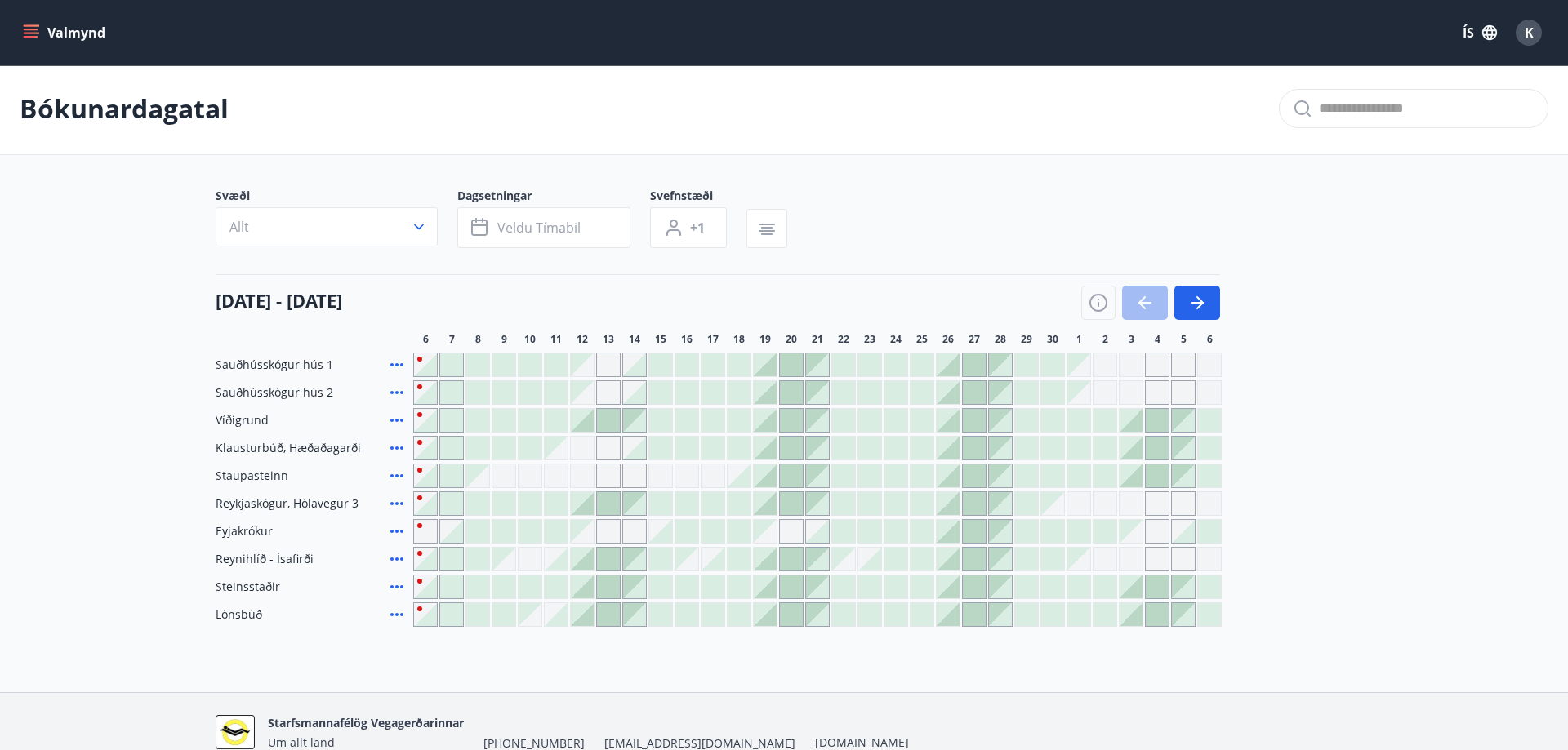
click at [769, 588] on div at bounding box center [765, 587] width 23 height 23
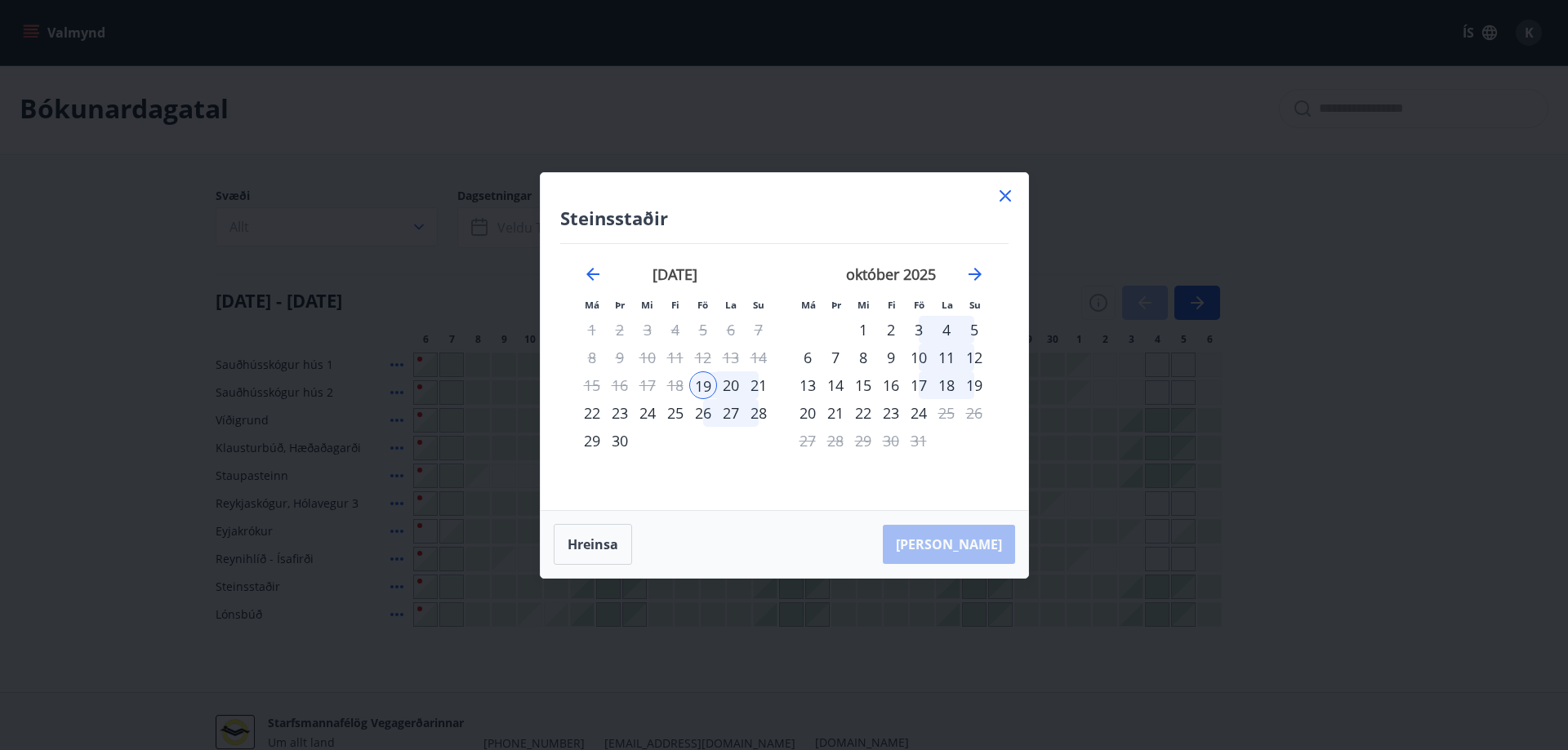
click at [1006, 196] on icon at bounding box center [1005, 195] width 2 height 2
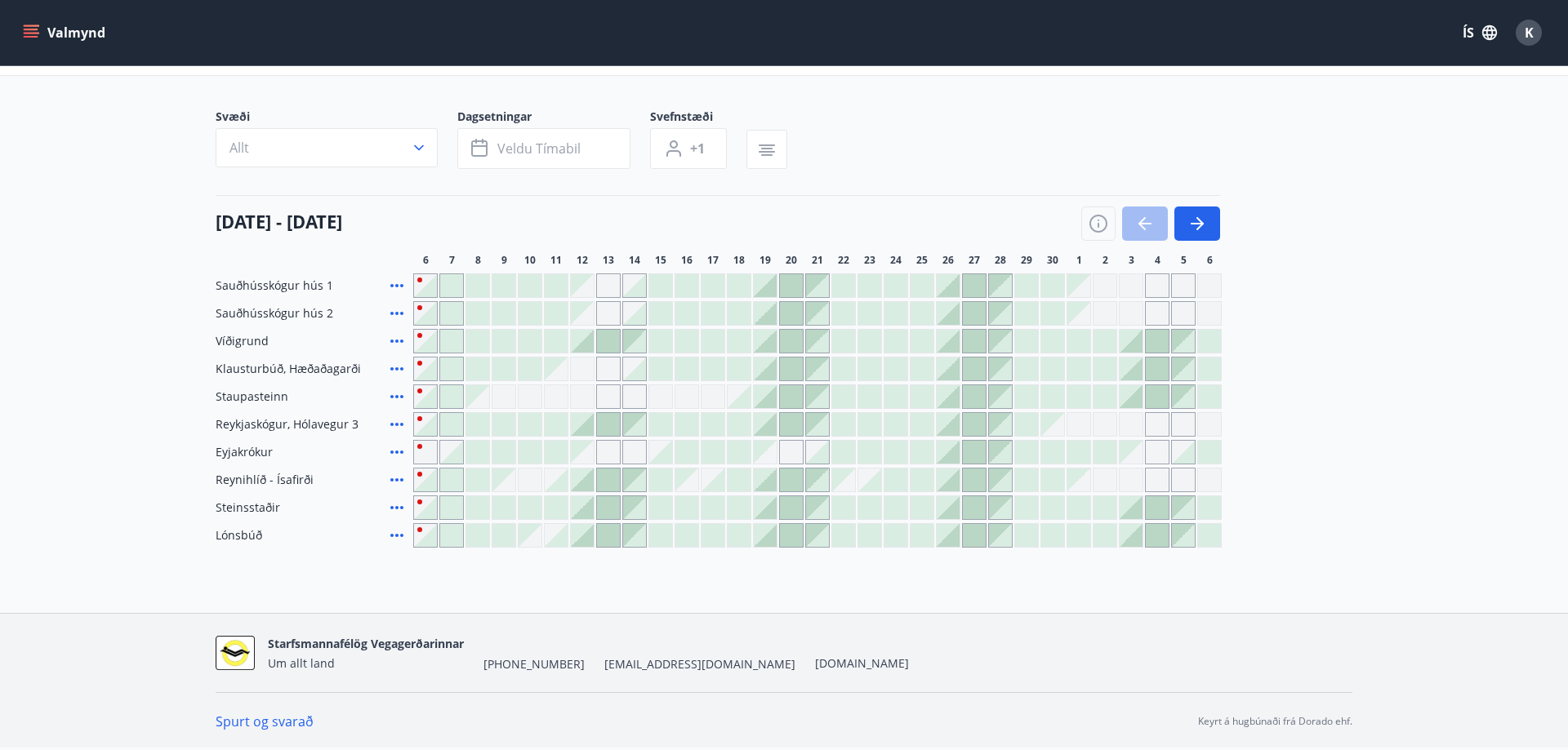
scroll to position [0, 0]
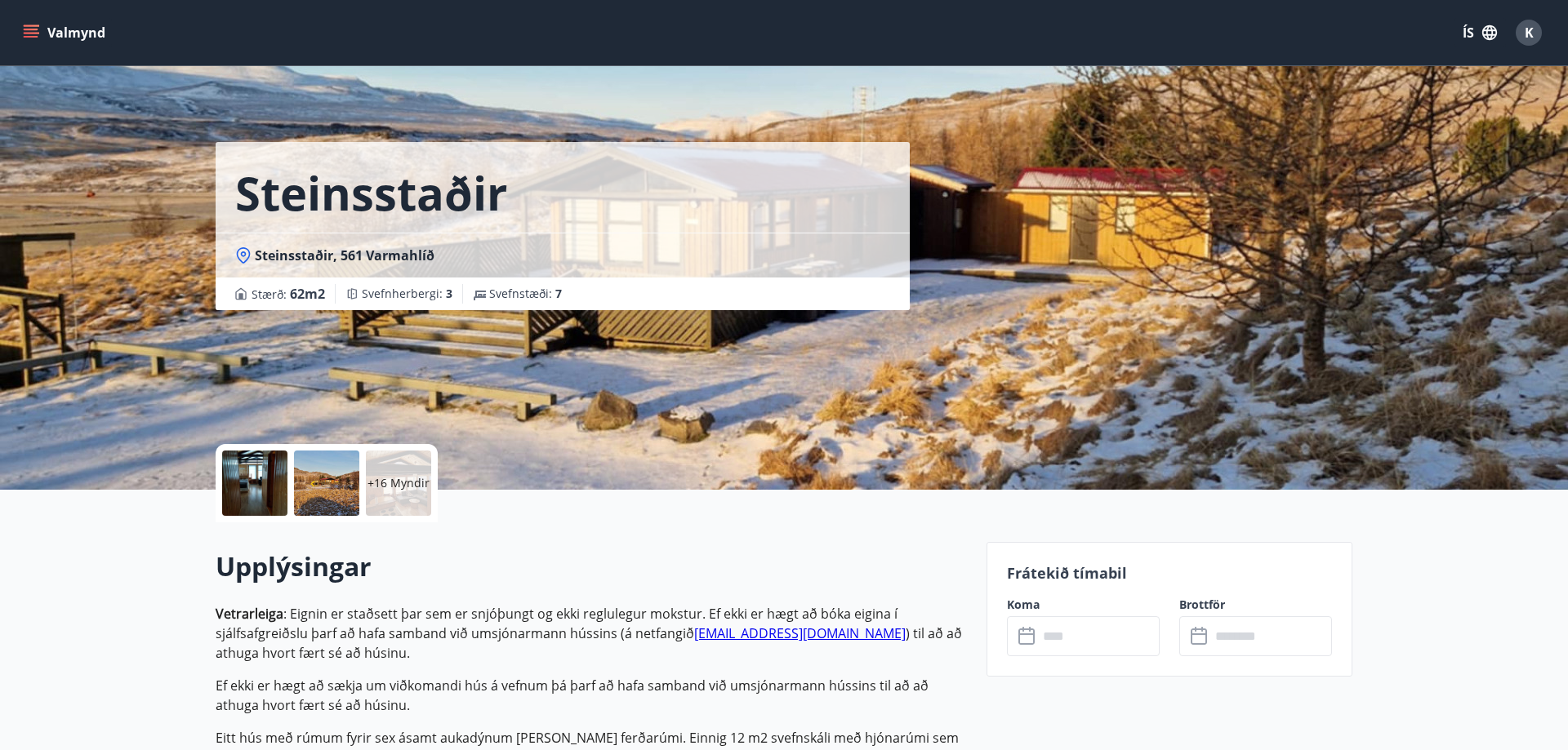
scroll to position [83, 0]
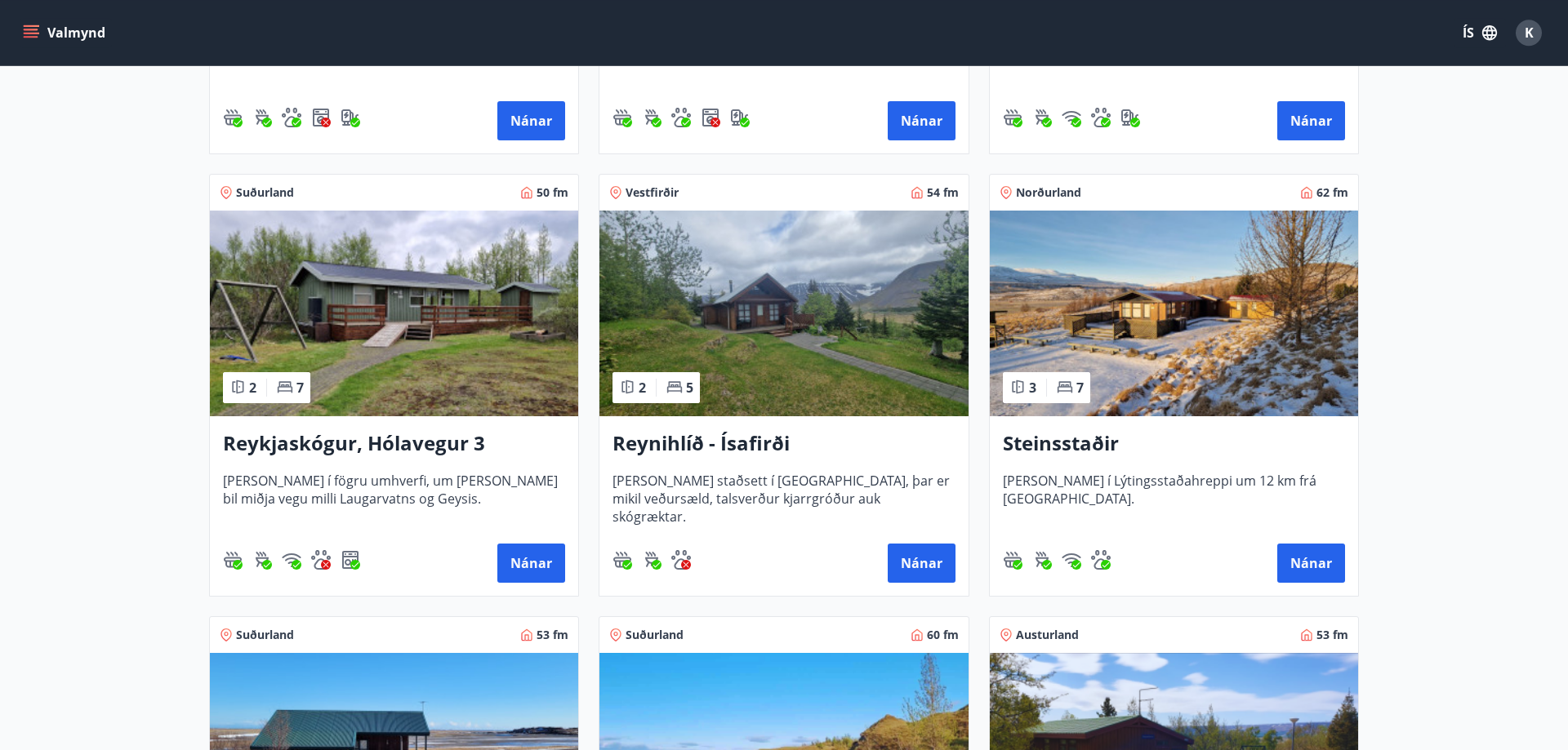
scroll to position [666, 0]
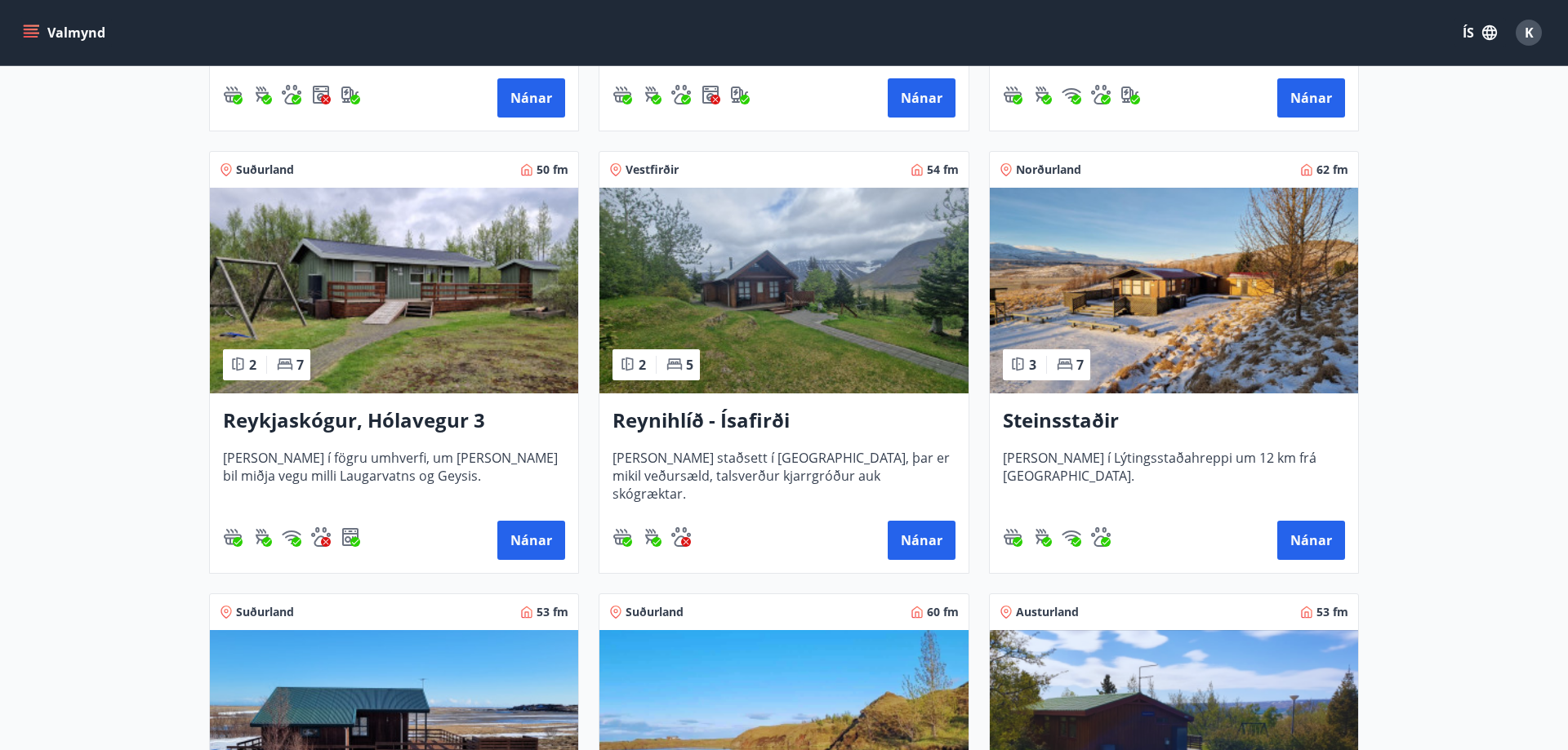
click at [1215, 454] on span "[PERSON_NAME] í Lýtingsstaðahreppi um 12 km frá [GEOGRAPHIC_DATA]." at bounding box center [1174, 476] width 343 height 53
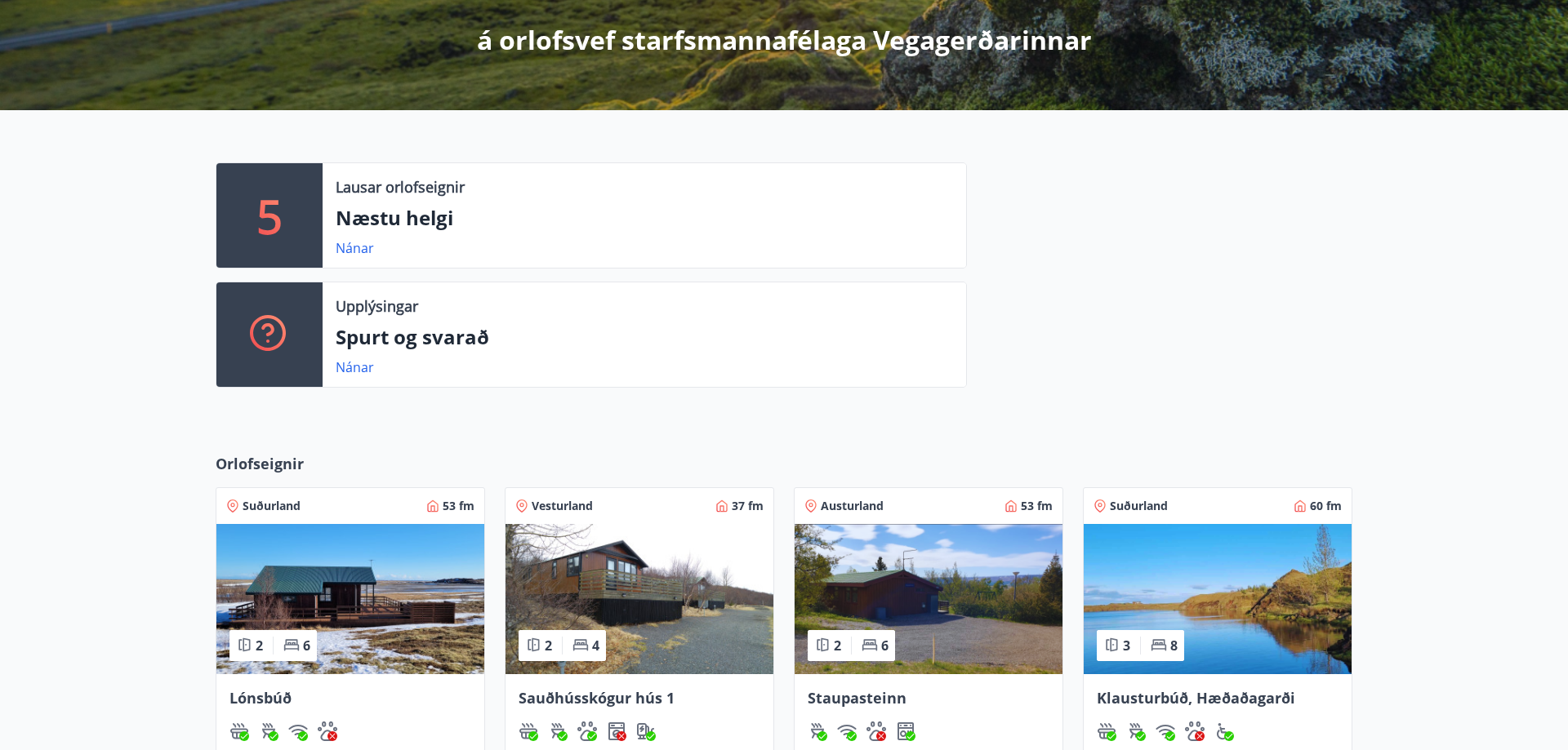
scroll to position [333, 0]
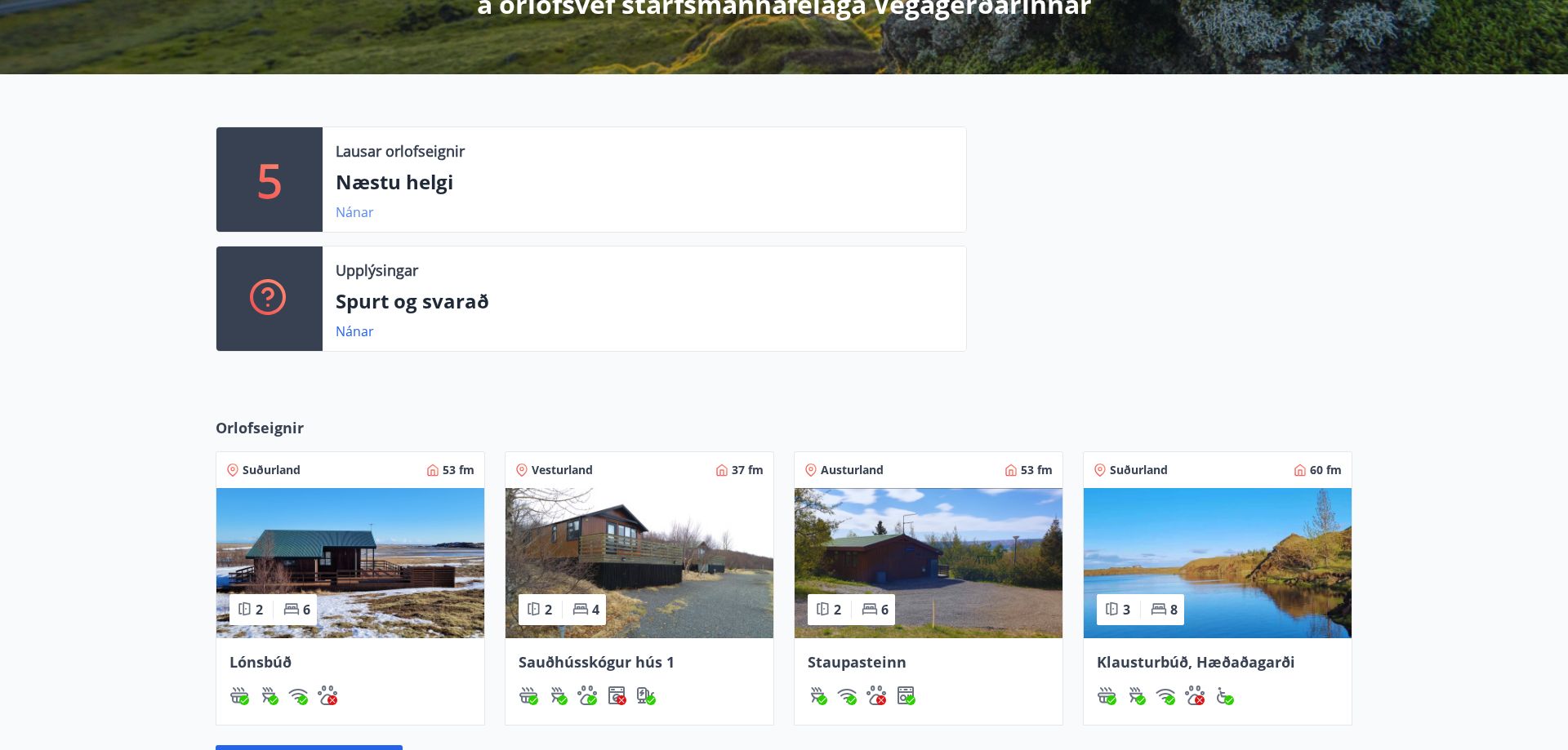
click at [357, 210] on link "Nánar" at bounding box center [354, 212] width 39 height 18
